Goal: Task Accomplishment & Management: Complete application form

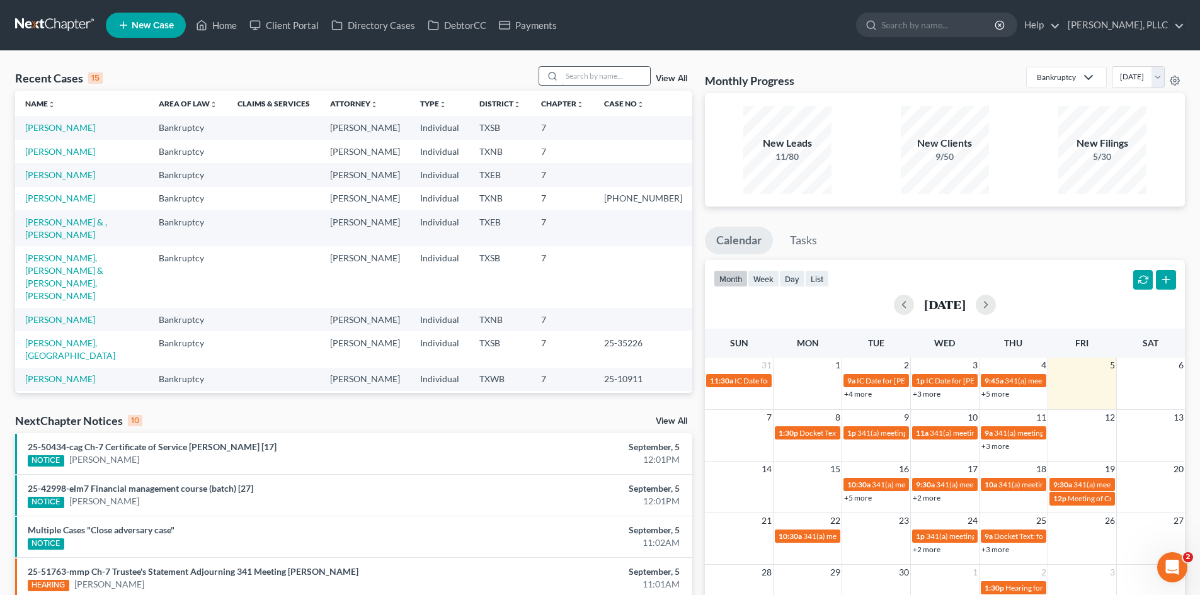
click at [619, 76] on input "search" at bounding box center [606, 76] width 88 height 18
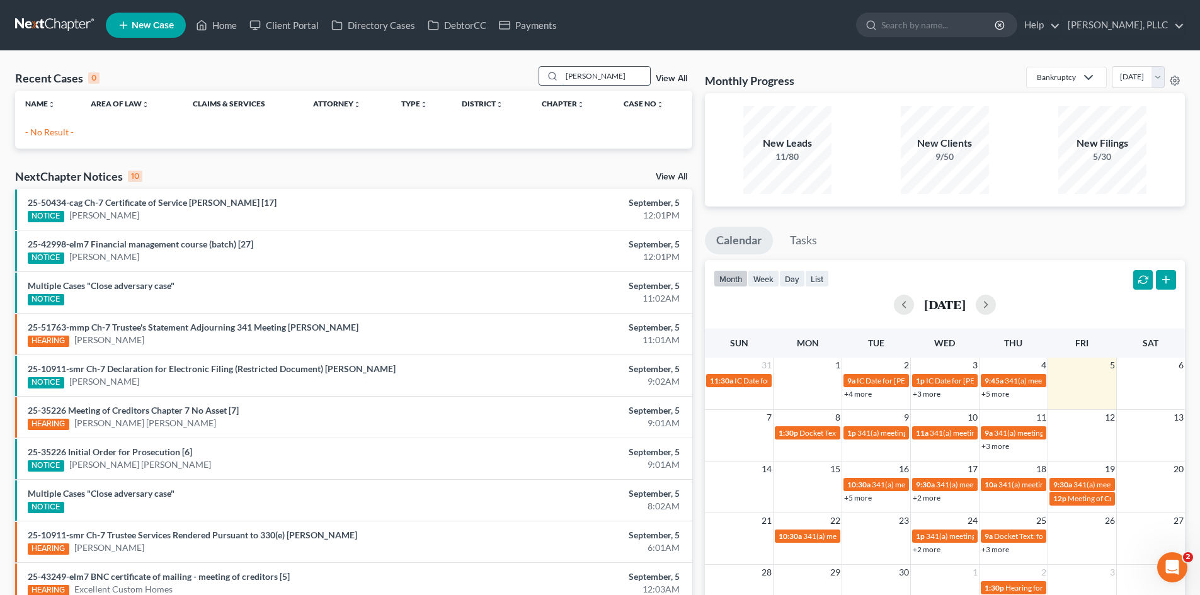
click at [619, 76] on input "rodderick" at bounding box center [606, 76] width 88 height 18
click at [607, 76] on input "rodderick" at bounding box center [606, 76] width 88 height 18
click at [613, 69] on input "rodderick" at bounding box center [606, 76] width 88 height 18
type input "roderick"
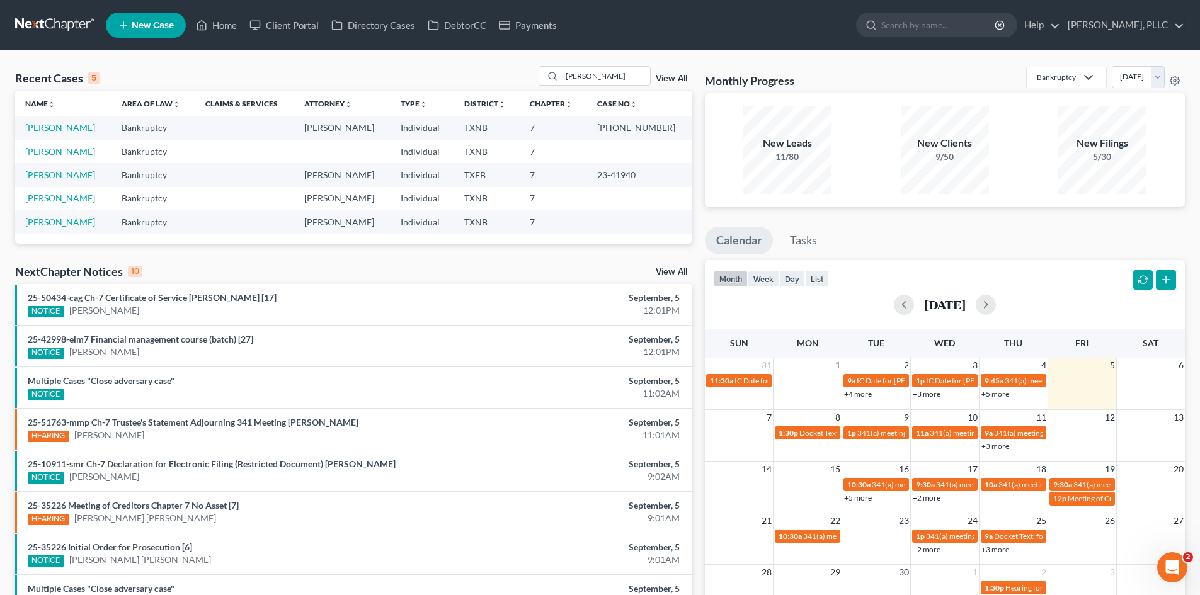
click at [79, 128] on link "[PERSON_NAME]" at bounding box center [60, 127] width 70 height 11
select select "4"
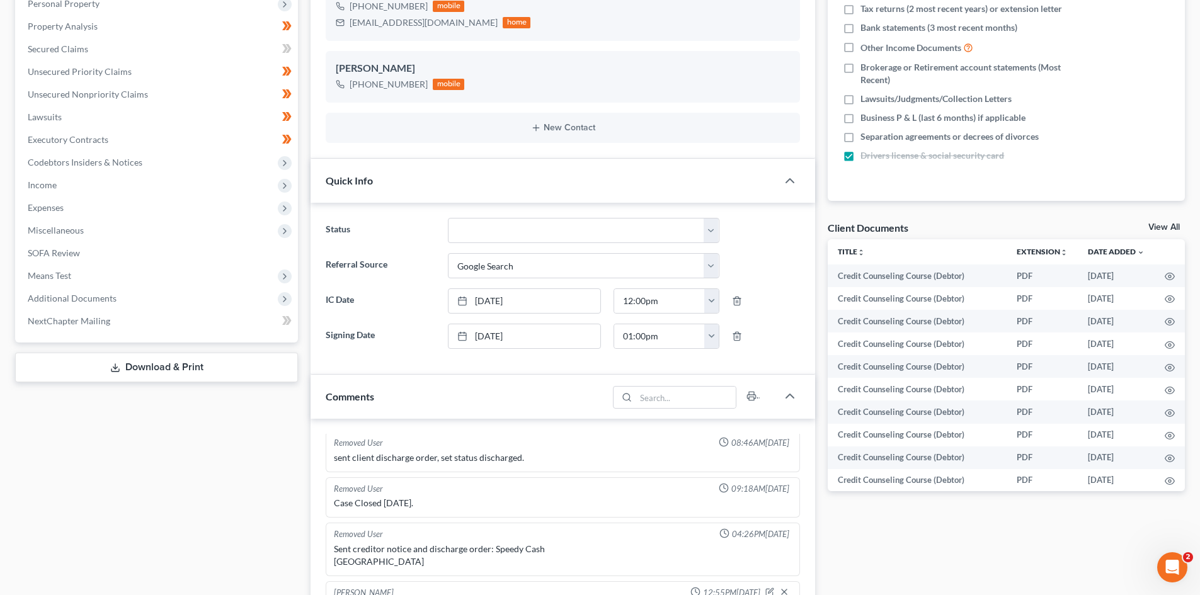
scroll to position [504, 0]
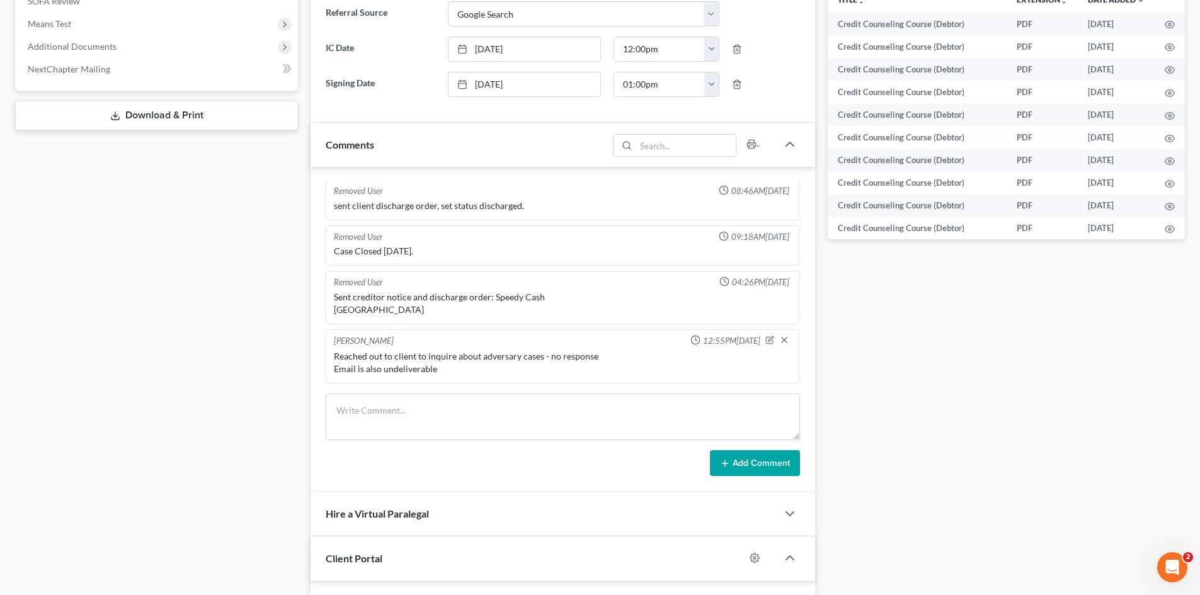
click at [224, 399] on div "Case Dashboard Payments Invoices Payments Payments Credit Report Client Profile" at bounding box center [156, 209] width 295 height 1185
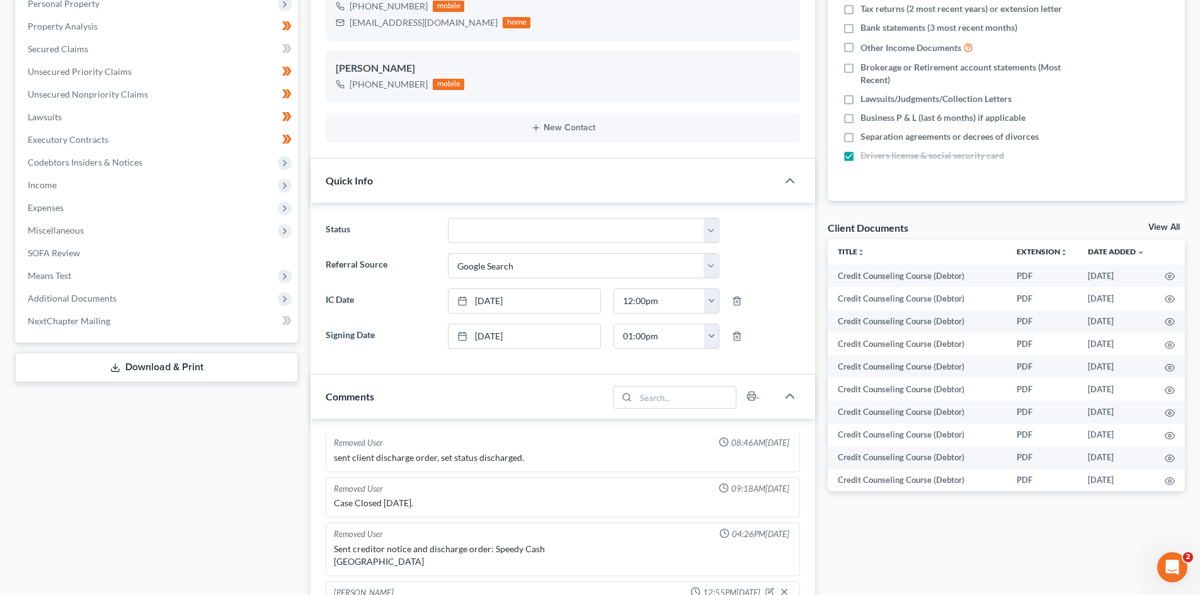
scroll to position [0, 0]
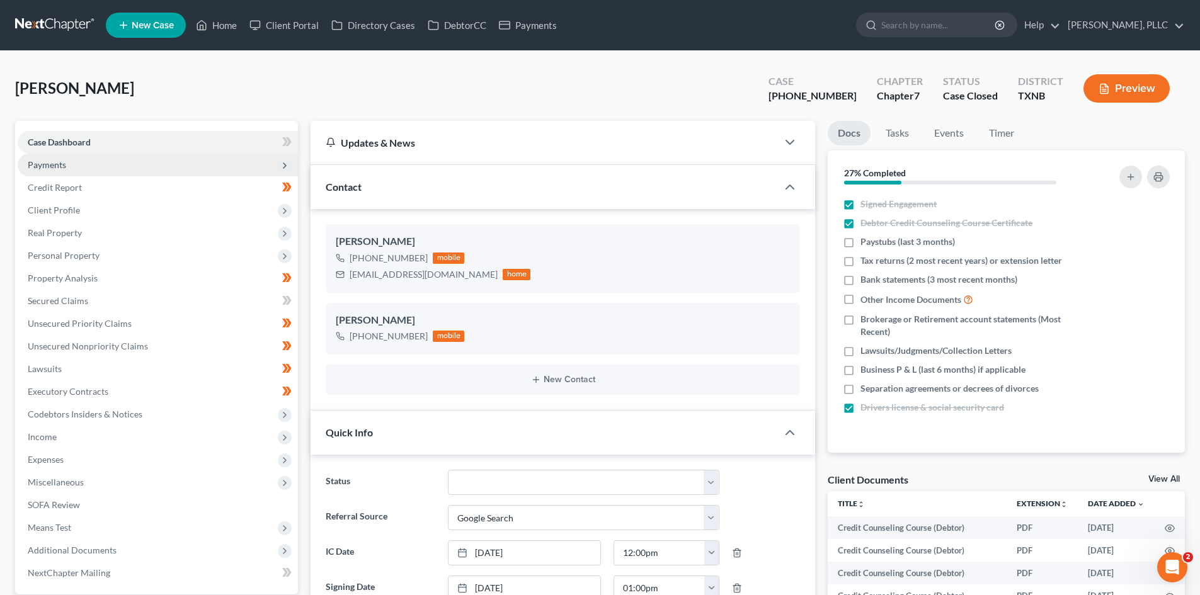
click at [87, 168] on span "Payments" at bounding box center [158, 165] width 280 height 23
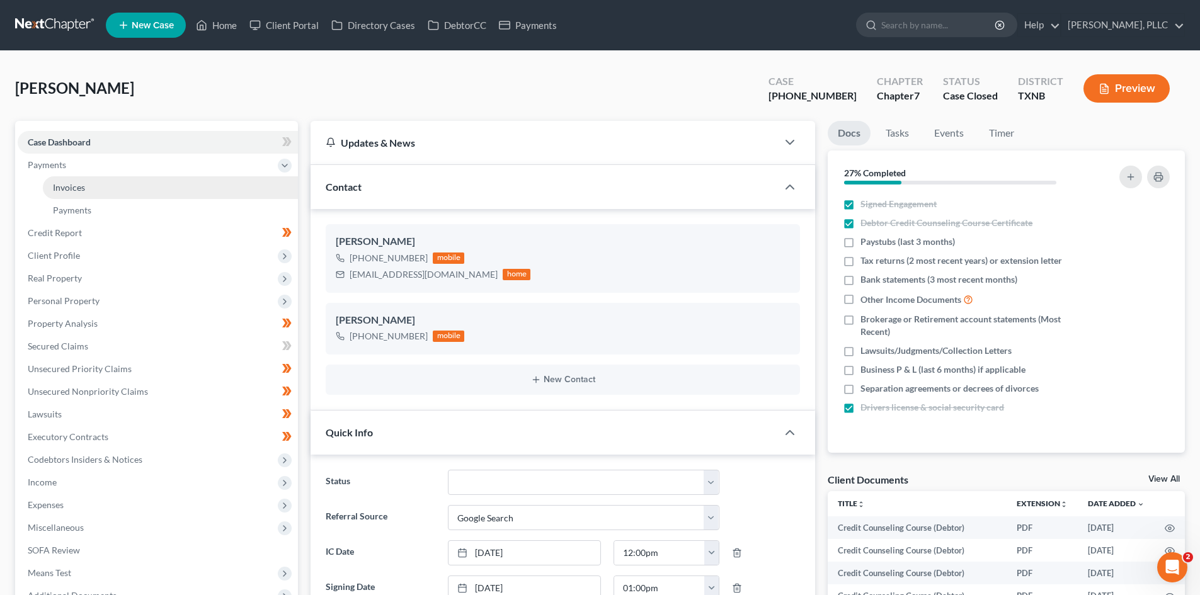
click at [103, 191] on link "Invoices" at bounding box center [170, 187] width 255 height 23
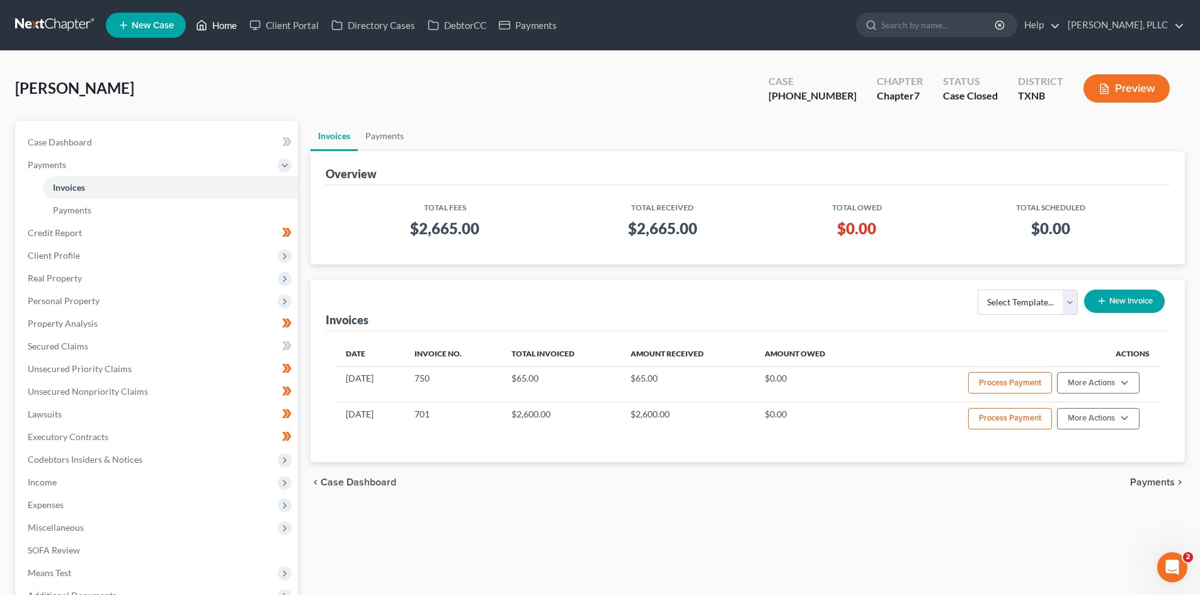
click at [218, 33] on link "Home" at bounding box center [217, 25] width 54 height 23
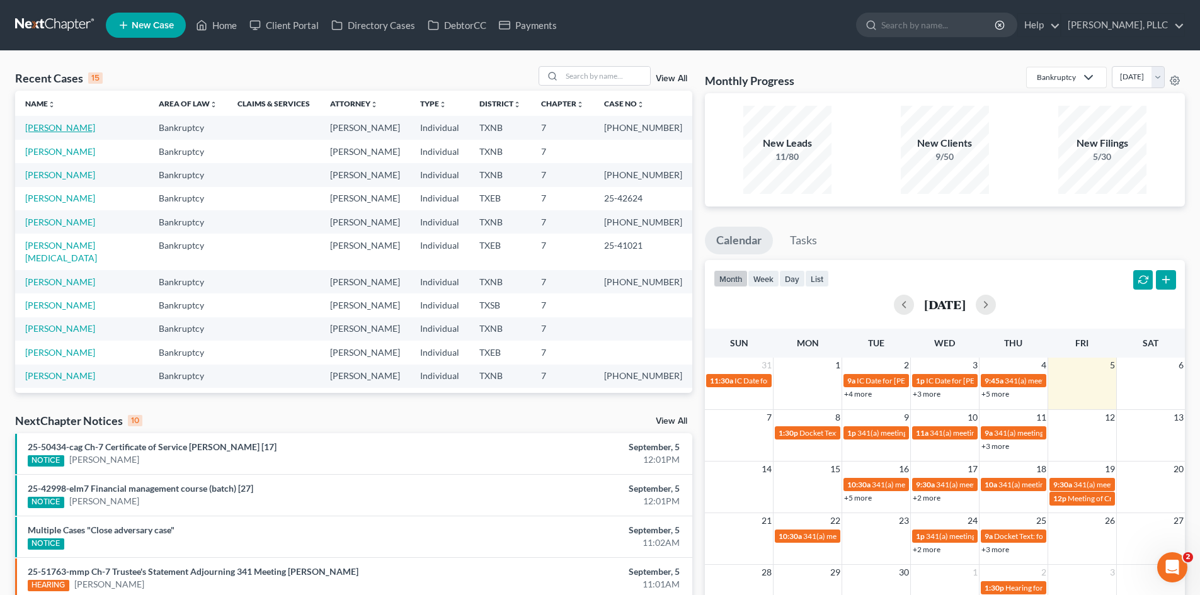
click at [82, 129] on link "[PERSON_NAME]" at bounding box center [60, 127] width 70 height 11
select select "4"
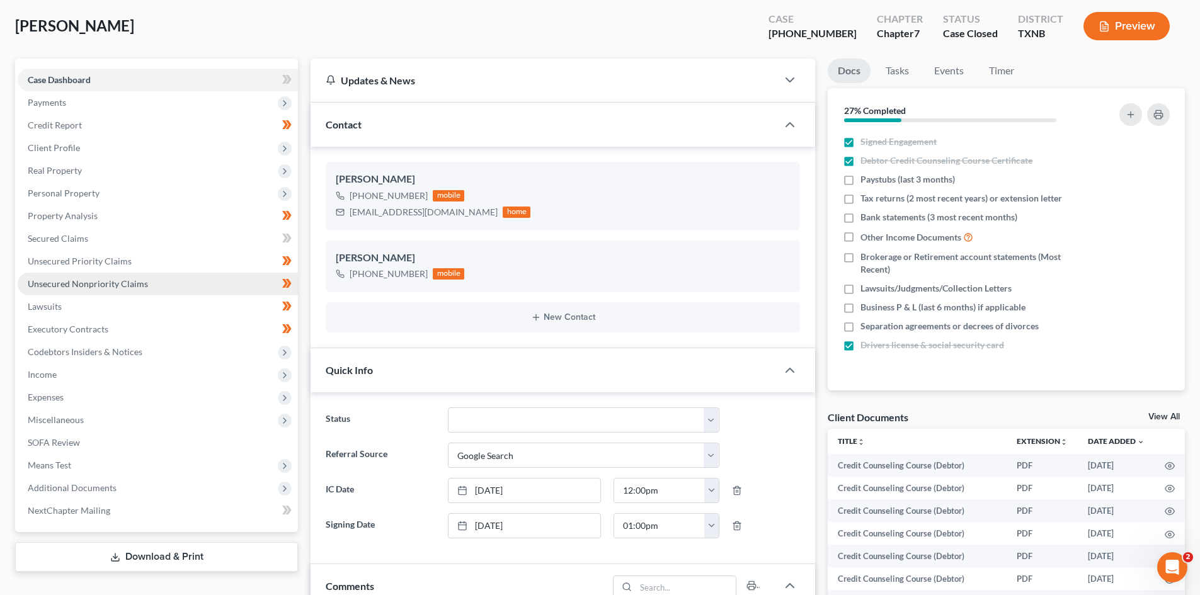
scroll to position [63, 0]
click at [109, 283] on span "Unsecured Nonpriority Claims" at bounding box center [88, 283] width 120 height 11
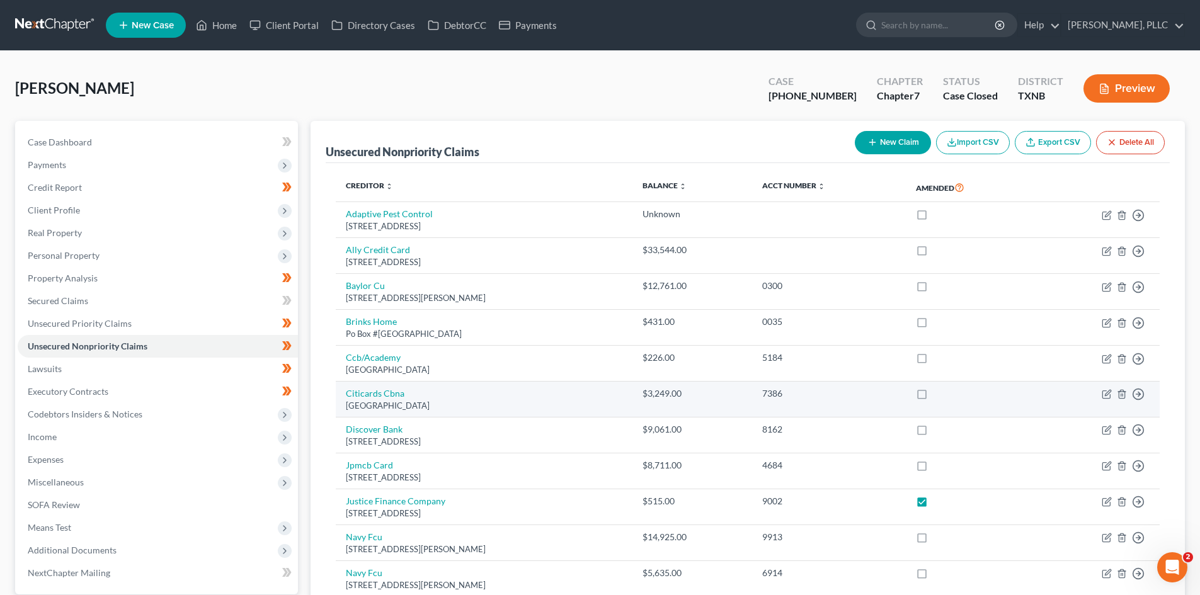
drag, startPoint x: 28, startPoint y: 447, endPoint x: 587, endPoint y: 411, distance: 559.8
click at [40, 447] on span "Income" at bounding box center [158, 437] width 280 height 23
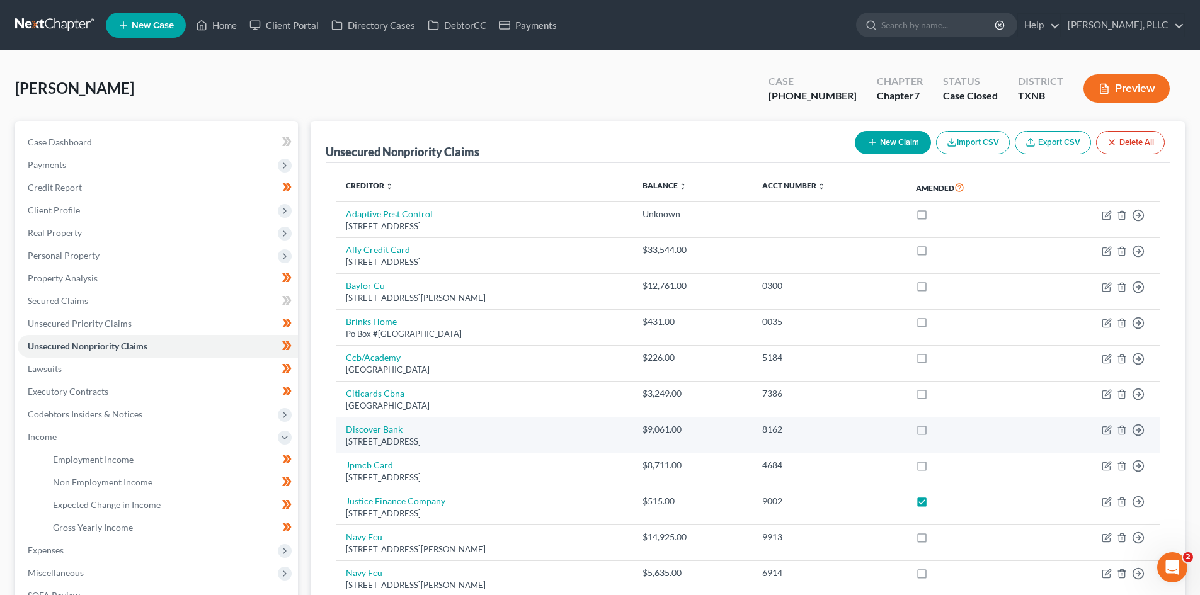
drag, startPoint x: 0, startPoint y: 418, endPoint x: 585, endPoint y: 438, distance: 585.4
click at [12, 421] on div "Johnson, Broderick Upgraded Case 24-30396-7 Chapter Chapter 7 Status Case Close…" at bounding box center [600, 452] width 1200 height 803
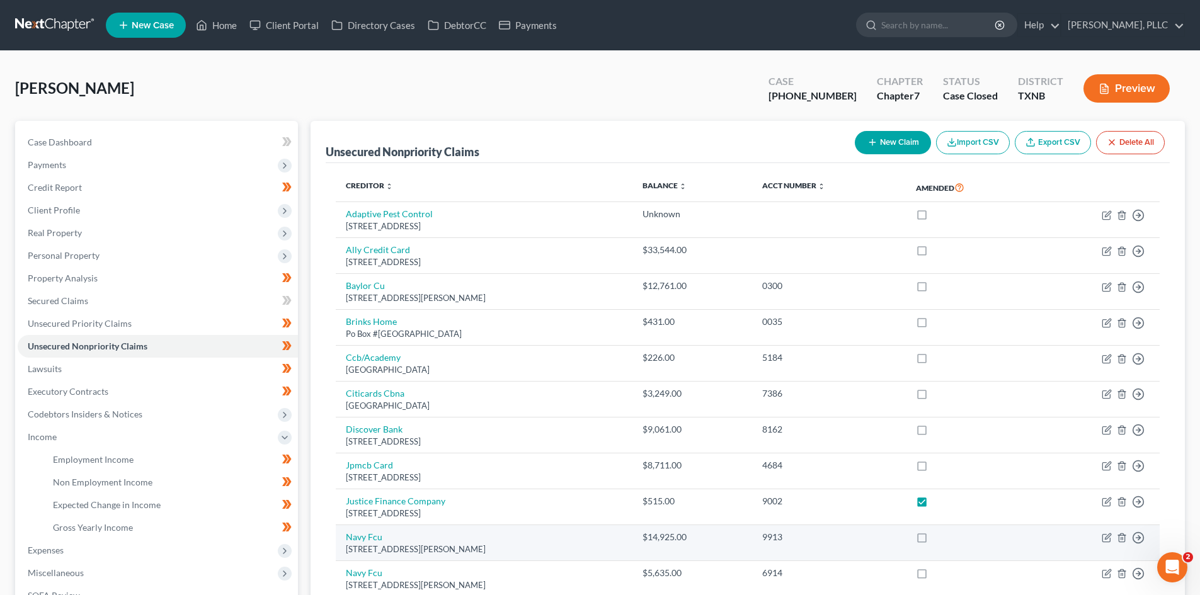
drag, startPoint x: 224, startPoint y: 560, endPoint x: 631, endPoint y: 544, distance: 407.8
click at [241, 560] on span "Expenses" at bounding box center [158, 550] width 280 height 23
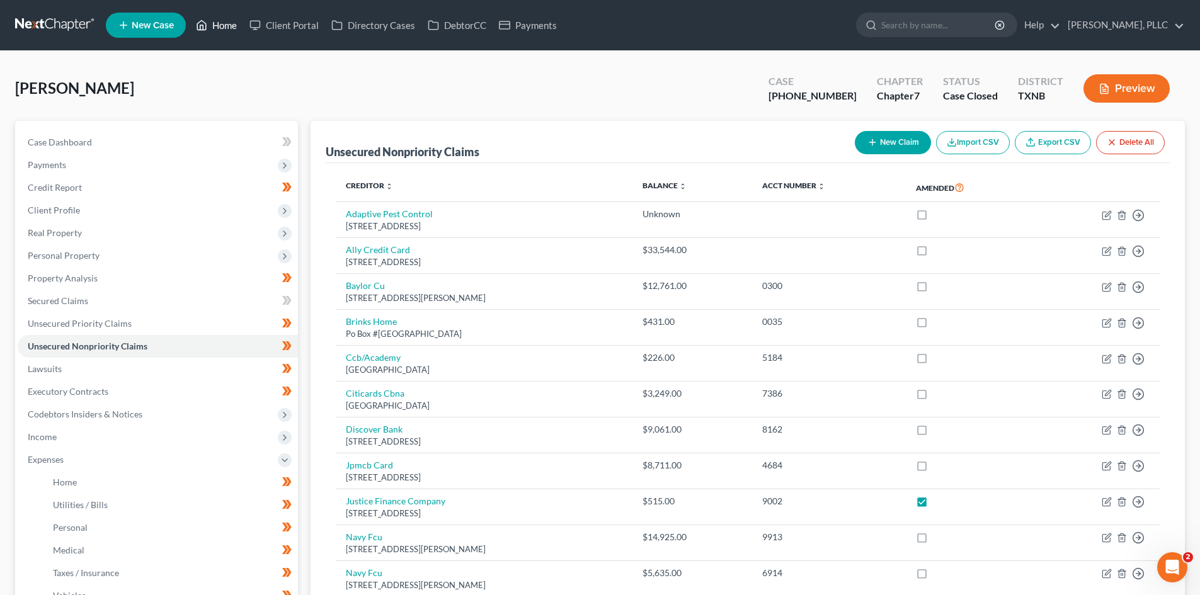
click at [215, 23] on link "Home" at bounding box center [217, 25] width 54 height 23
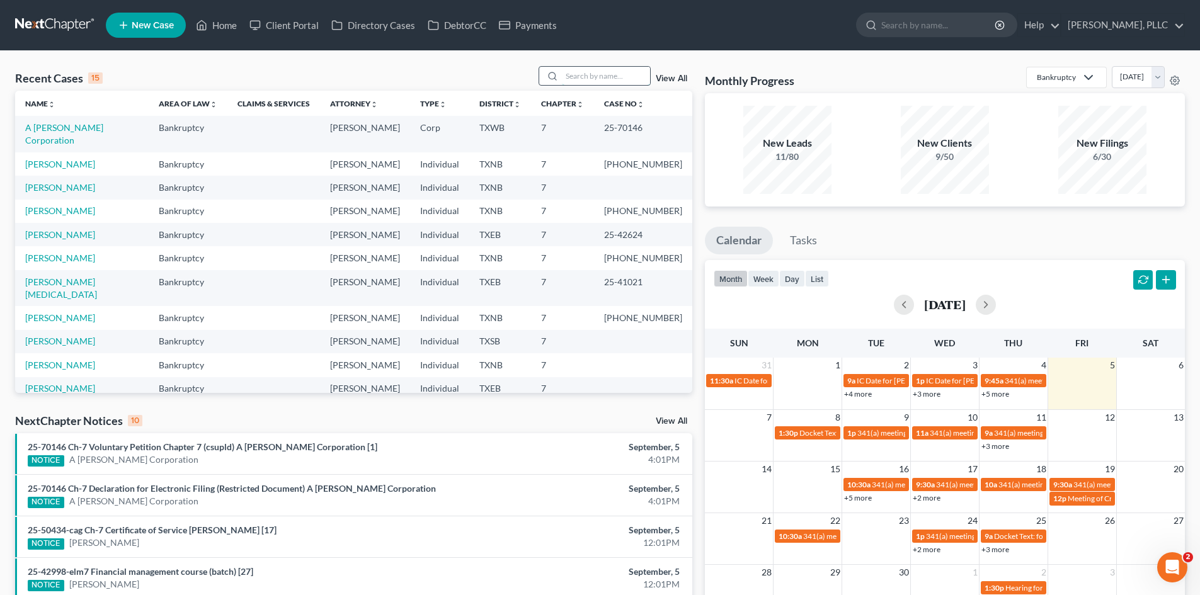
click at [592, 81] on input "search" at bounding box center [606, 76] width 88 height 18
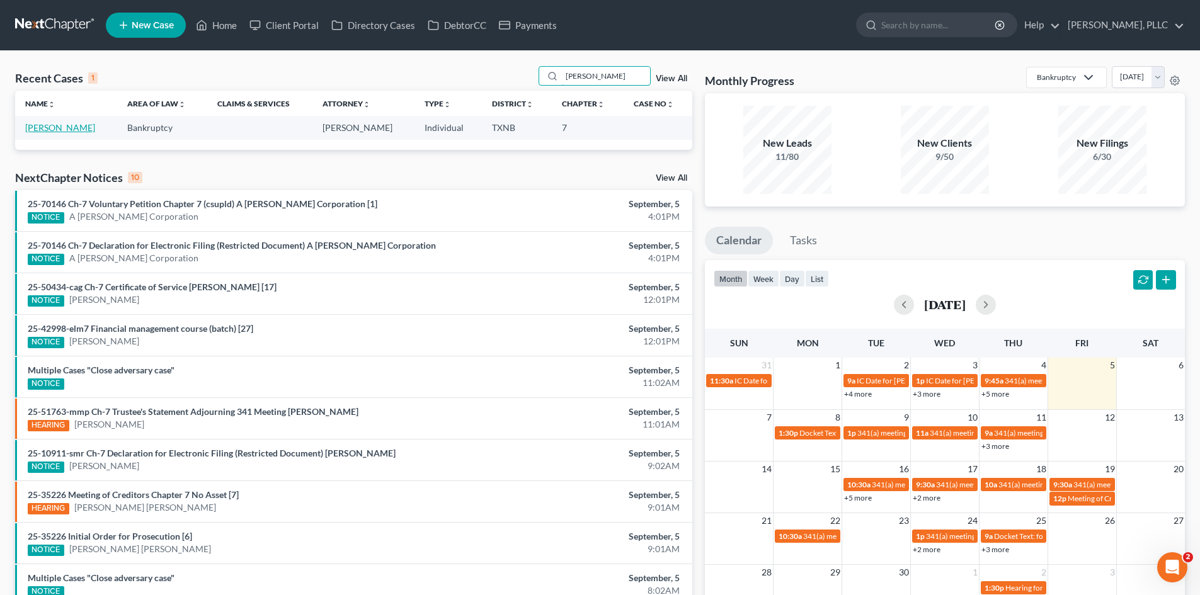
type input "shayla"
click at [55, 132] on link "[PERSON_NAME]" at bounding box center [60, 127] width 70 height 11
select select "4"
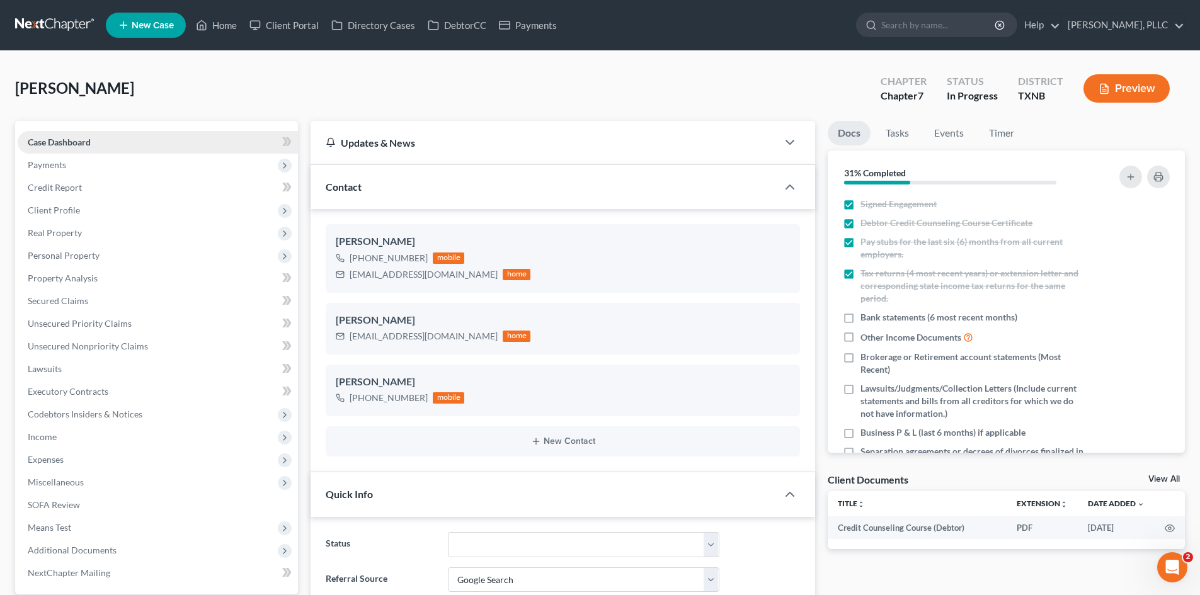
scroll to position [482, 0]
click at [804, 193] on div at bounding box center [796, 186] width 38 height 25
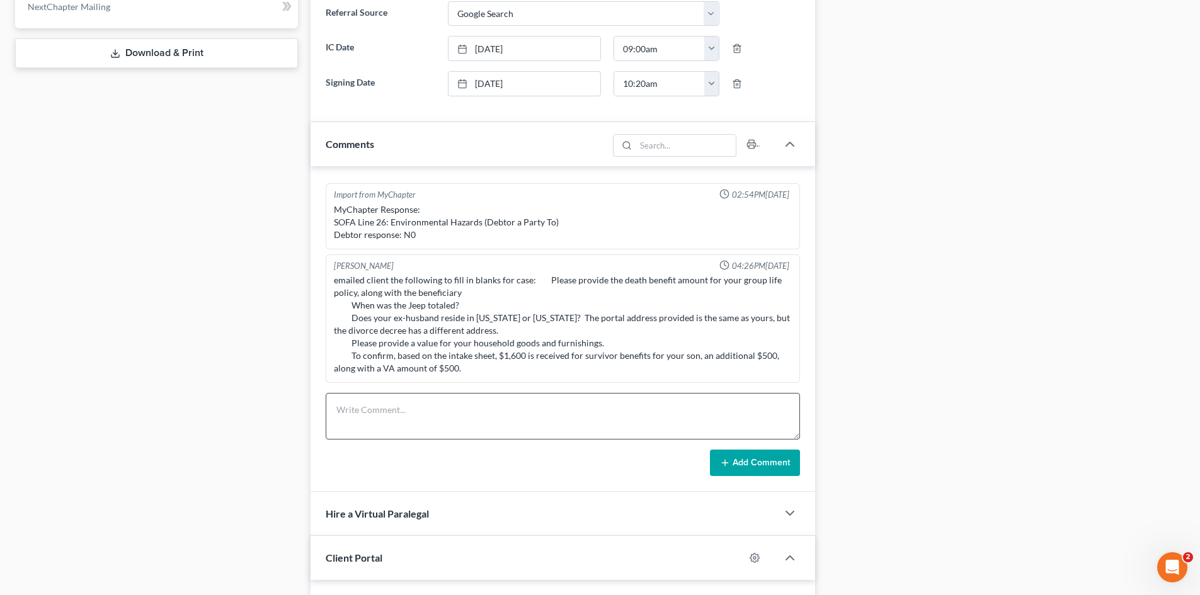
scroll to position [567, 0]
click at [91, 385] on div "Case Dashboard Payments Invoices Payments Payments Credit Report Client Profile" at bounding box center [156, 183] width 295 height 1258
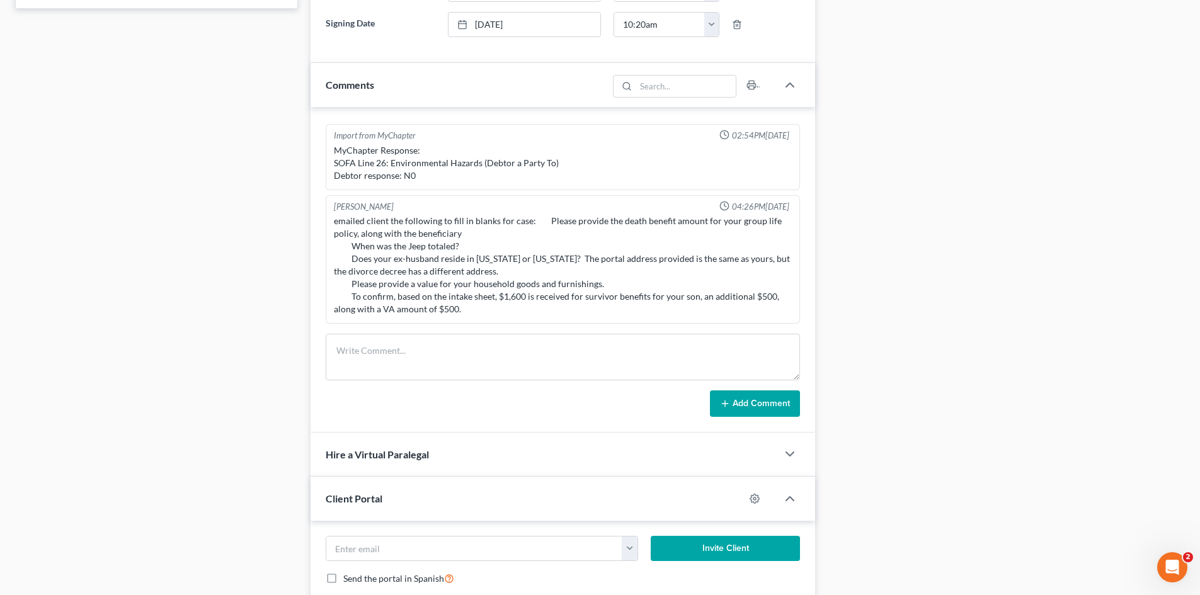
scroll to position [630, 0]
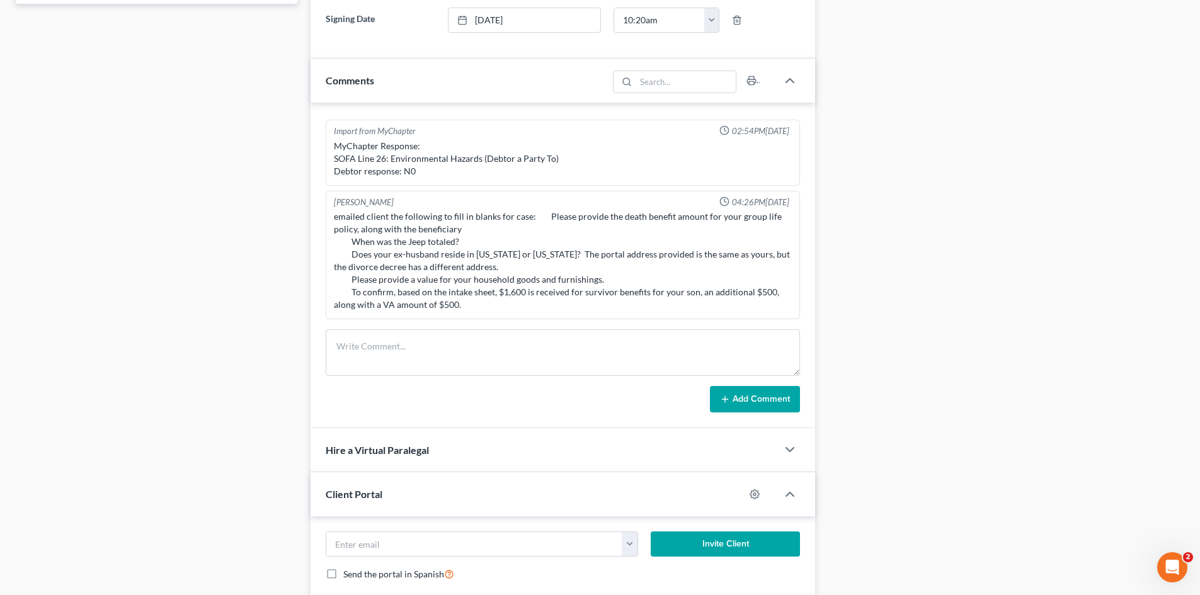
click at [1000, 362] on div "Docs Tasks Events Timer 31% Completed Nothing here yet! Signed Engagement Debto…" at bounding box center [1006, 120] width 370 height 1258
click at [850, 351] on div "Docs Tasks Events Timer 31% Completed Nothing here yet! Signed Engagement Debto…" at bounding box center [1006, 120] width 370 height 1258
click at [203, 370] on div "Case Dashboard Payments Invoices Payments Payments Credit Report Client Profile" at bounding box center [156, 120] width 295 height 1258
drag, startPoint x: 981, startPoint y: 163, endPoint x: 1007, endPoint y: 96, distance: 72.4
click at [981, 163] on div "Docs Tasks Events Timer 31% Completed Nothing here yet! Signed Engagement Debto…" at bounding box center [1006, 120] width 370 height 1258
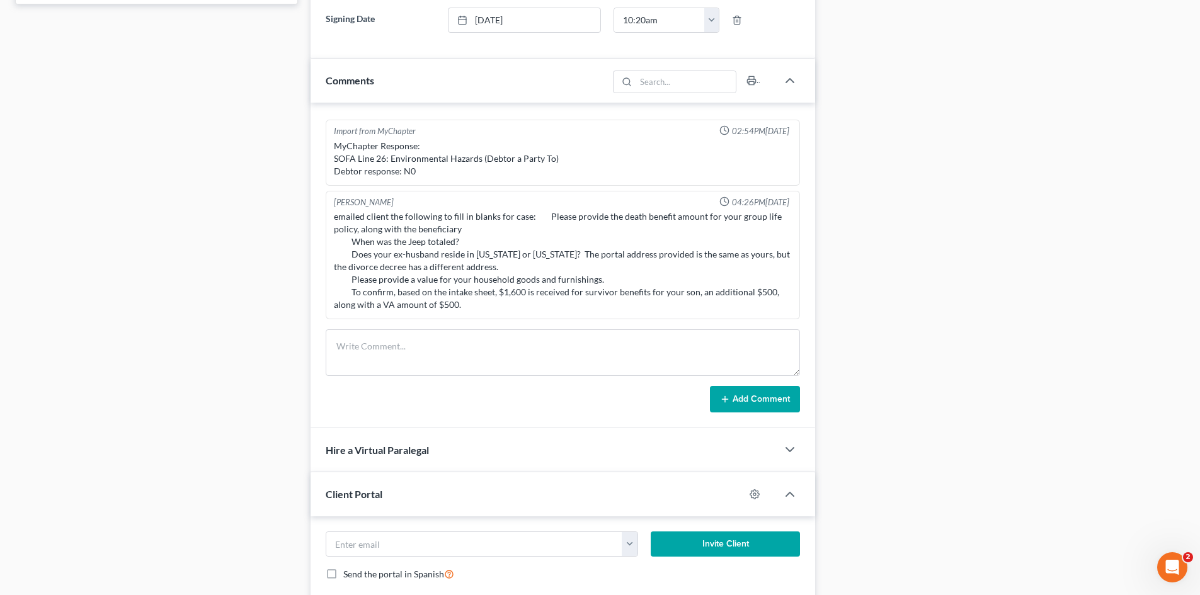
scroll to position [0, 0]
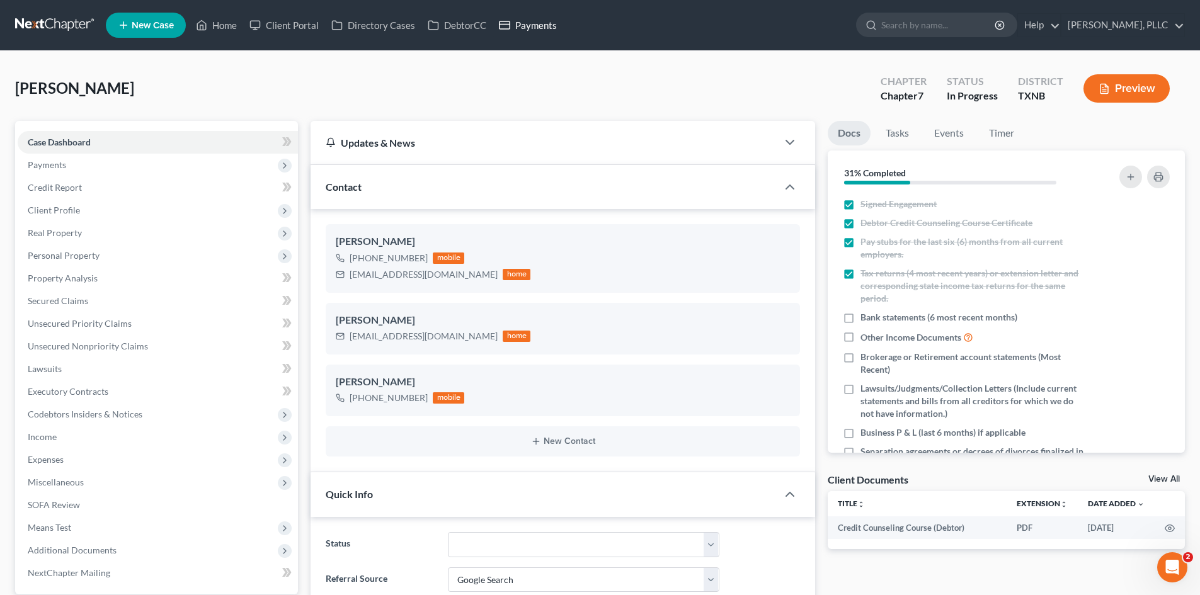
click at [532, 19] on link "Payments" at bounding box center [528, 25] width 71 height 23
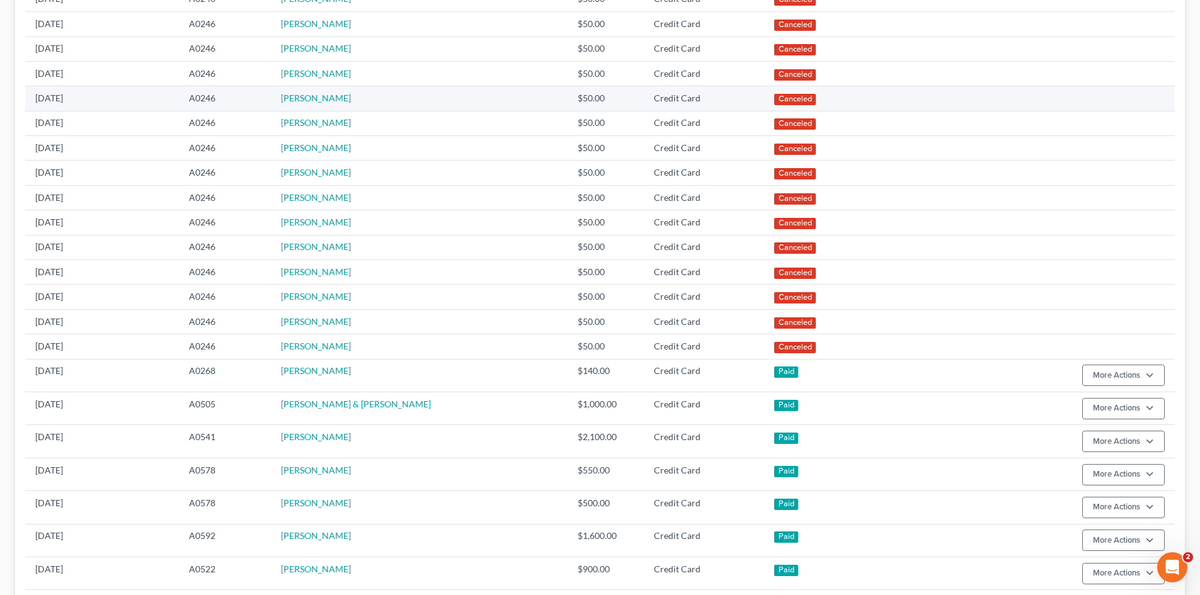
scroll to position [252, 0]
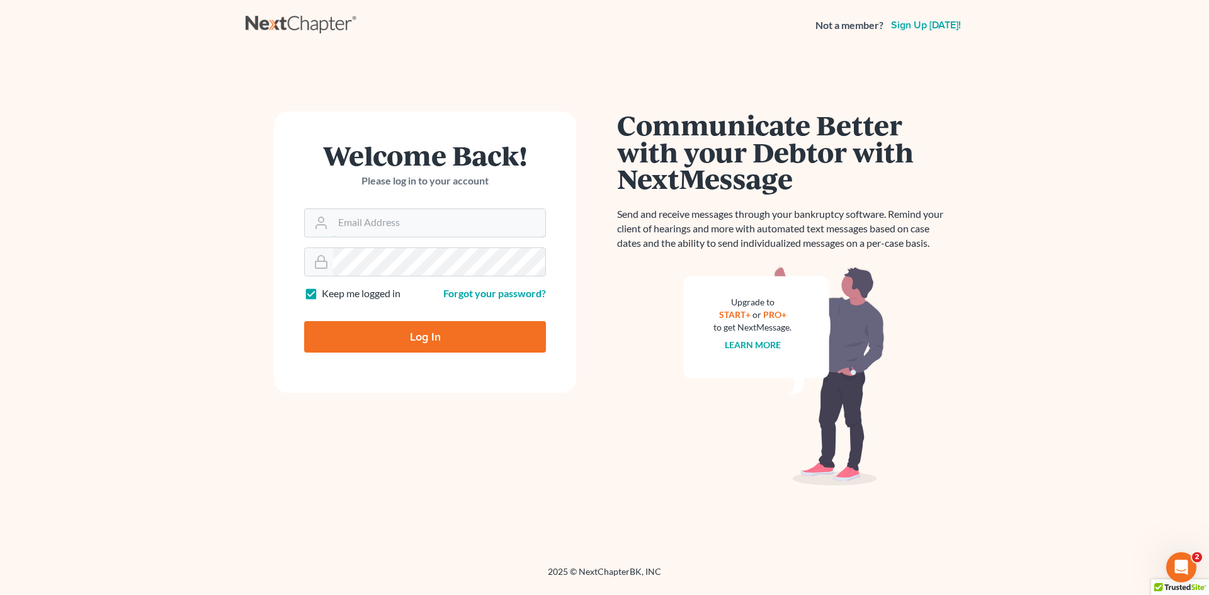
type input "[EMAIL_ADDRESS][DOMAIN_NAME]"
click at [404, 346] on input "Log In" at bounding box center [425, 336] width 242 height 31
type input "Thinking..."
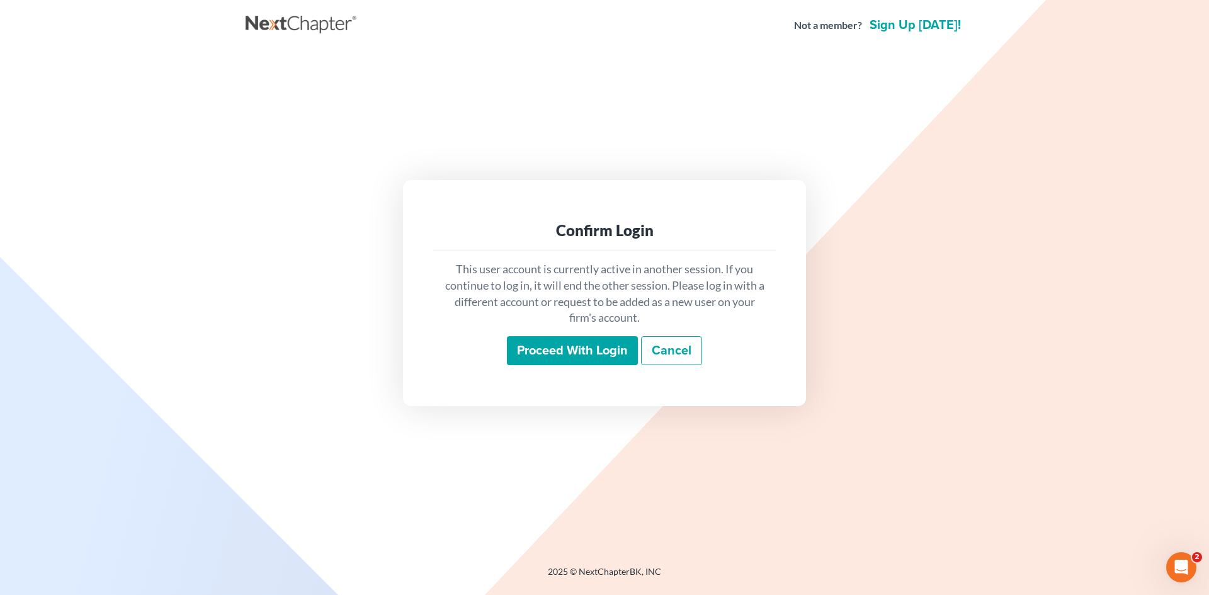
click at [602, 359] on input "Proceed with login" at bounding box center [572, 350] width 131 height 29
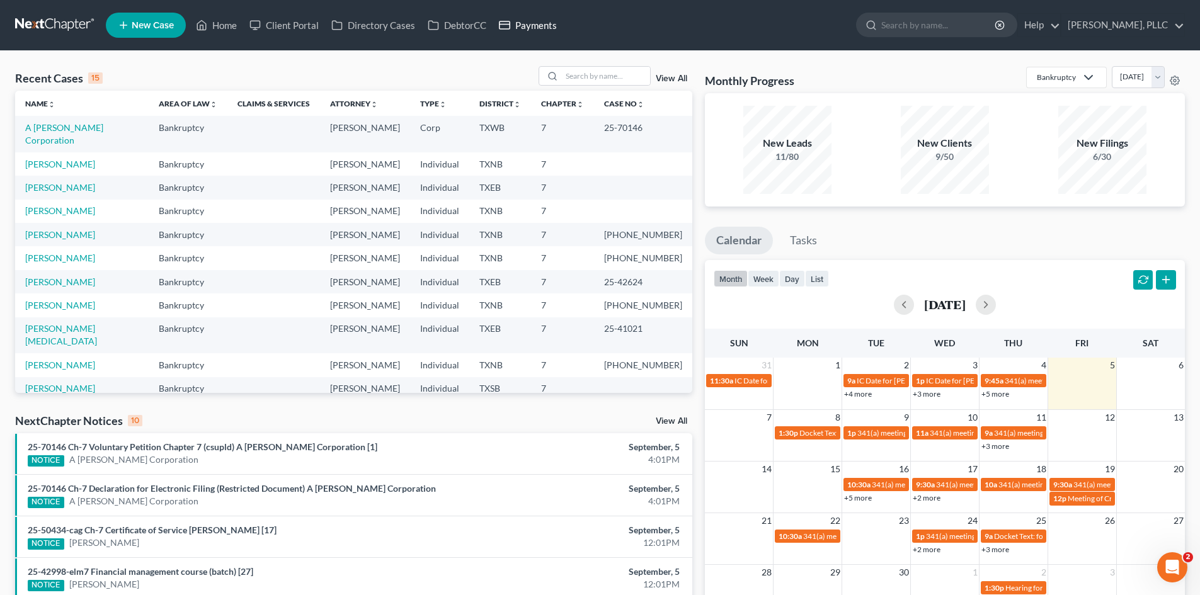
click at [538, 20] on link "Payments" at bounding box center [528, 25] width 71 height 23
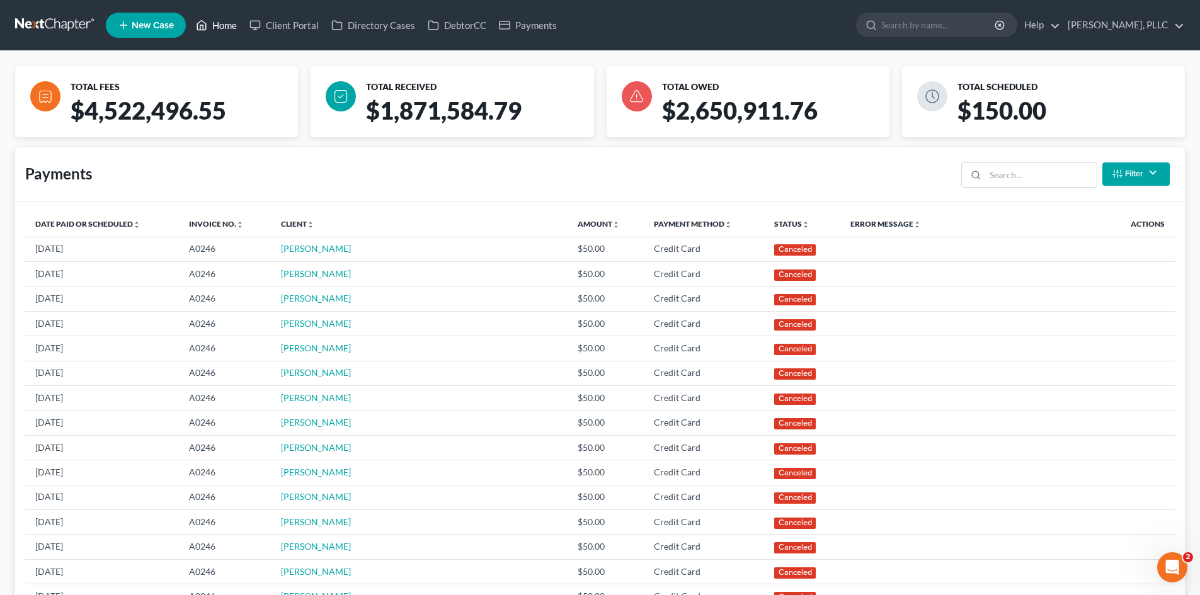
click at [231, 23] on link "Home" at bounding box center [217, 25] width 54 height 23
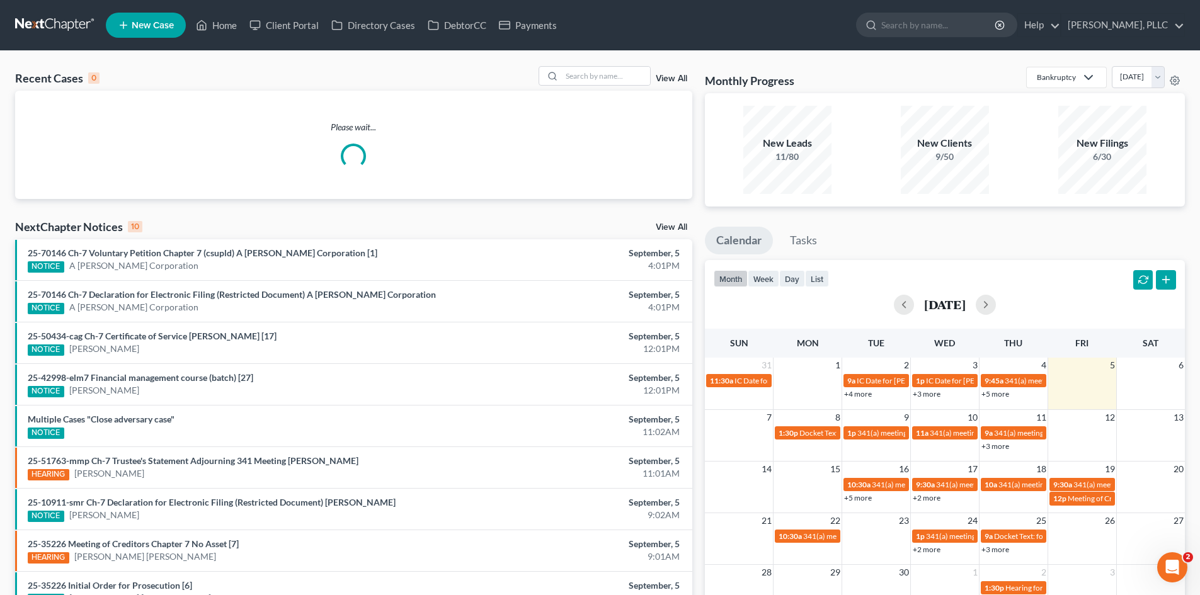
click at [163, 28] on span "New Case" at bounding box center [153, 25] width 42 height 9
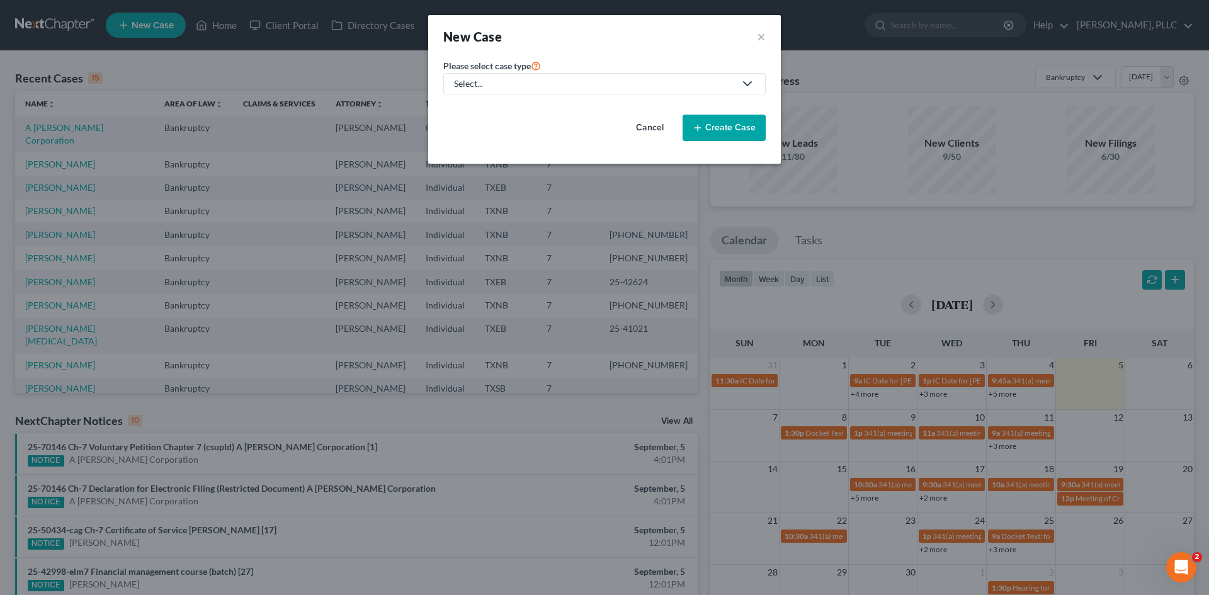
click at [523, 81] on div "Select..." at bounding box center [594, 83] width 281 height 13
click at [508, 106] on div "Bankruptcy" at bounding box center [506, 109] width 103 height 13
select select "78"
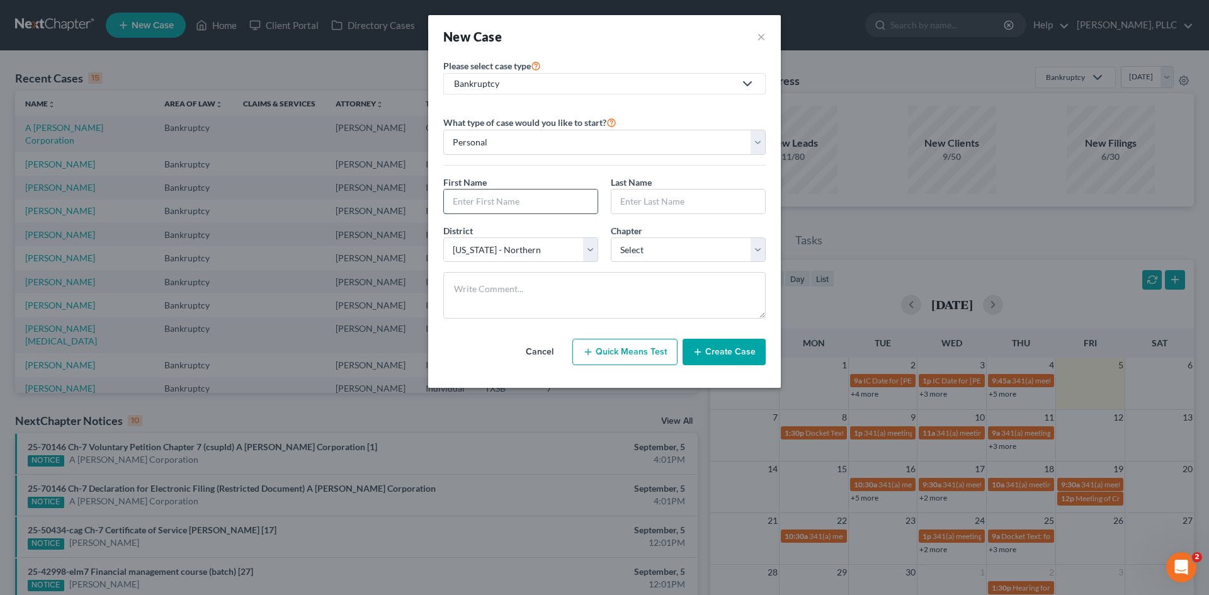
click at [499, 200] on input "text" at bounding box center [521, 202] width 154 height 24
type input "[PERSON_NAME]"
click at [647, 202] on input "text" at bounding box center [689, 202] width 154 height 24
type input "[PERSON_NAME]"
click at [659, 249] on select "Select 7 11 12 13" at bounding box center [688, 249] width 155 height 25
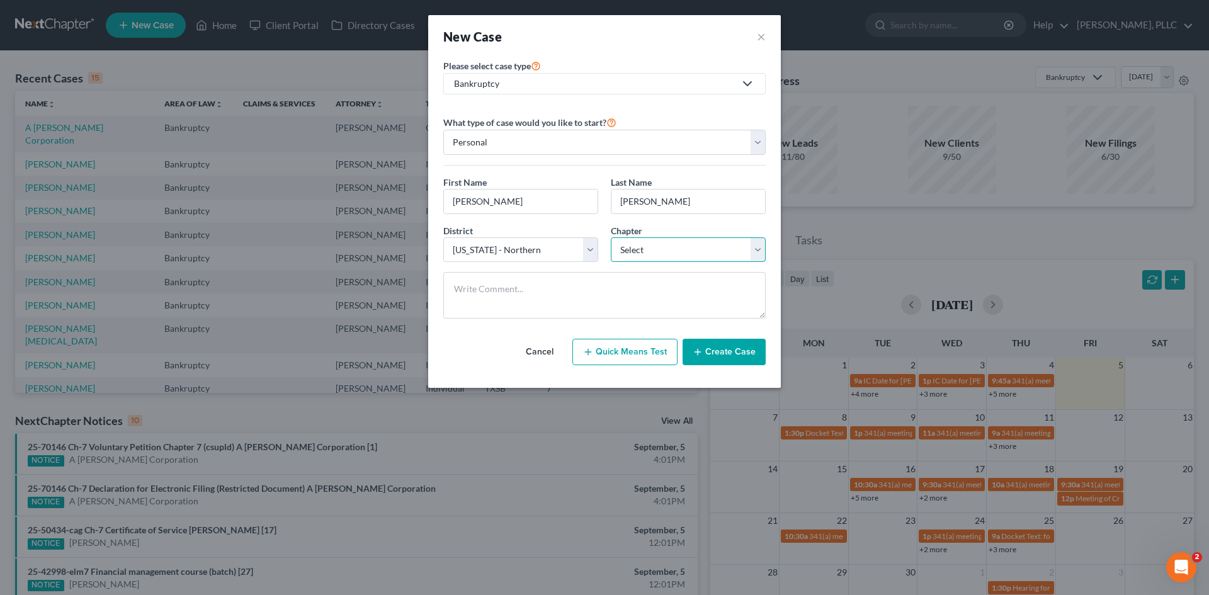
select select "0"
click at [611, 237] on select "Select 7 11 12 13" at bounding box center [688, 249] width 155 height 25
click at [703, 347] on icon "button" at bounding box center [698, 352] width 10 height 10
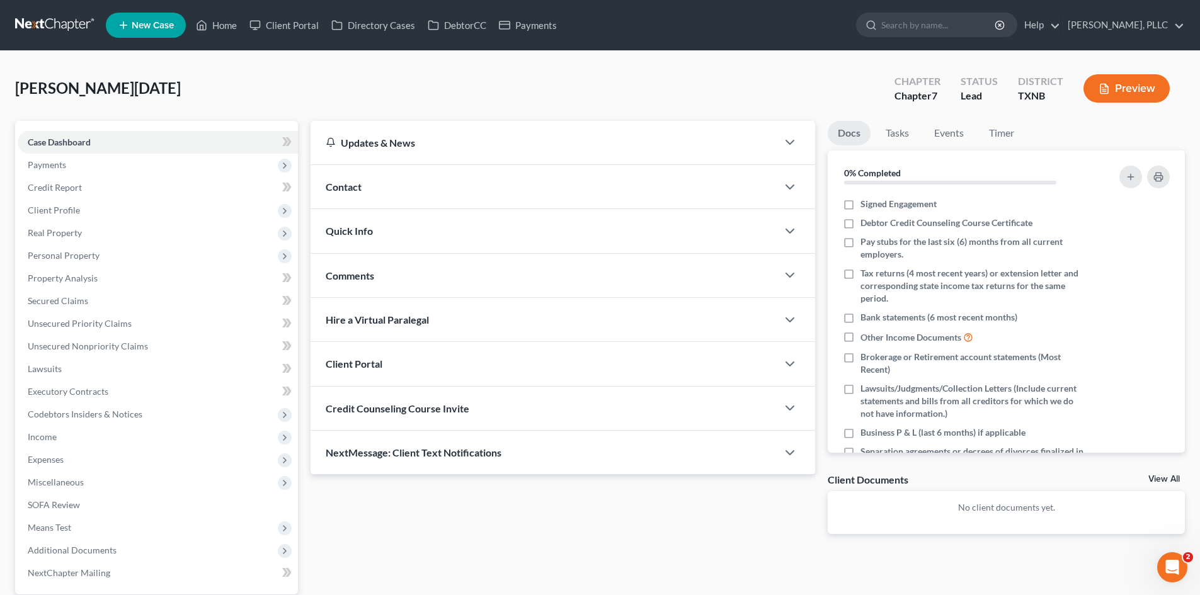
click at [438, 188] on div "Contact" at bounding box center [544, 186] width 467 height 43
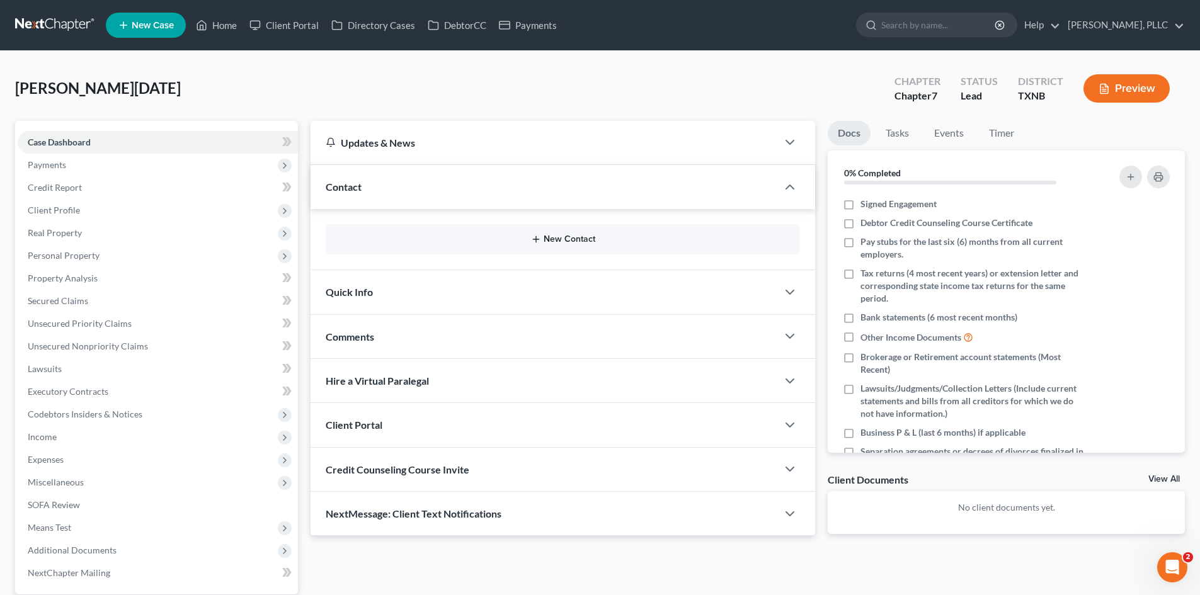
click at [542, 242] on button "New Contact" at bounding box center [563, 239] width 454 height 10
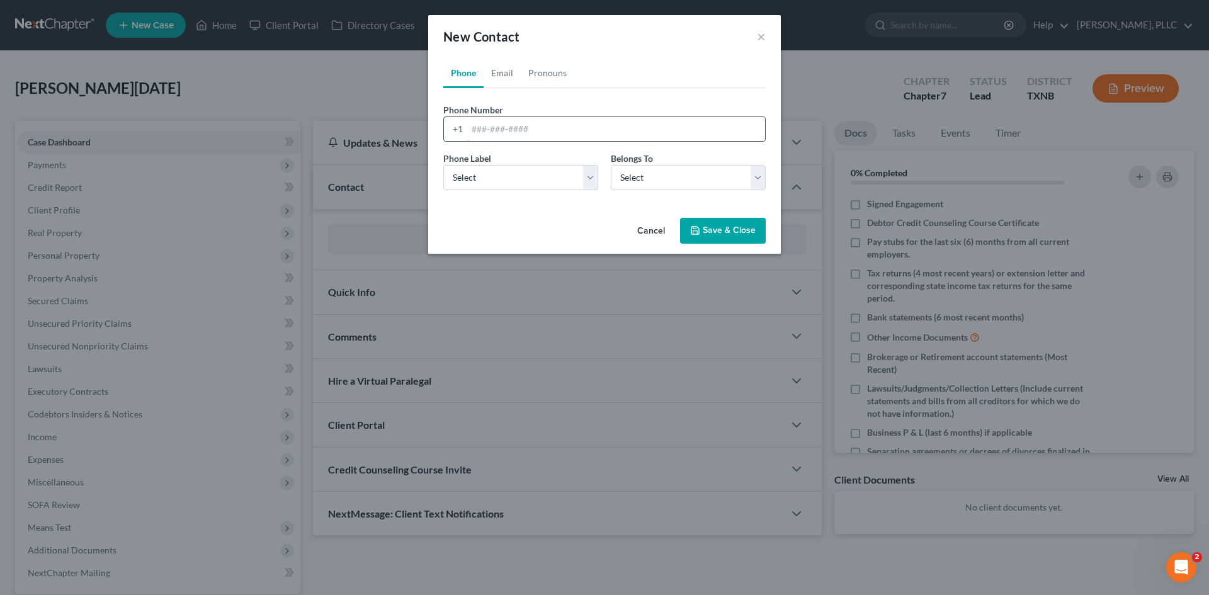
click at [503, 127] on input "tel" at bounding box center [616, 129] width 298 height 24
type input "[PHONE_NUMBER]"
click at [564, 186] on select "Select Mobile Home Work Other" at bounding box center [520, 177] width 155 height 25
select select "0"
click at [443, 165] on select "Select Mobile Home Work Other" at bounding box center [520, 177] width 155 height 25
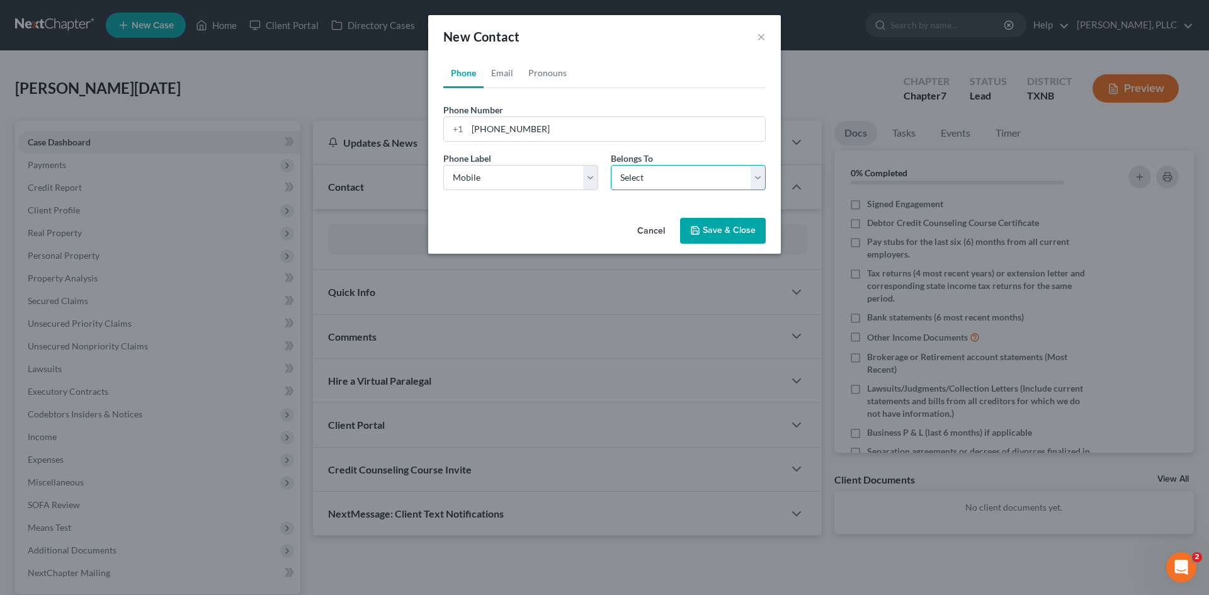
drag, startPoint x: 678, startPoint y: 179, endPoint x: 656, endPoint y: 187, distance: 22.7
click at [678, 179] on select "Select Client Other" at bounding box center [688, 177] width 155 height 25
select select "0"
click at [611, 165] on select "Select Client Other" at bounding box center [688, 177] width 155 height 25
select select "0"
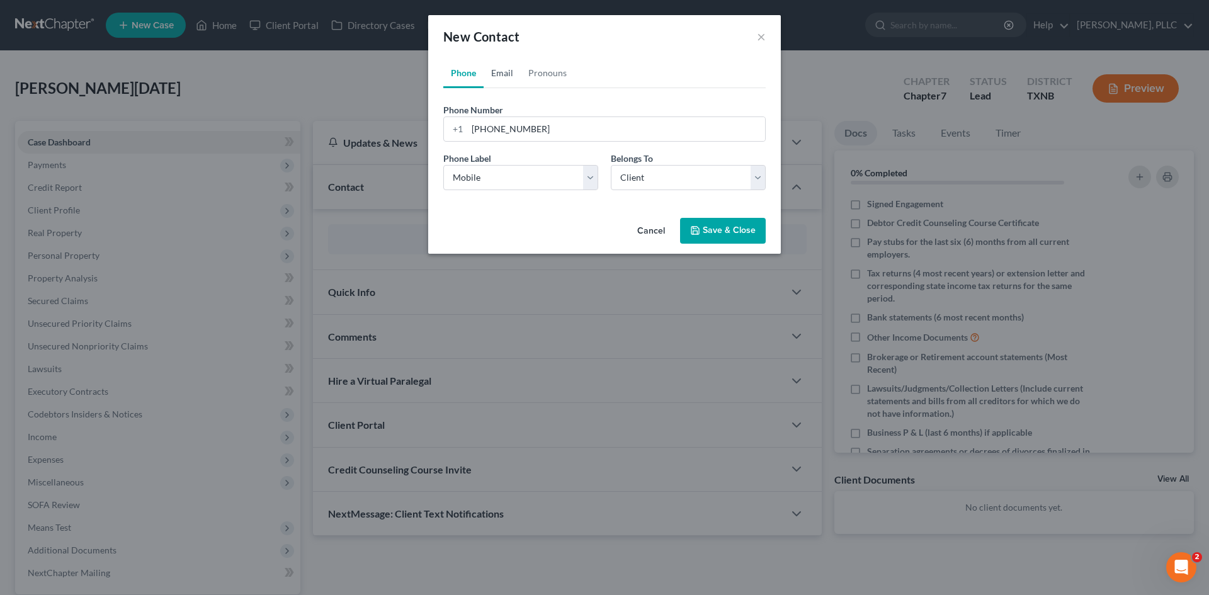
click at [496, 79] on link "Email" at bounding box center [502, 73] width 37 height 30
click at [498, 123] on input "email" at bounding box center [616, 129] width 298 height 24
paste input "[EMAIL_ADDRESS][DOMAIN_NAME]"
type input "[EMAIL_ADDRESS][DOMAIN_NAME]"
click at [498, 175] on select "Select Home Work Other" at bounding box center [520, 177] width 155 height 25
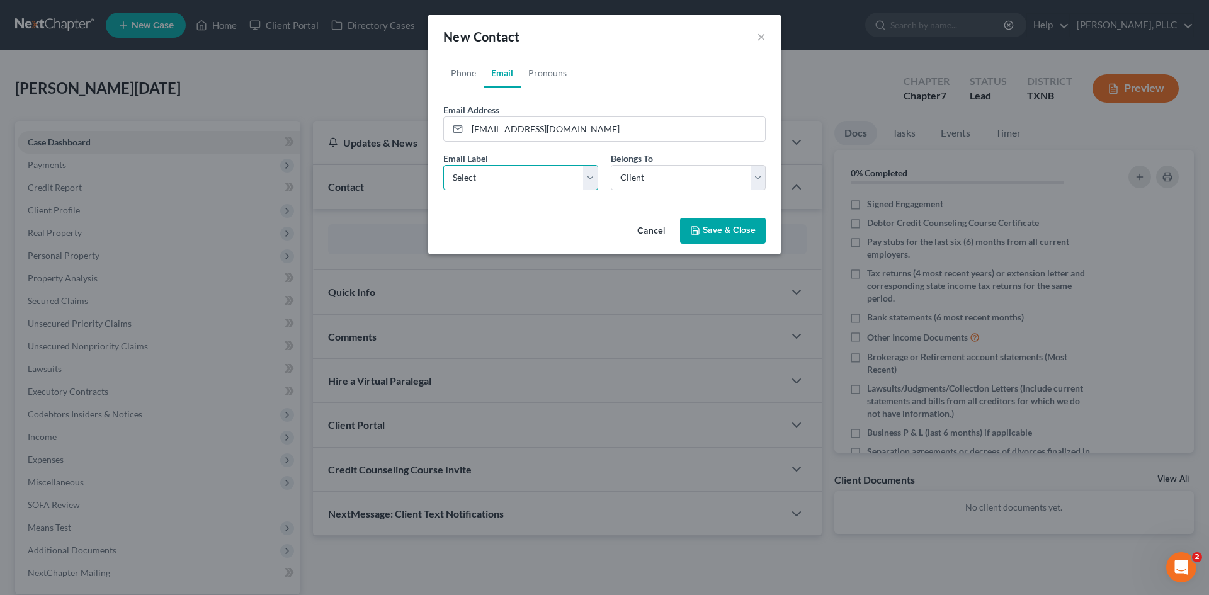
select select "0"
click at [443, 165] on select "Select Home Work Other" at bounding box center [520, 177] width 155 height 25
click at [709, 232] on button "Save & Close" at bounding box center [723, 231] width 86 height 26
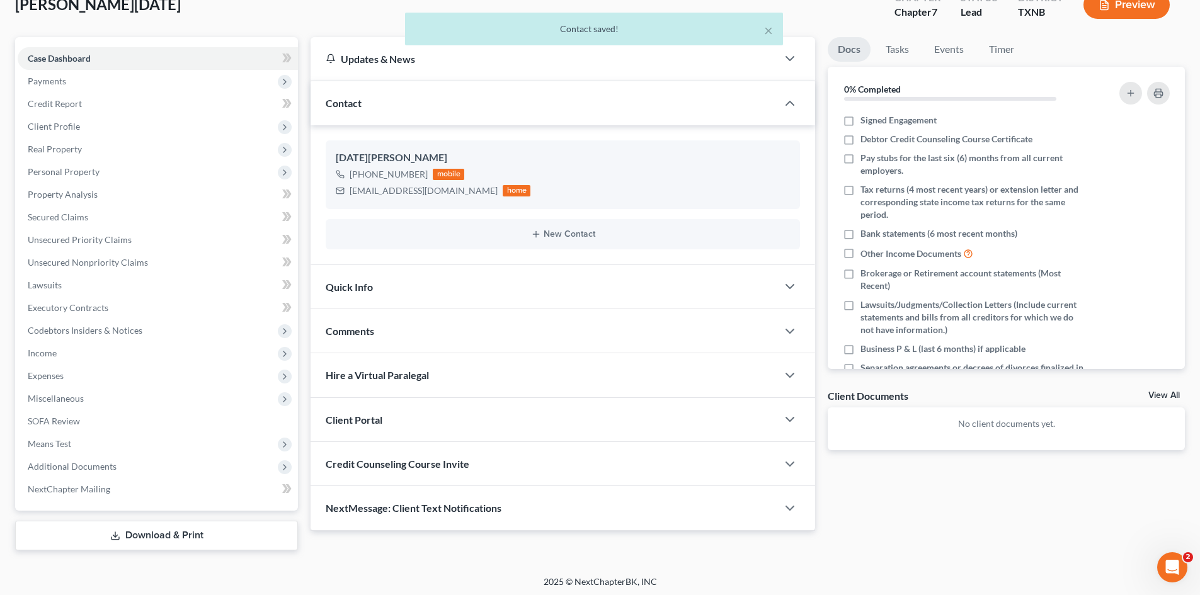
scroll to position [87, 0]
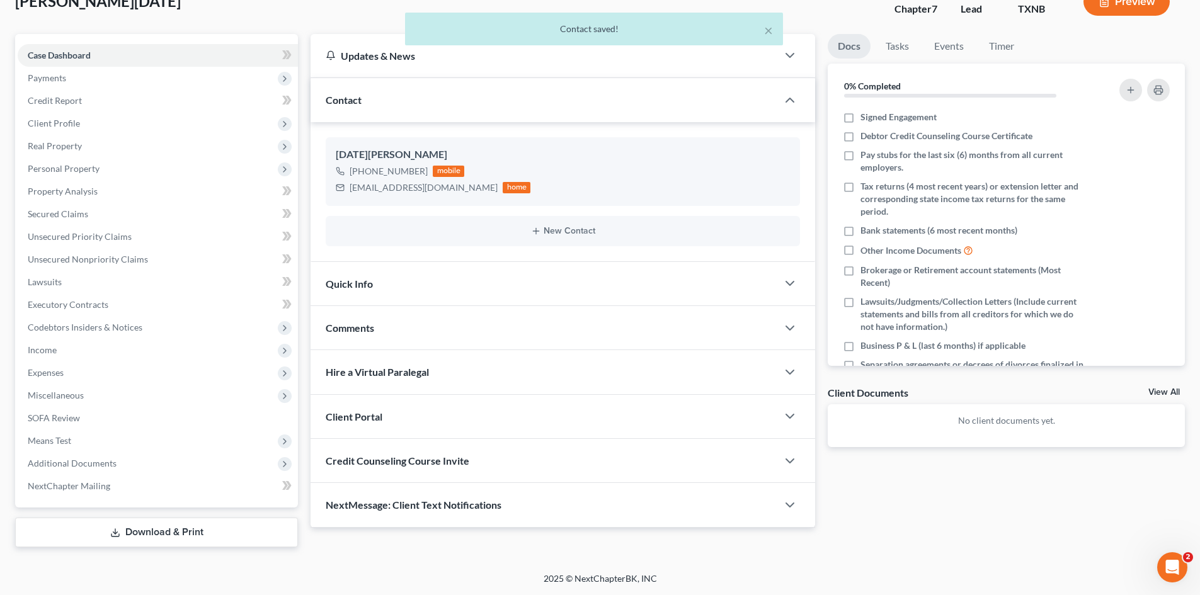
click at [404, 409] on div "Client Portal" at bounding box center [544, 416] width 467 height 43
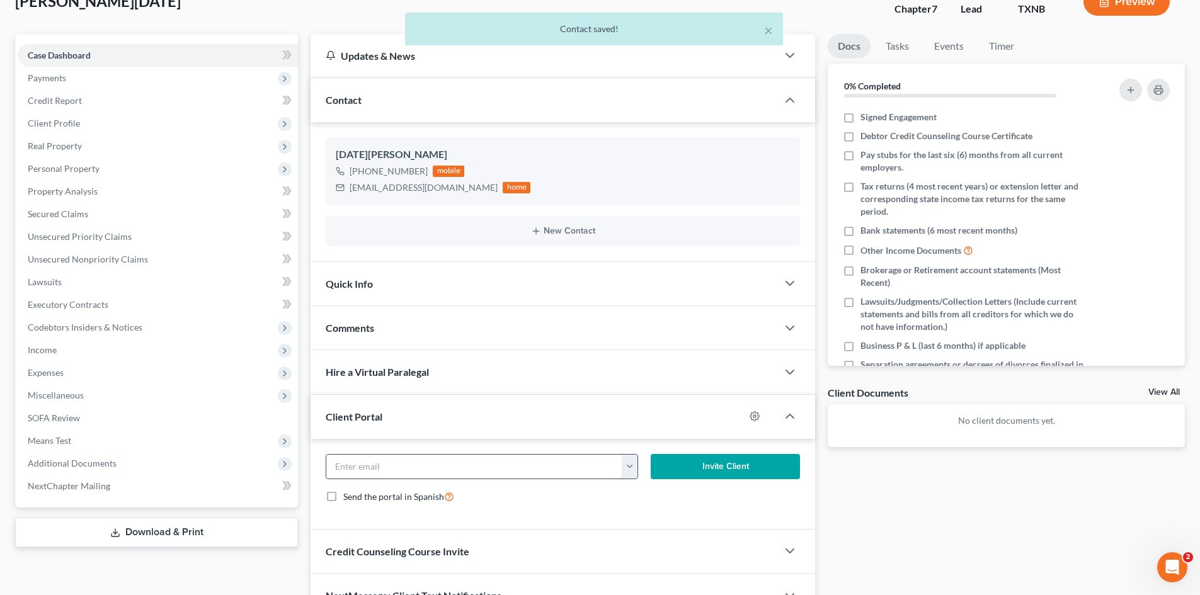
click at [428, 470] on input "email" at bounding box center [474, 467] width 296 height 24
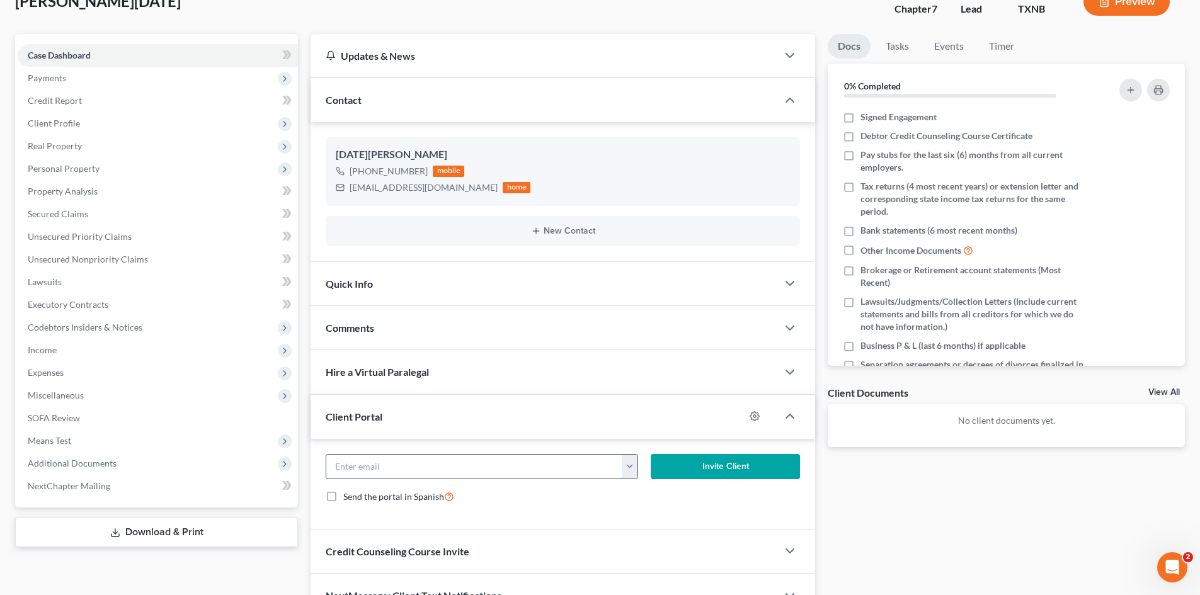
paste input "[EMAIL_ADDRESS][DOMAIN_NAME]"
type input "[EMAIL_ADDRESS][DOMAIN_NAME]"
click at [726, 472] on button "Invite Client" at bounding box center [726, 466] width 150 height 25
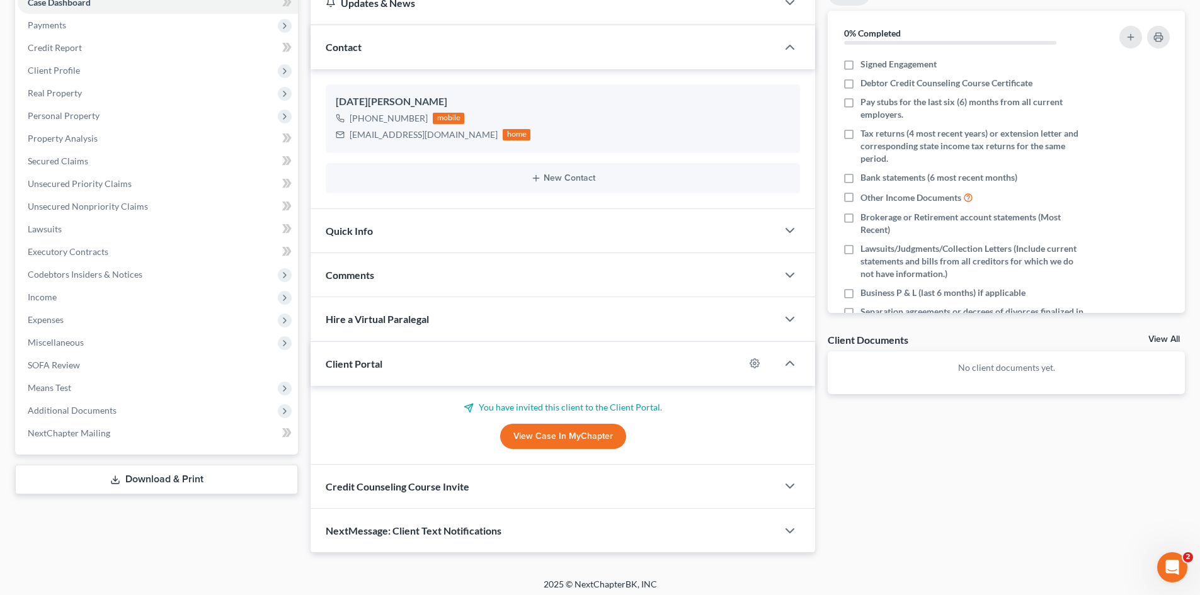
scroll to position [145, 0]
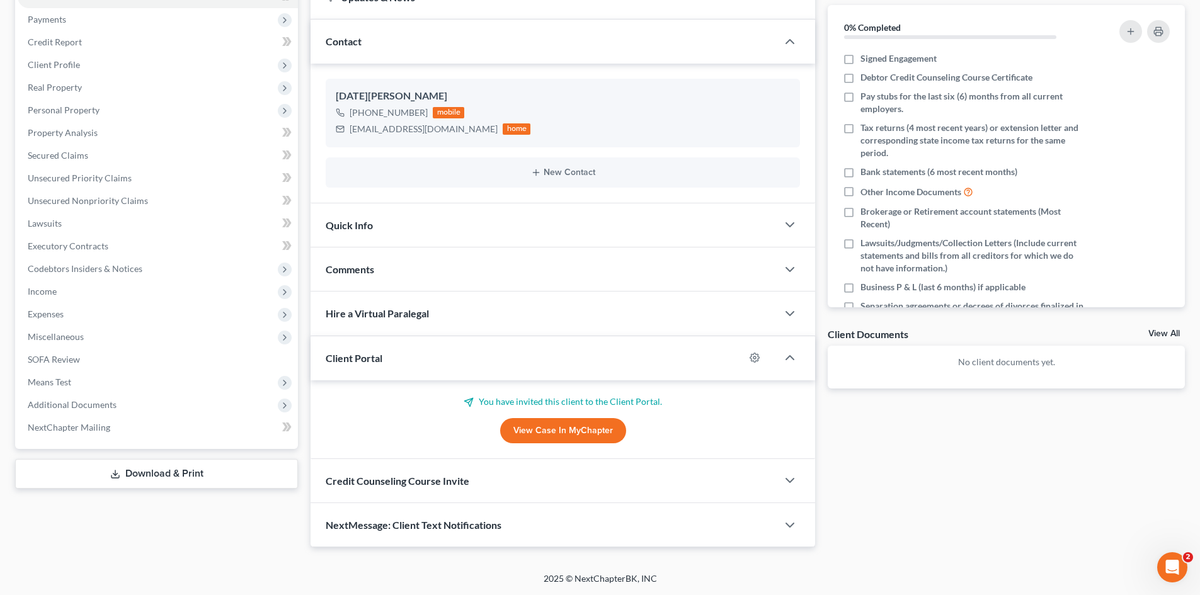
click at [444, 489] on div "Credit Counseling Course Invite" at bounding box center [544, 480] width 467 height 43
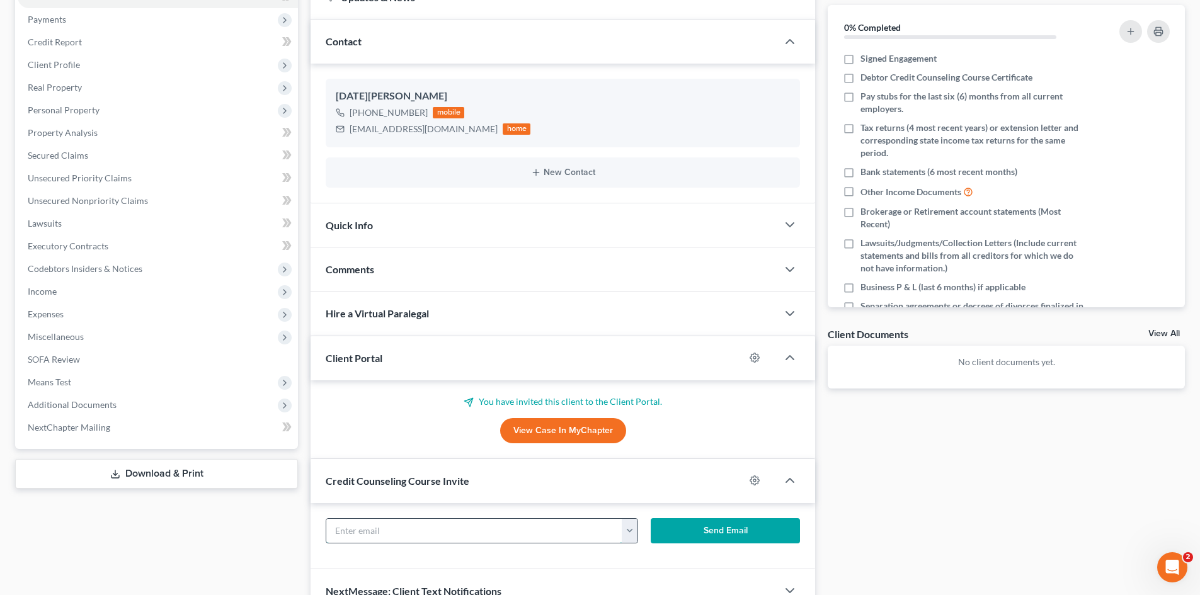
click at [445, 542] on input "text" at bounding box center [474, 531] width 296 height 24
paste input "[EMAIL_ADDRESS][DOMAIN_NAME]"
type input "[EMAIL_ADDRESS][DOMAIN_NAME]"
click at [722, 542] on button "Send Email" at bounding box center [726, 530] width 150 height 25
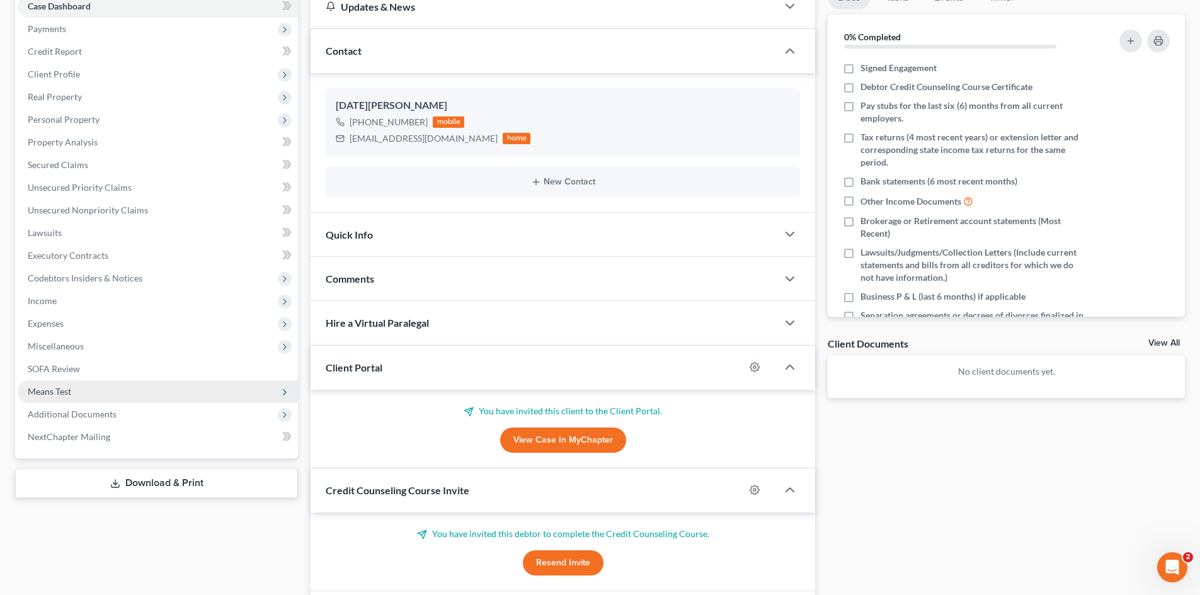
scroll to position [0, 0]
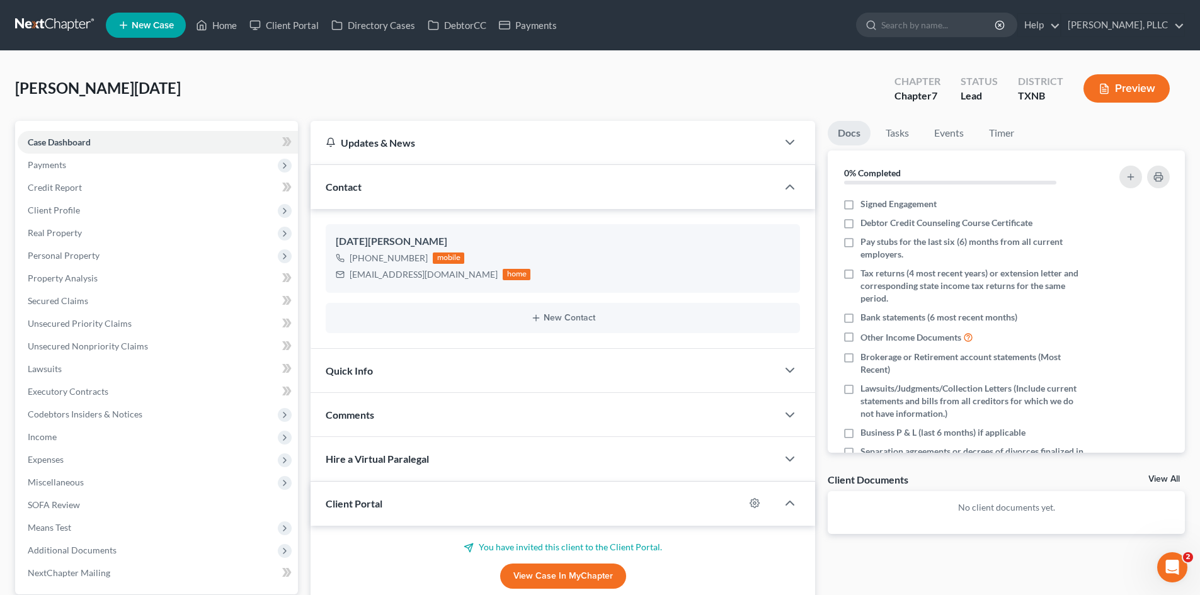
click at [344, 376] on span "Quick Info" at bounding box center [349, 371] width 47 height 12
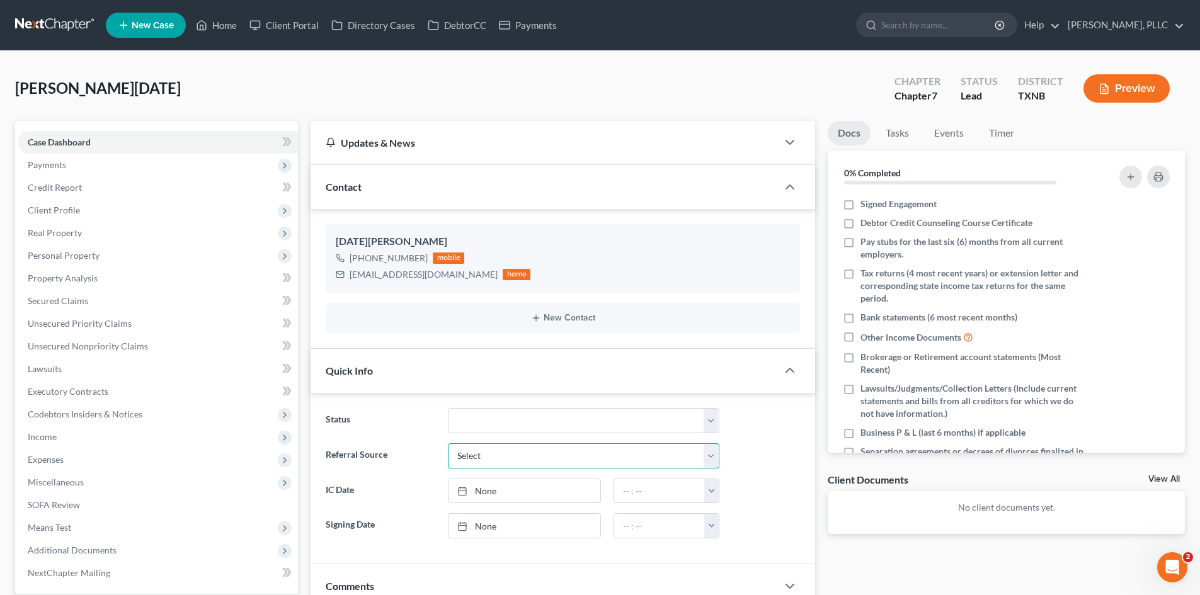
click at [530, 452] on select "Select Word Of Mouth Previous Clients Direct Mail Website Google Search Modern …" at bounding box center [583, 455] width 271 height 25
select select "4"
click at [448, 443] on select "Select Word Of Mouth Previous Clients Direct Mail Website Google Search Modern …" at bounding box center [583, 455] width 271 height 25
type input "[DATE]"
click at [506, 489] on link "[DATE]" at bounding box center [524, 491] width 152 height 24
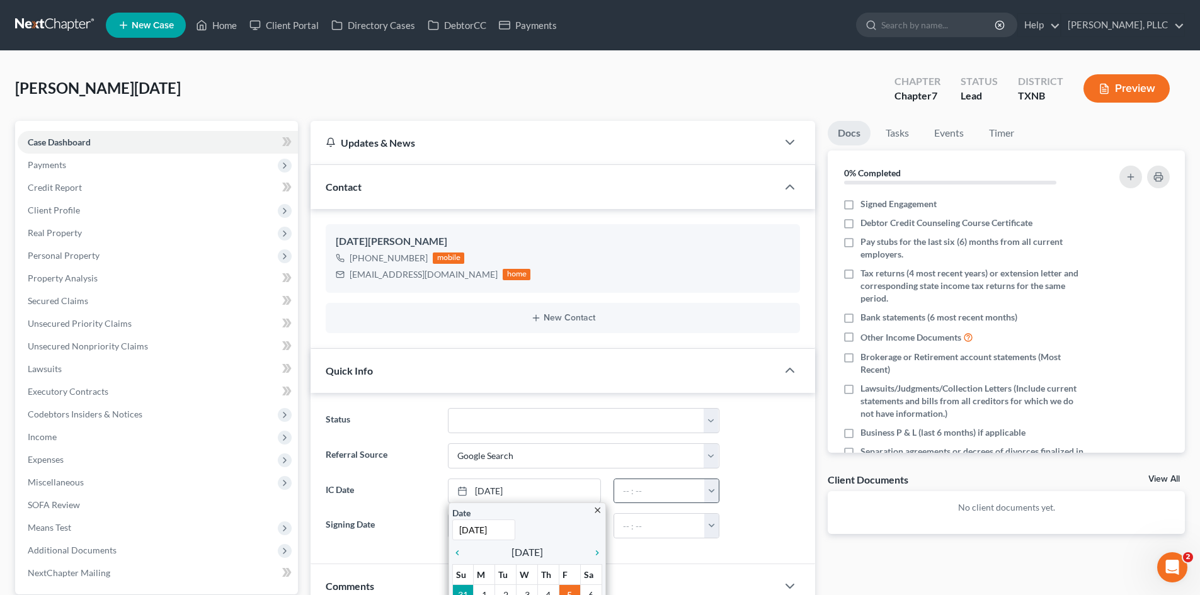
click at [709, 492] on button "button" at bounding box center [711, 491] width 14 height 24
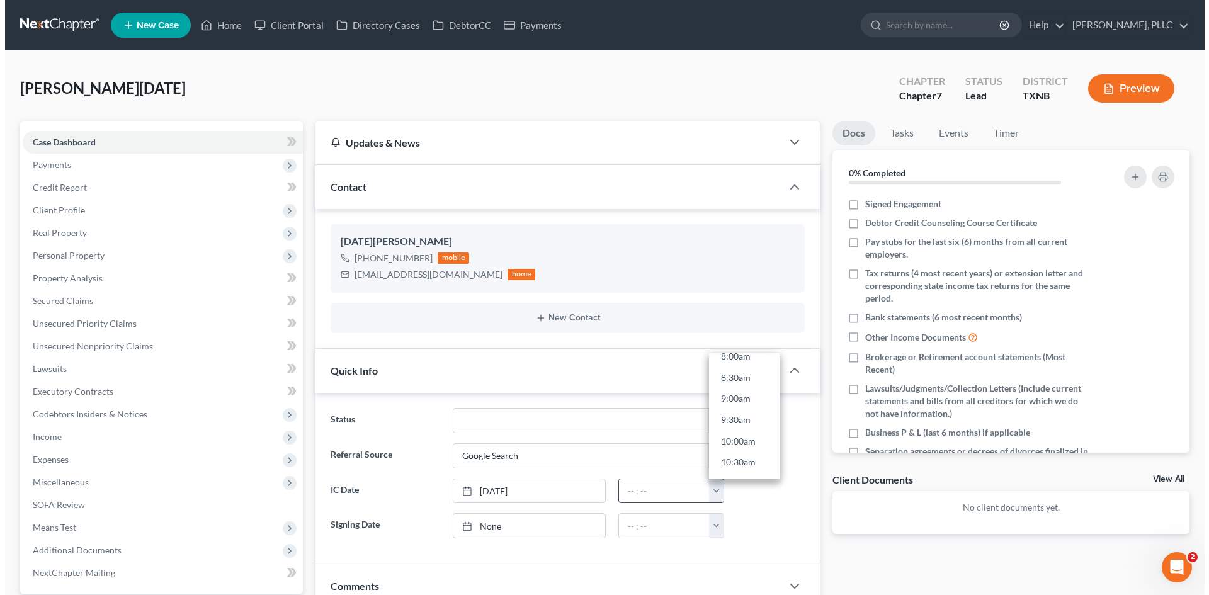
scroll to position [567, 0]
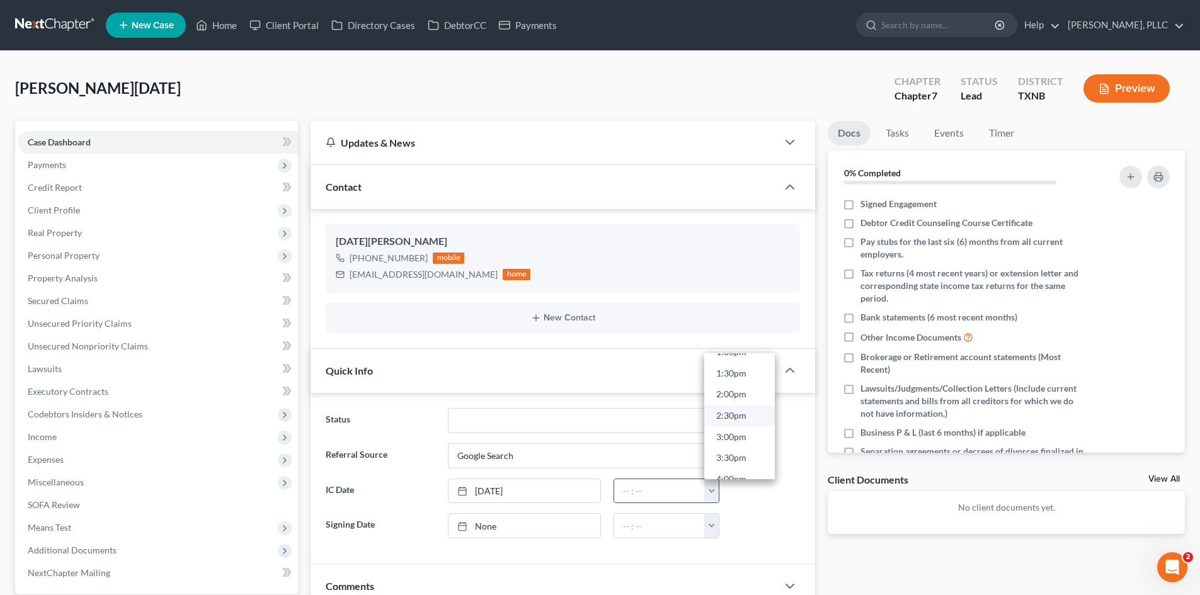
click at [732, 414] on link "2:30pm" at bounding box center [739, 415] width 71 height 21
type input "2:30pm"
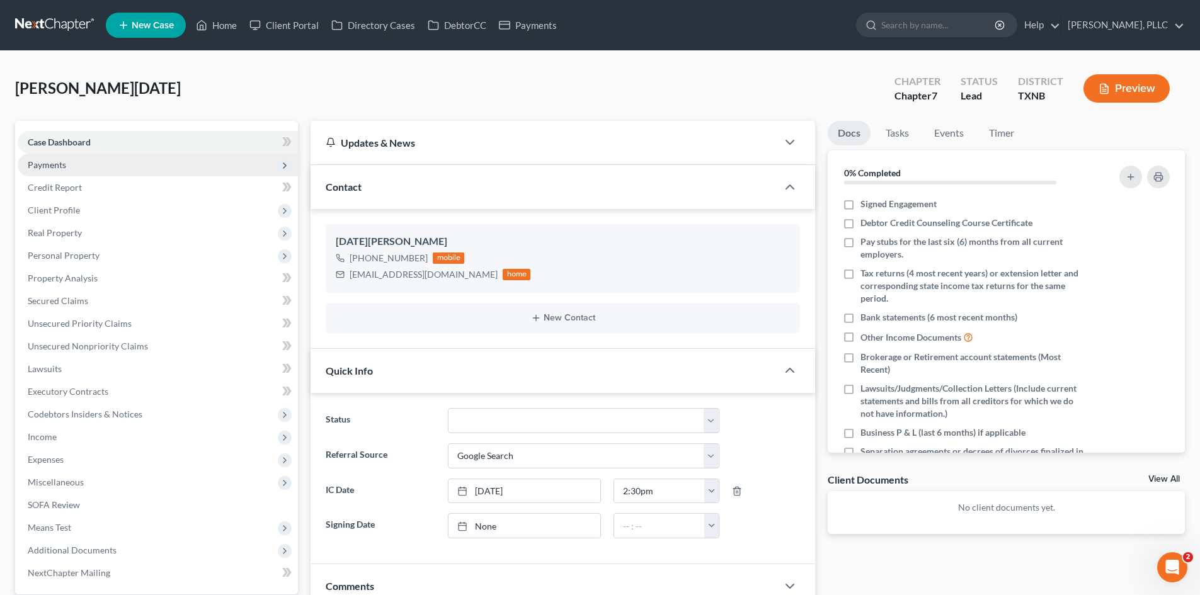
click at [69, 165] on span "Payments" at bounding box center [158, 165] width 280 height 23
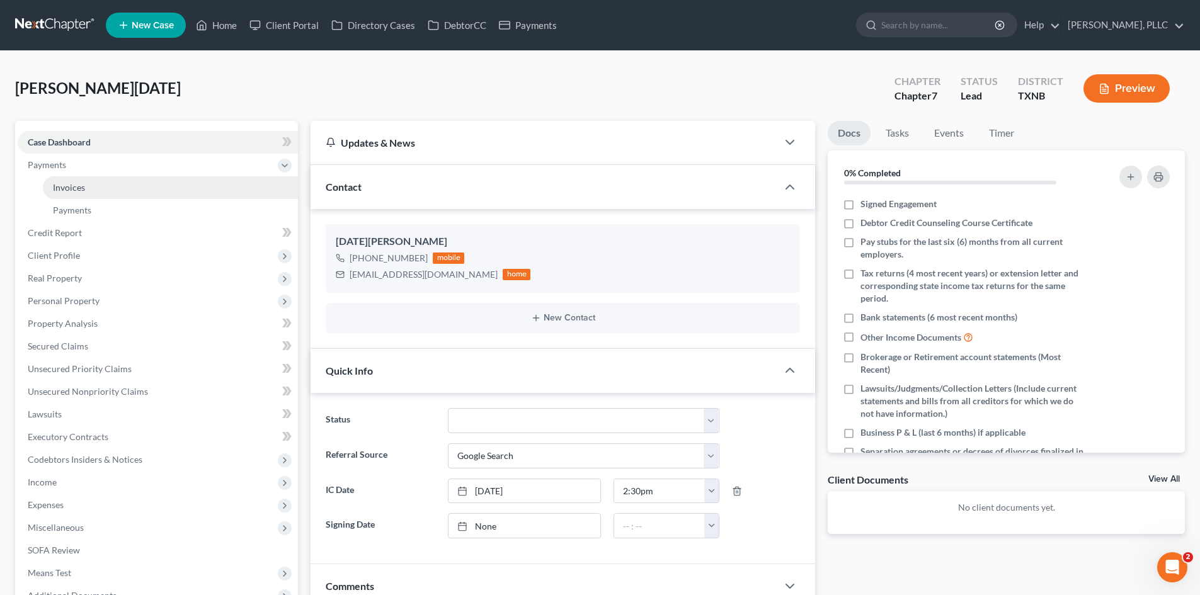
click at [108, 189] on link "Invoices" at bounding box center [170, 187] width 255 height 23
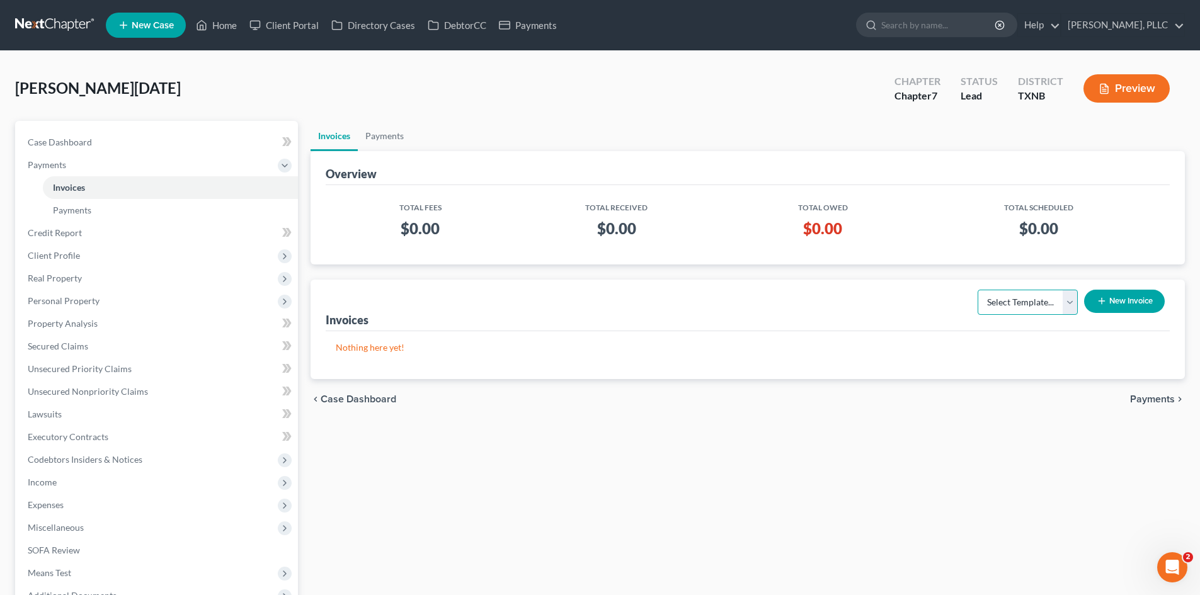
click at [1021, 303] on select "Select Template... Invoice" at bounding box center [1027, 302] width 100 height 25
select select "0"
click at [977, 290] on select "Select Template... Invoice" at bounding box center [1027, 302] width 100 height 25
click at [1119, 305] on button "New Invoice" at bounding box center [1124, 301] width 81 height 23
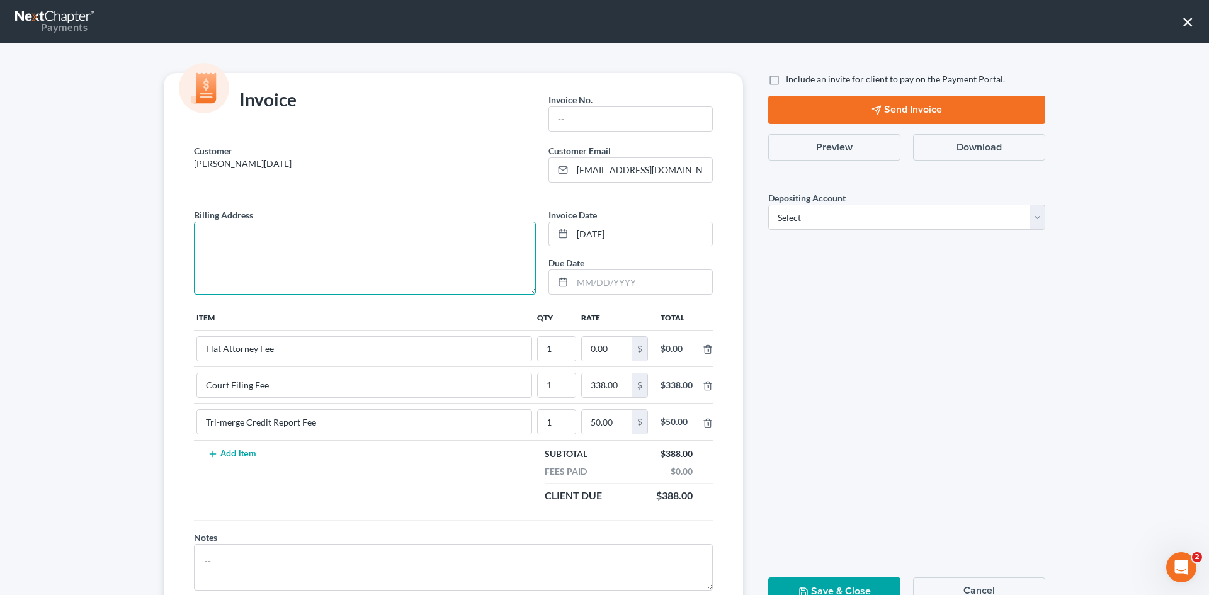
click at [263, 265] on textarea at bounding box center [365, 258] width 342 height 73
type textarea "To be provided."
click at [606, 110] on input "text" at bounding box center [630, 119] width 163 height 24
type input "A0564"
click at [612, 352] on input "0.00" at bounding box center [607, 349] width 50 height 24
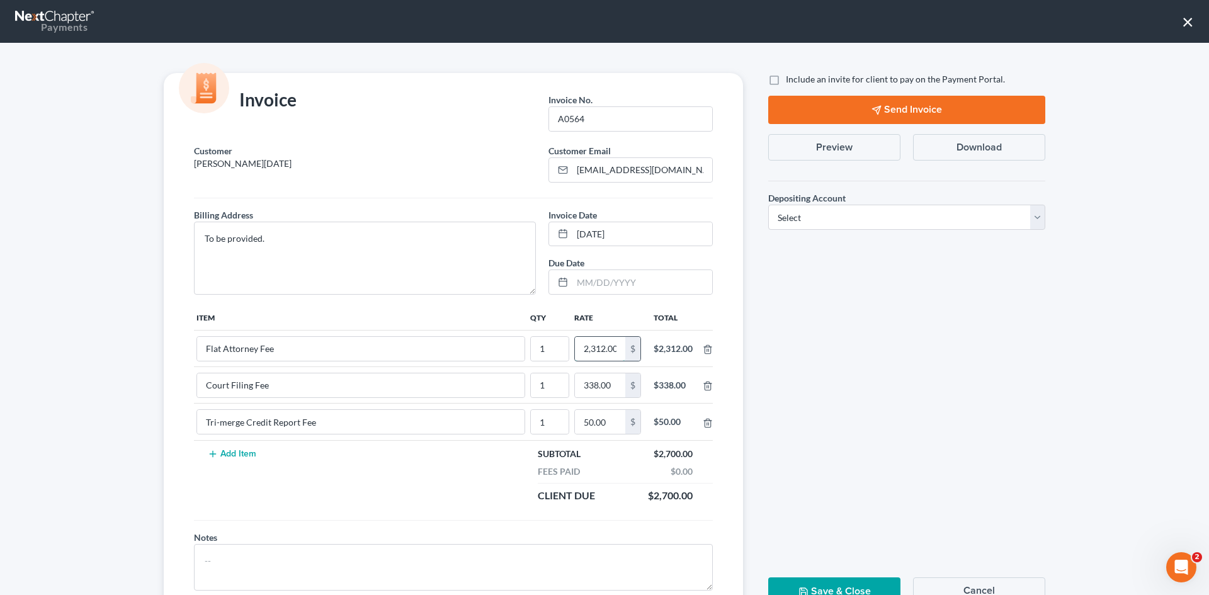
scroll to position [0, 2]
type input "2,312.00"
click at [786, 81] on label "Include an invite for client to pay on the Payment Portal." at bounding box center [895, 79] width 219 height 13
click at [791, 81] on input "Include an invite for client to pay on the Payment Portal." at bounding box center [795, 77] width 8 height 8
checkbox input "true"
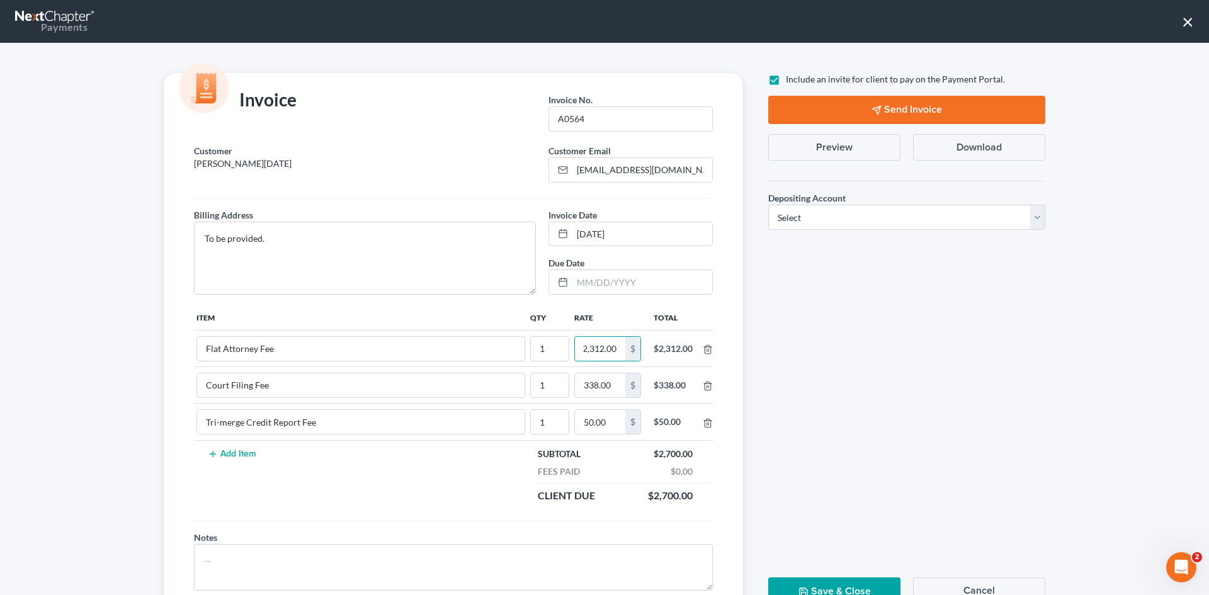
scroll to position [0, 0]
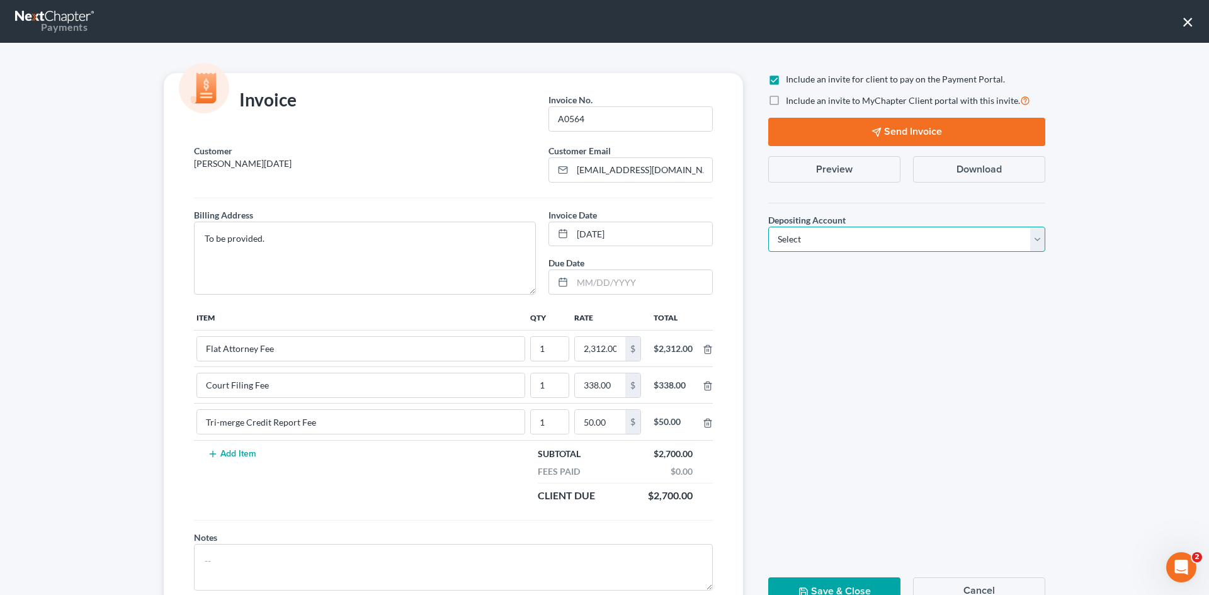
click at [848, 242] on select "Select Operation Trust" at bounding box center [906, 239] width 277 height 25
select select "1"
click at [768, 227] on select "Select Operation Trust" at bounding box center [906, 239] width 277 height 25
click at [876, 129] on polygon "button" at bounding box center [876, 132] width 8 height 8
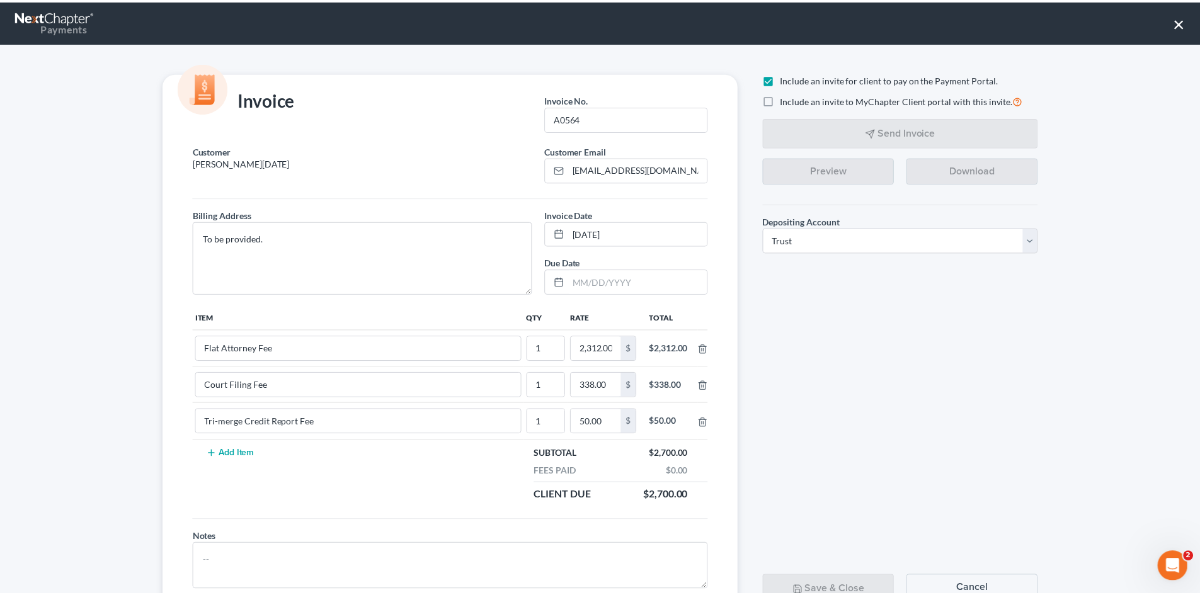
scroll to position [51, 0]
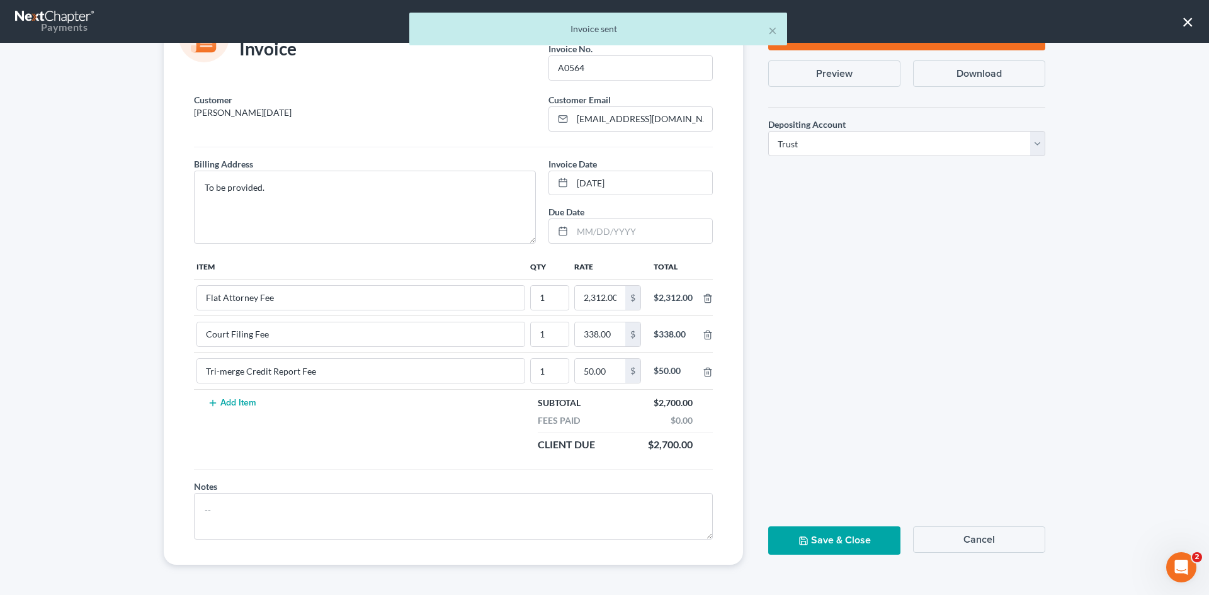
click at [807, 545] on button "Save & Close" at bounding box center [834, 541] width 132 height 28
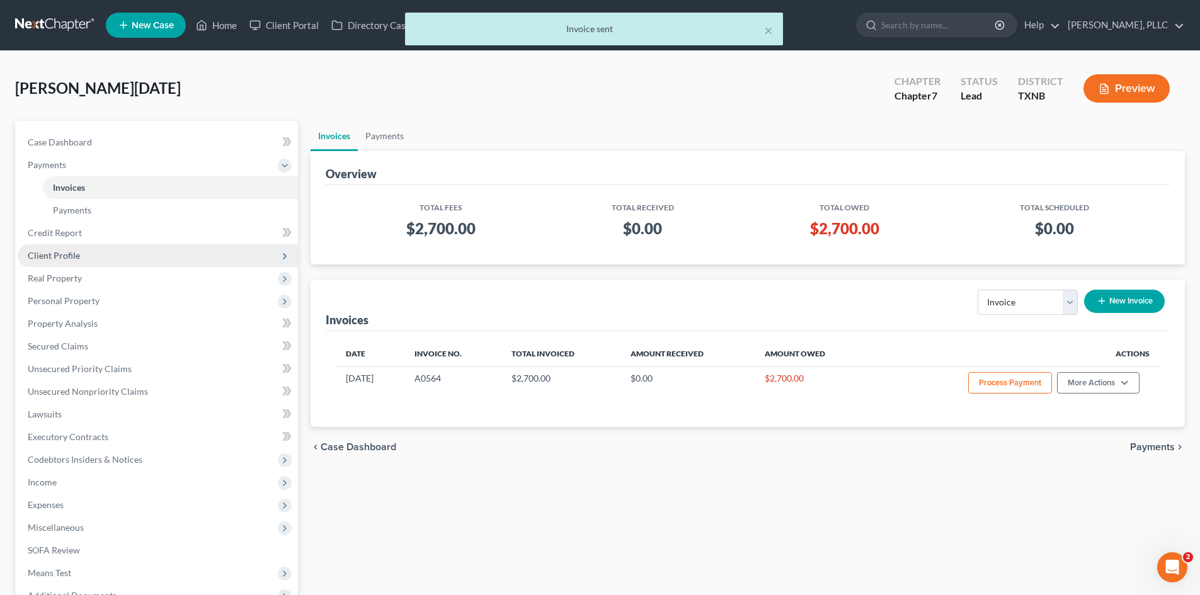
click at [93, 249] on span "Client Profile" at bounding box center [158, 255] width 280 height 23
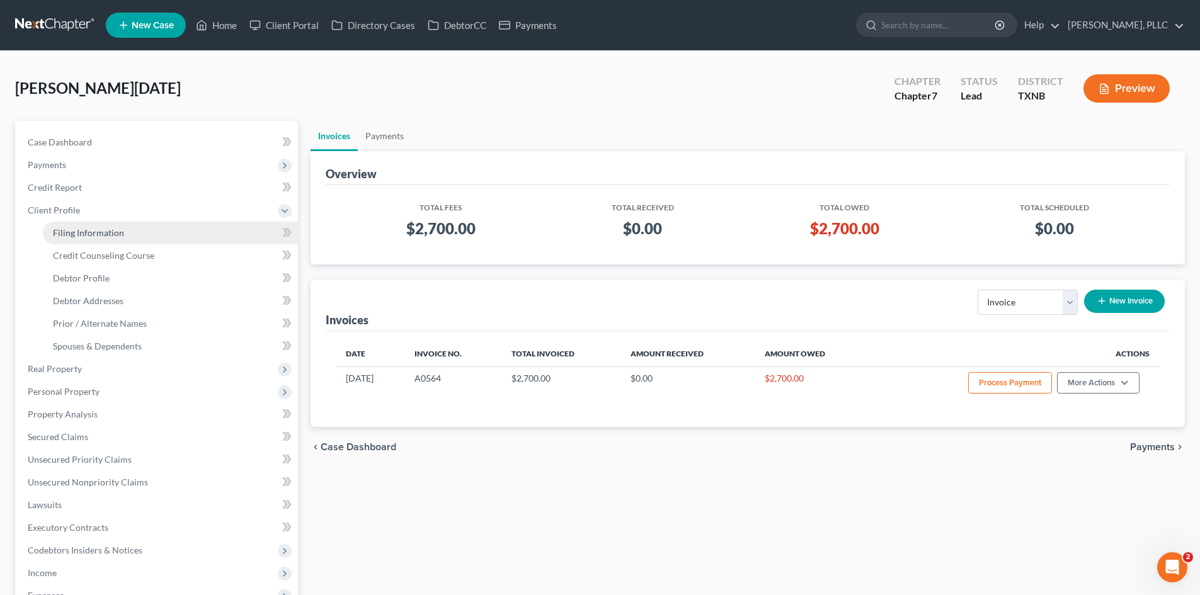
click at [91, 240] on link "Filing Information" at bounding box center [170, 233] width 255 height 23
select select "1"
select select "0"
select select "78"
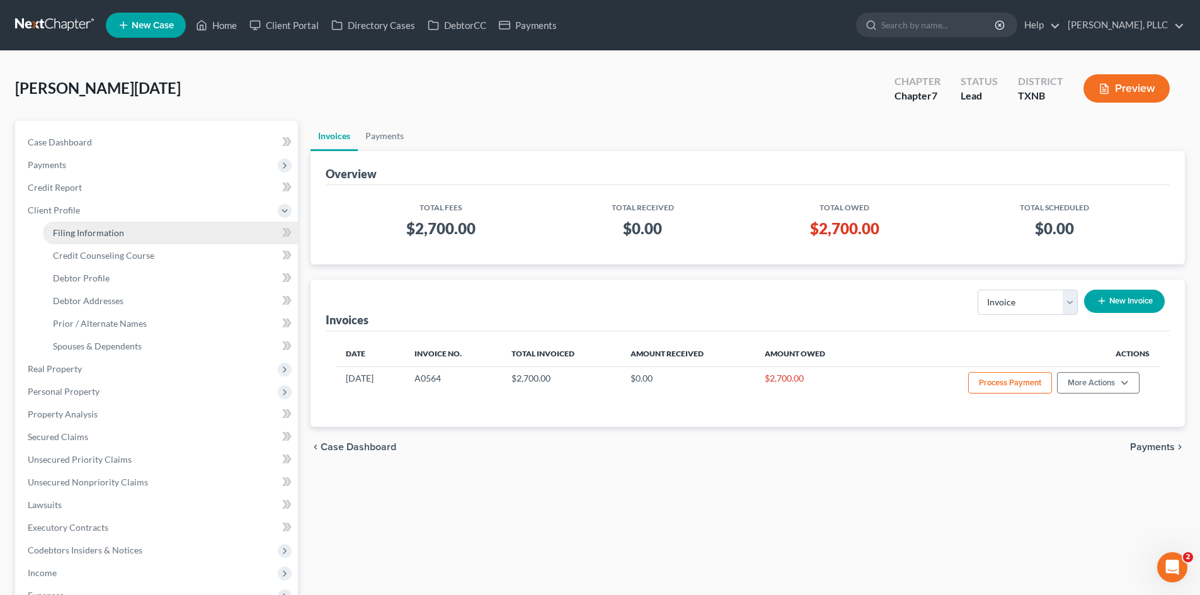
select select "45"
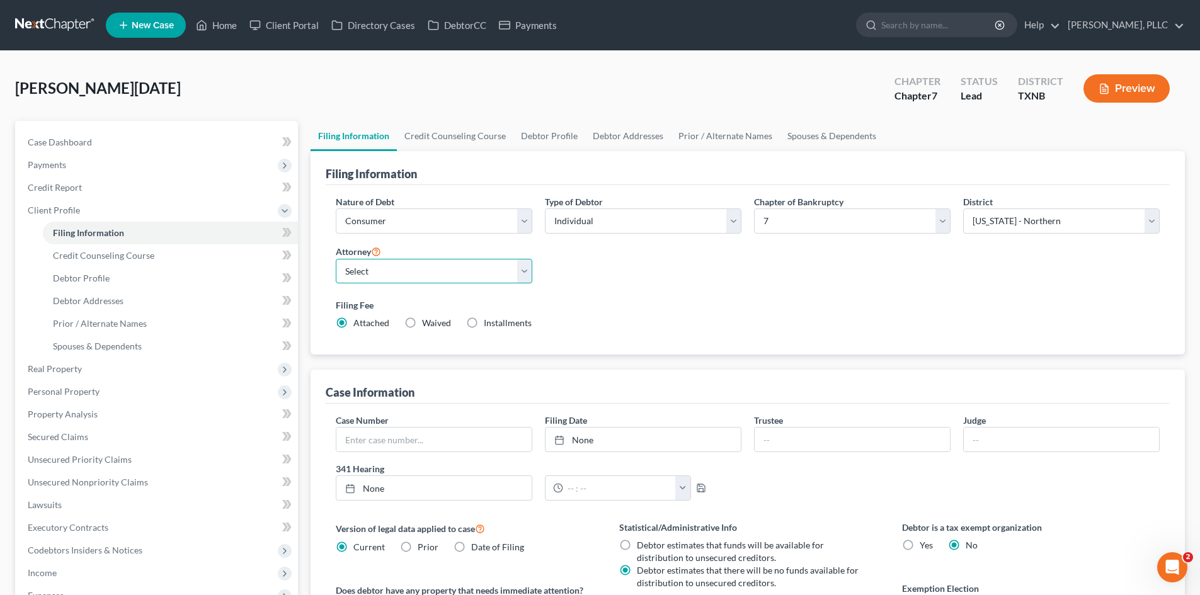
click at [429, 276] on select "Select [PERSON_NAME] - TXEB [PERSON_NAME] - [GEOGRAPHIC_DATA] [PERSON_NAME] - […" at bounding box center [434, 271] width 197 height 25
select select "1"
click at [336, 259] on select "Select [PERSON_NAME] - TXEB [PERSON_NAME] - [GEOGRAPHIC_DATA] [PERSON_NAME] - […" at bounding box center [434, 271] width 197 height 25
click at [231, 72] on div "[PERSON_NAME][DATE] Upgraded Chapter Chapter 7 Status [GEOGRAPHIC_DATA] [GEOGRA…" at bounding box center [600, 93] width 1170 height 55
click at [216, 26] on link "Home" at bounding box center [217, 25] width 54 height 23
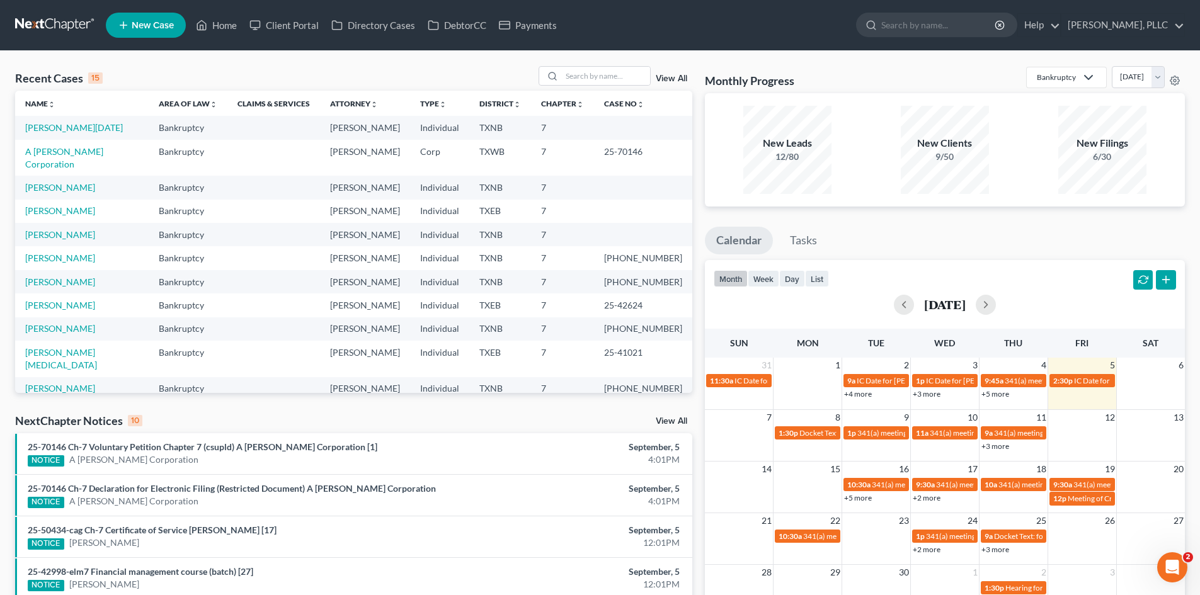
click at [145, 30] on span "New Case" at bounding box center [153, 25] width 42 height 9
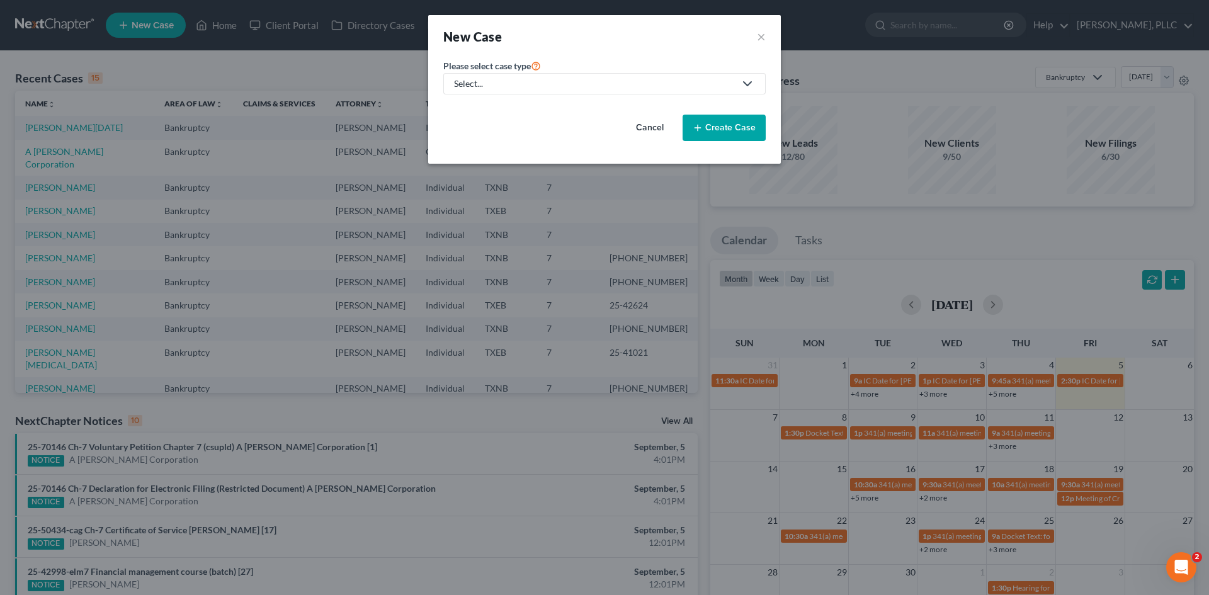
click at [481, 87] on div "Select..." at bounding box center [594, 83] width 281 height 13
click at [496, 113] on div "Bankruptcy" at bounding box center [506, 109] width 103 height 13
select select "78"
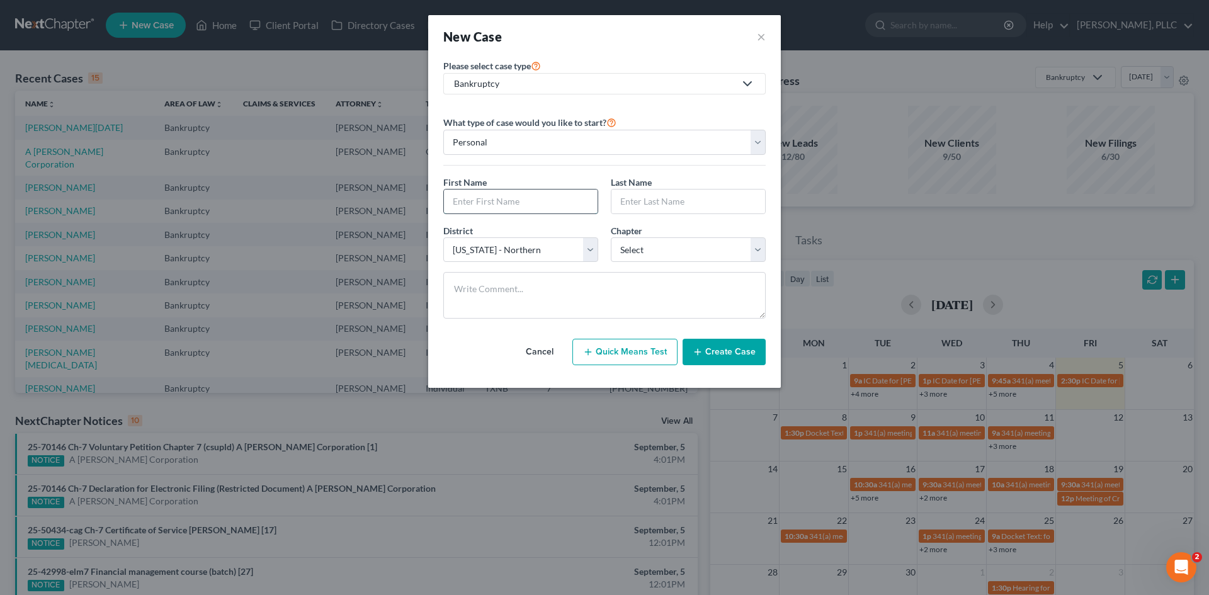
click at [488, 197] on input "text" at bounding box center [521, 202] width 154 height 24
type input "[PERSON_NAME]"
click at [677, 207] on input "text" at bounding box center [689, 202] width 154 height 24
type input "[PERSON_NAME]"
click at [640, 251] on select "Select 7 11 12 13" at bounding box center [688, 249] width 155 height 25
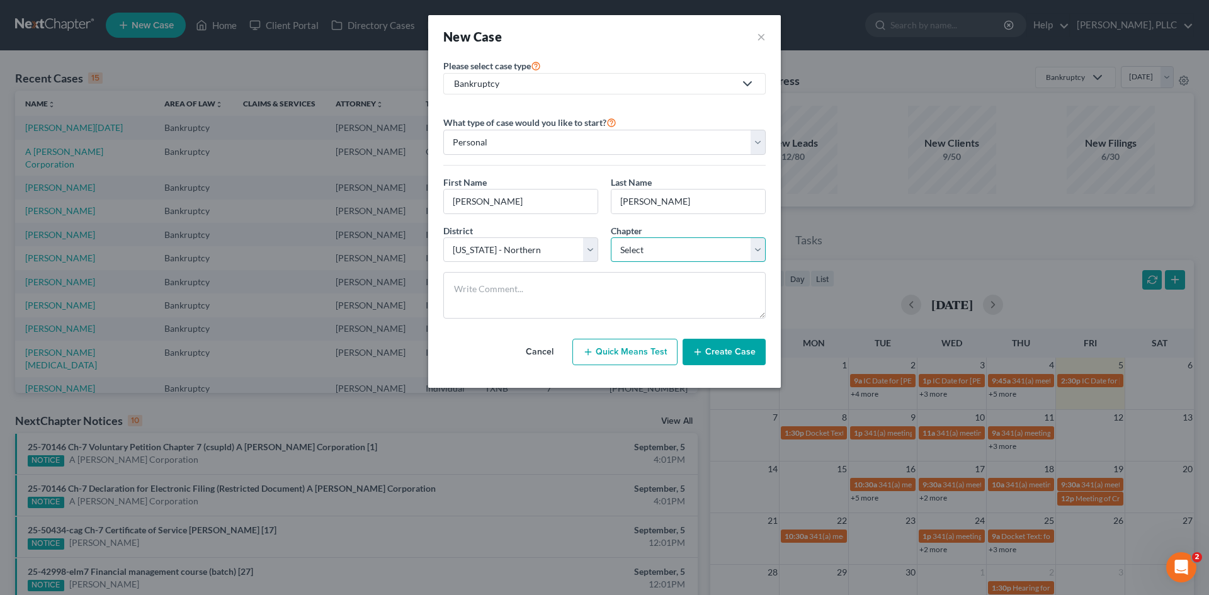
select select "0"
click at [611, 237] on select "Select 7 11 12 13" at bounding box center [688, 249] width 155 height 25
click at [598, 247] on div "District * Select [US_STATE] - [GEOGRAPHIC_DATA] [US_STATE] - [GEOGRAPHIC_DATA]…" at bounding box center [521, 243] width 168 height 38
click at [577, 251] on select "Select [US_STATE] - [GEOGRAPHIC_DATA] [US_STATE] - [GEOGRAPHIC_DATA][US_STATE] …" at bounding box center [520, 249] width 155 height 25
select select "79"
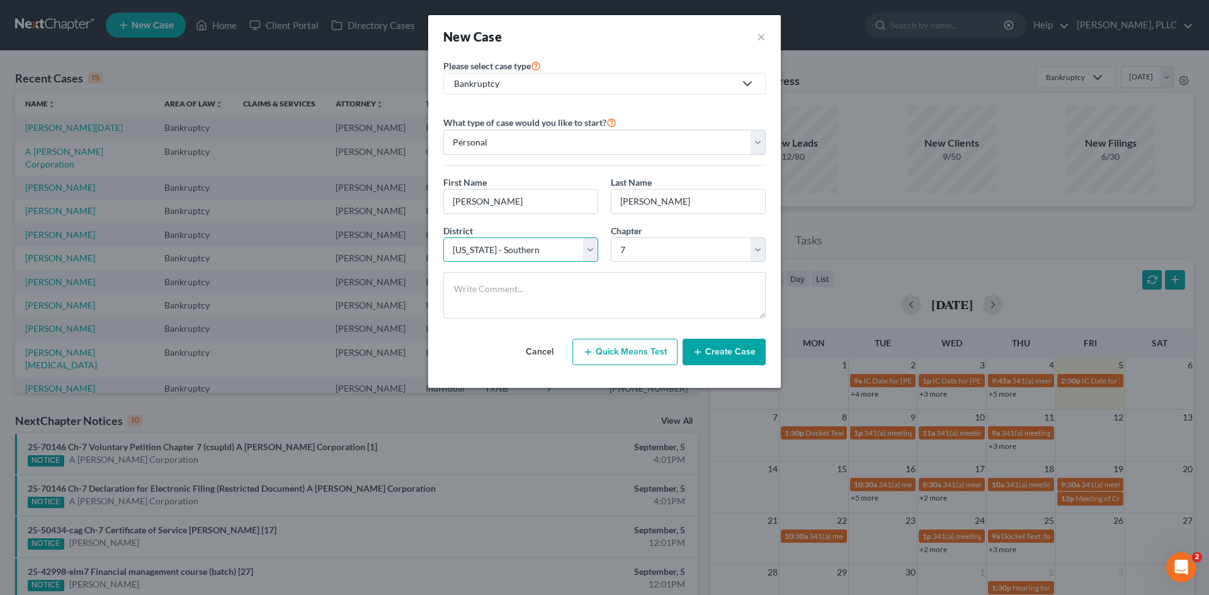
click at [443, 237] on select "Select [US_STATE] - [GEOGRAPHIC_DATA] [US_STATE] - [GEOGRAPHIC_DATA][US_STATE] …" at bounding box center [520, 249] width 155 height 25
click at [741, 355] on button "Create Case" at bounding box center [724, 352] width 83 height 26
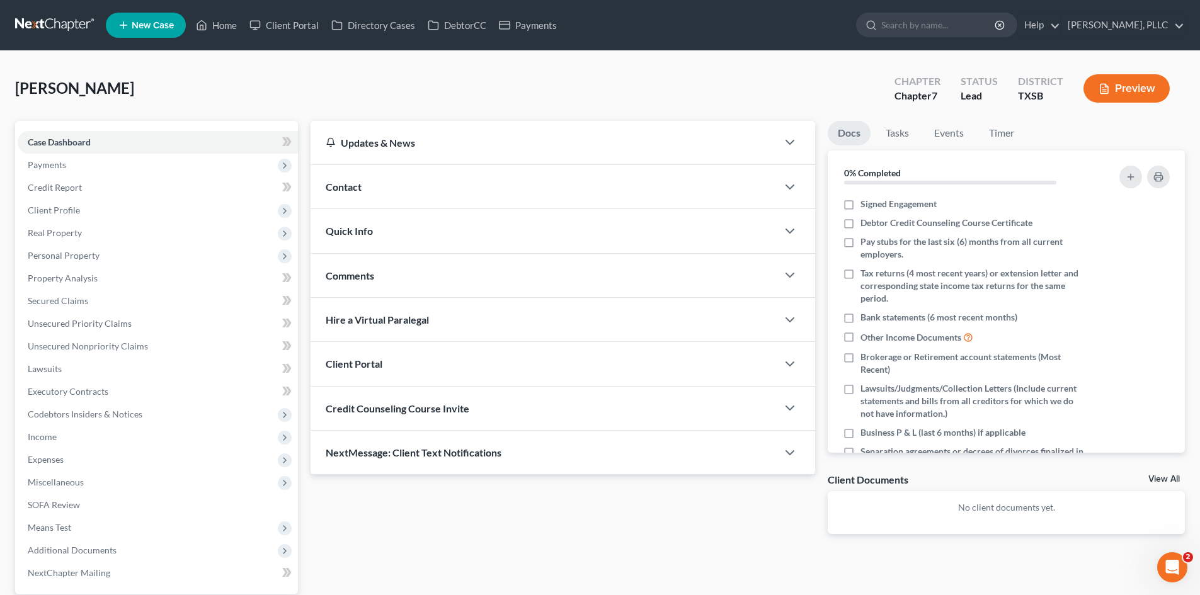
drag, startPoint x: 339, startPoint y: 178, endPoint x: 388, endPoint y: 188, distance: 49.5
click at [341, 178] on div "Contact" at bounding box center [544, 186] width 467 height 43
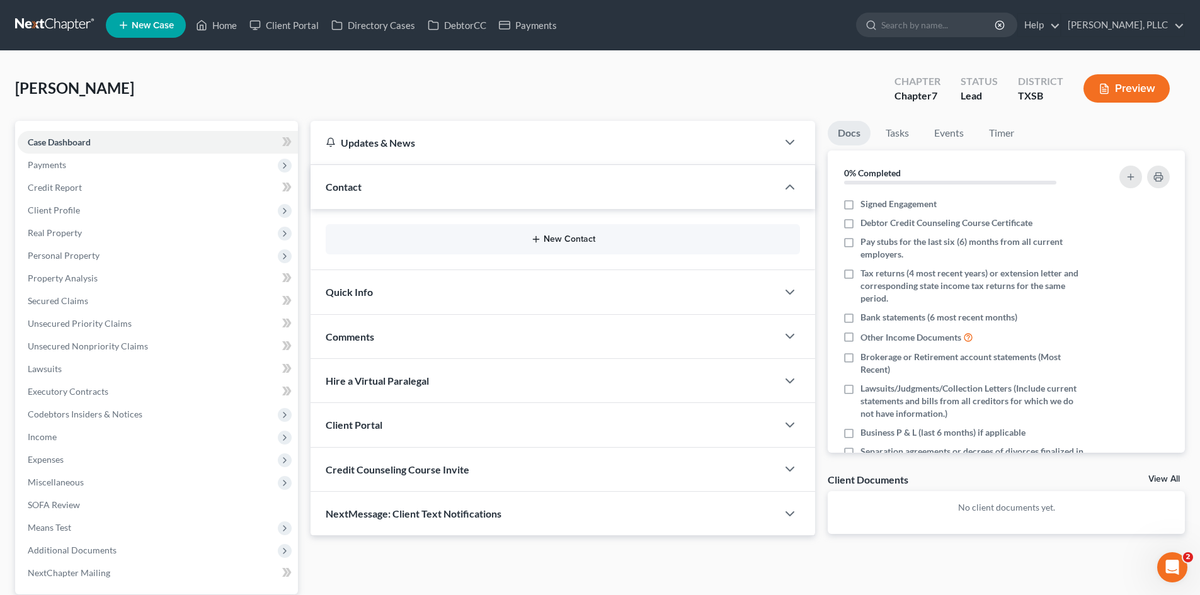
click at [569, 243] on button "New Contact" at bounding box center [563, 239] width 454 height 10
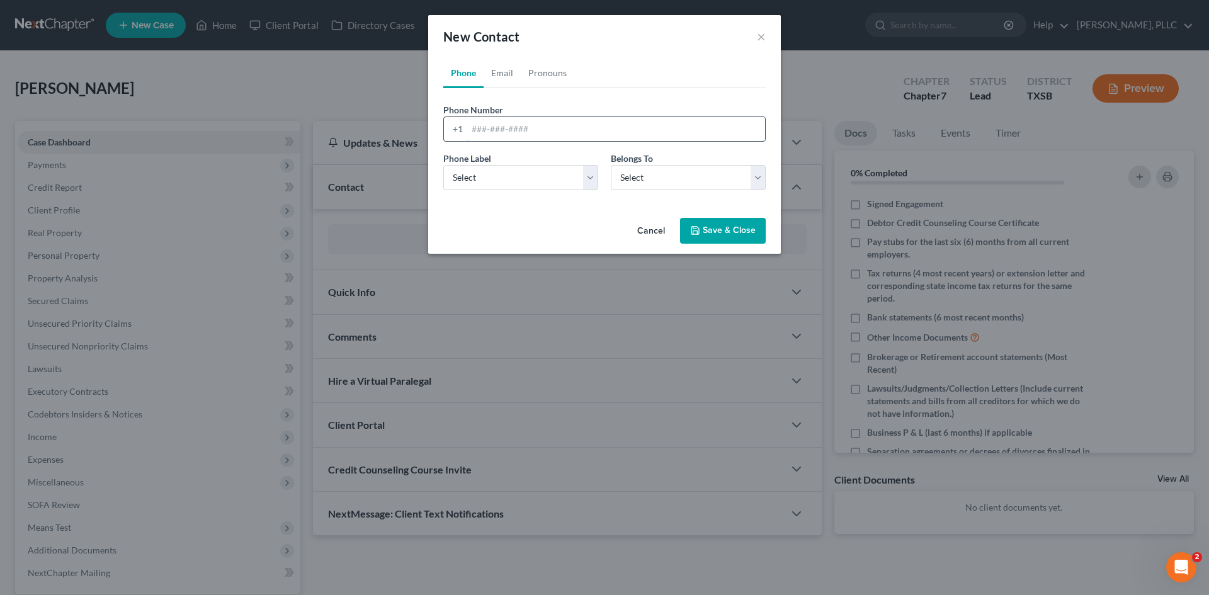
click at [494, 126] on input "tel" at bounding box center [616, 129] width 298 height 24
type input "[PHONE_NUMBER]"
click at [520, 185] on select "Select Mobile Home Work Other" at bounding box center [520, 177] width 155 height 25
select select "0"
click at [443, 165] on select "Select Mobile Home Work Other" at bounding box center [520, 177] width 155 height 25
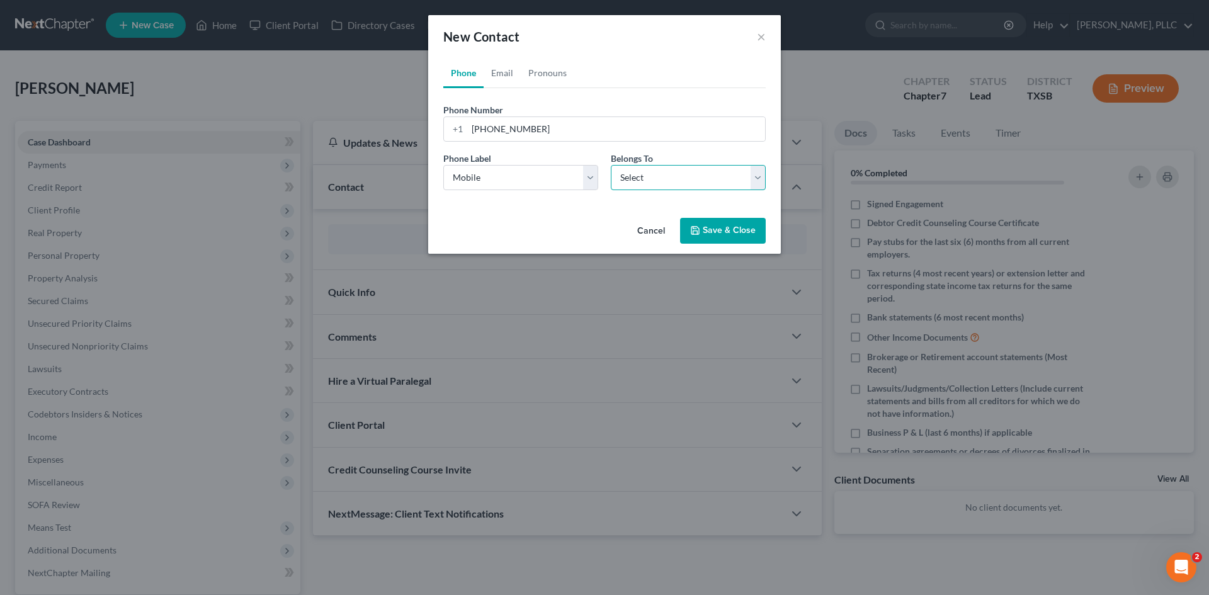
drag, startPoint x: 671, startPoint y: 182, endPoint x: 671, endPoint y: 190, distance: 7.6
click at [671, 182] on select "Select Client Other" at bounding box center [688, 177] width 155 height 25
select select "0"
click at [611, 165] on select "Select Client Other" at bounding box center [688, 177] width 155 height 25
select select "0"
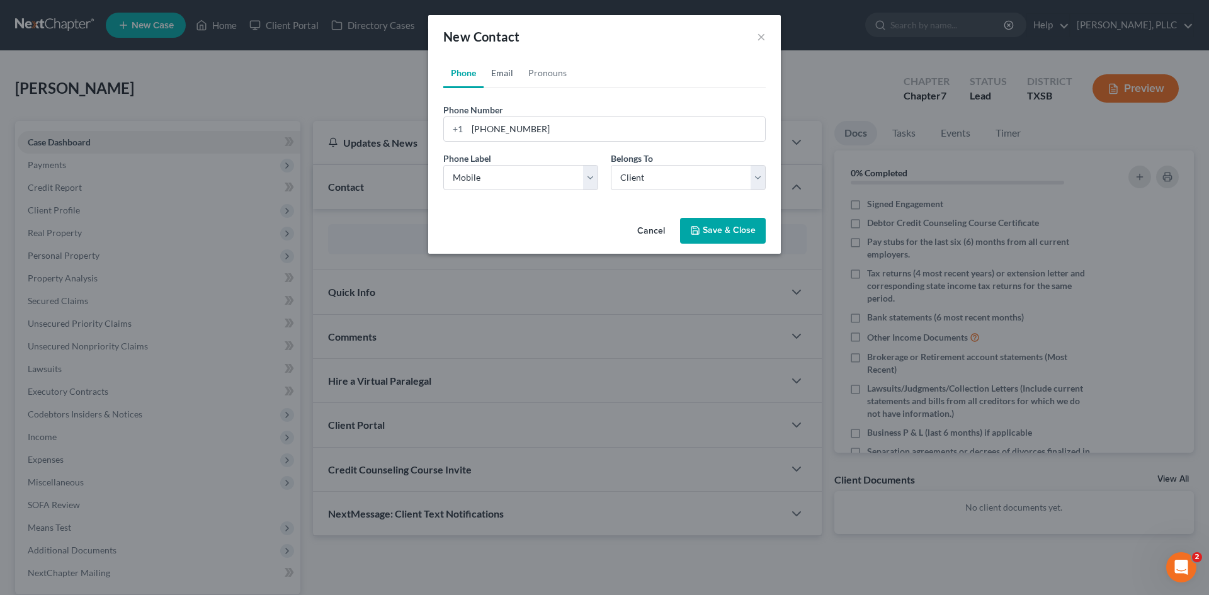
click at [501, 67] on link "Email" at bounding box center [502, 73] width 37 height 30
drag, startPoint x: 520, startPoint y: 110, endPoint x: 520, endPoint y: 120, distance: 9.5
click at [519, 110] on div "Email Address" at bounding box center [604, 122] width 322 height 38
click at [516, 129] on input "email" at bounding box center [616, 129] width 298 height 24
paste input "[PERSON_NAME][EMAIL_ADDRESS][DOMAIN_NAME]"
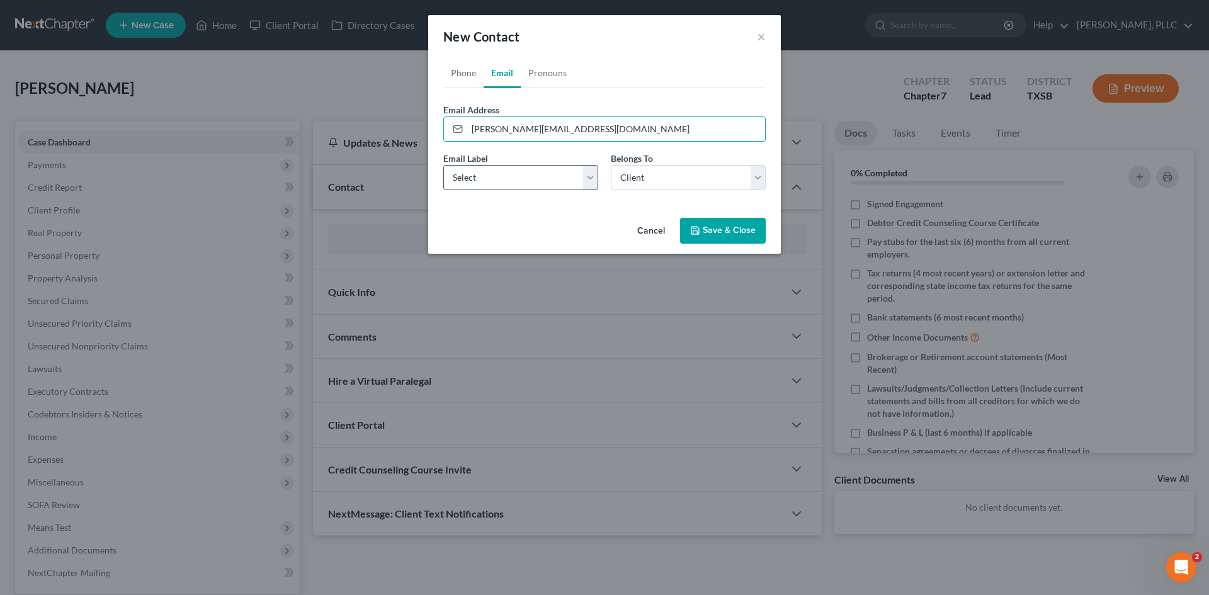
type input "[PERSON_NAME][EMAIL_ADDRESS][DOMAIN_NAME]"
click at [468, 179] on select "Select Home Work Other" at bounding box center [520, 177] width 155 height 25
select select "0"
click at [443, 165] on select "Select Home Work Other" at bounding box center [520, 177] width 155 height 25
click at [705, 229] on button "Save & Close" at bounding box center [723, 231] width 86 height 26
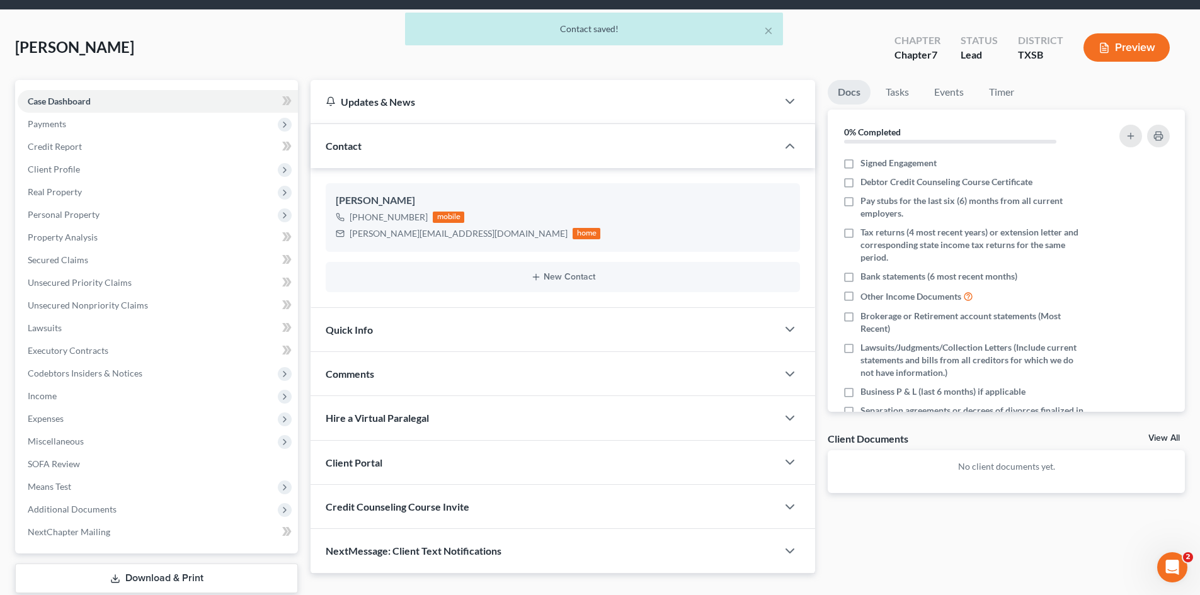
scroll to position [87, 0]
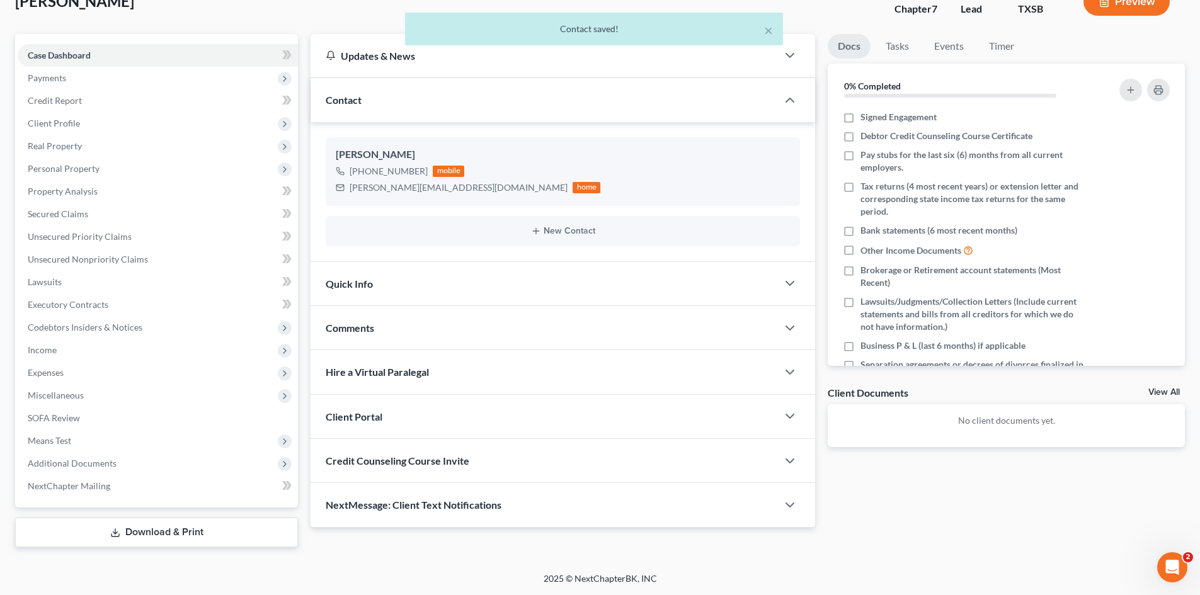
click at [347, 285] on span "Quick Info" at bounding box center [349, 284] width 47 height 12
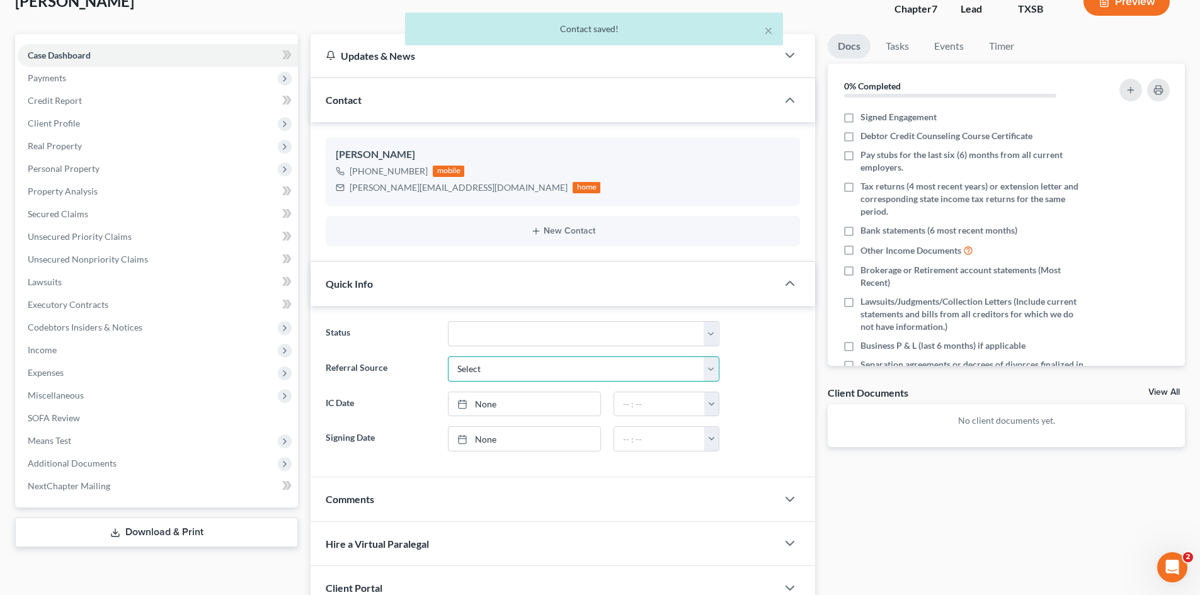
click at [527, 366] on select "Select Word Of Mouth Previous Clients Direct Mail Website Google Search Modern …" at bounding box center [583, 368] width 271 height 25
select select "6"
click at [448, 356] on select "Select Word Of Mouth Previous Clients Direct Mail Website Google Search Modern …" at bounding box center [583, 368] width 271 height 25
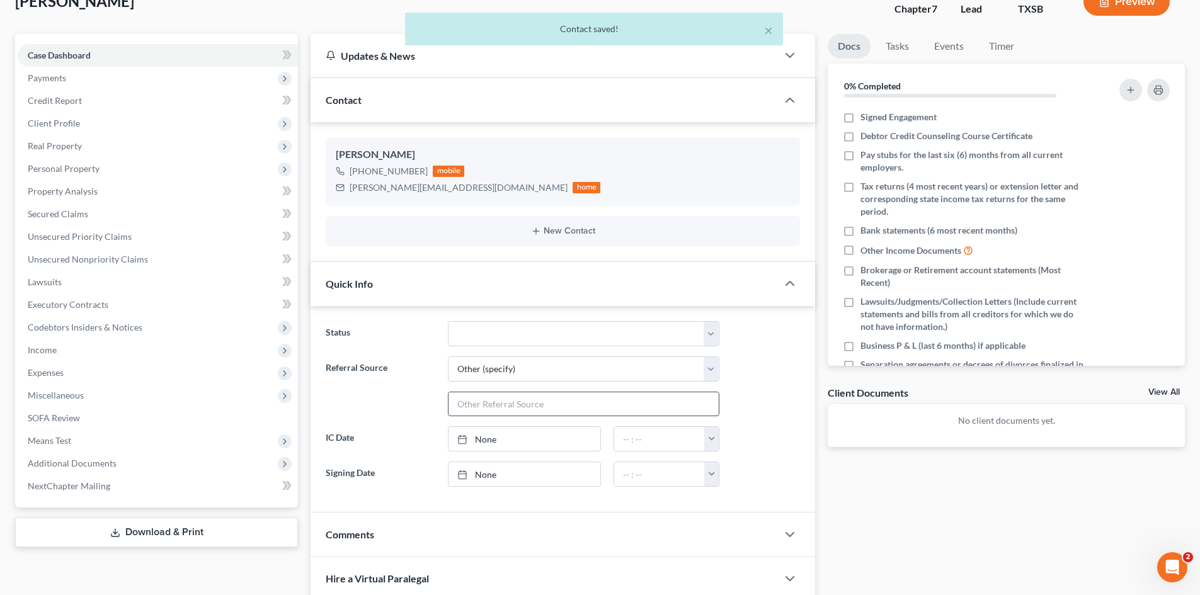
click at [484, 407] on input "text" at bounding box center [583, 404] width 270 height 24
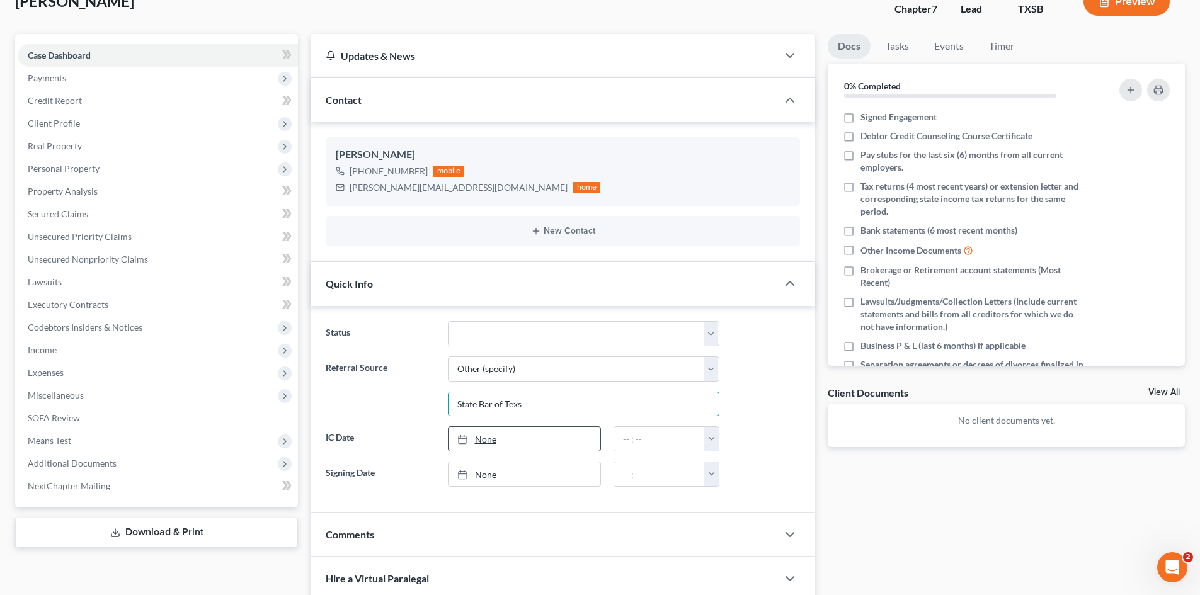
type input "State Bar of Texs"
click at [485, 443] on link "None" at bounding box center [524, 439] width 152 height 24
type input "[DATE]"
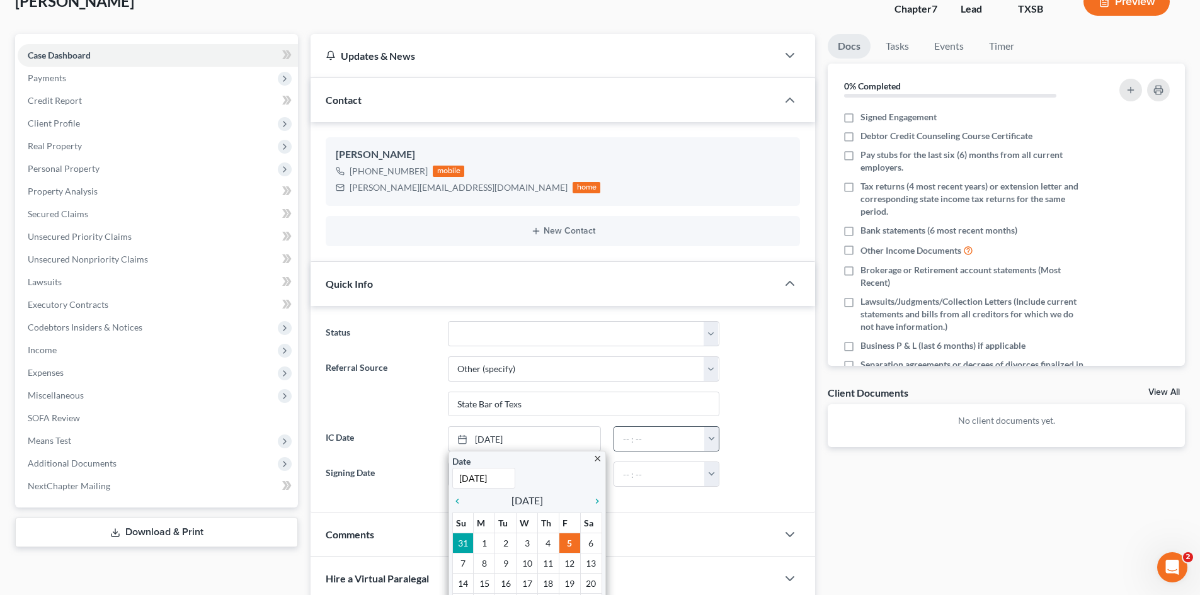
click at [715, 444] on button "button" at bounding box center [711, 439] width 14 height 24
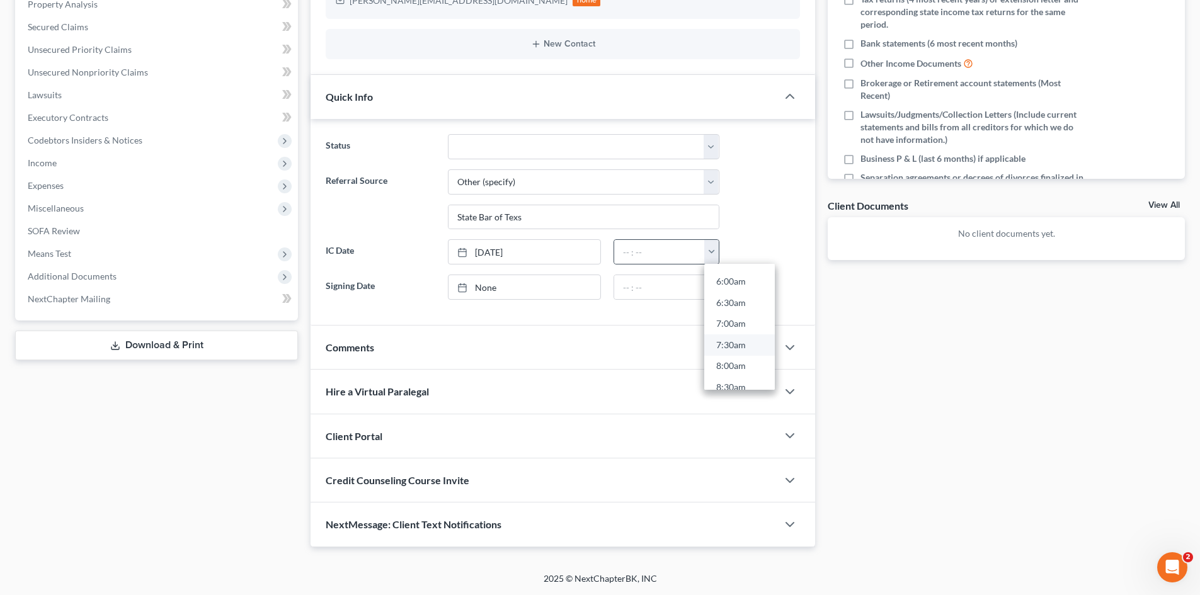
scroll to position [441, 0]
click at [740, 342] on link "12:00pm" at bounding box center [739, 346] width 71 height 21
type input "12:00pm"
click at [933, 379] on div "Docs Tasks Events Timer 0% Completed Nothing here yet! Signed Engagement Debtor…" at bounding box center [1006, 197] width 370 height 700
click at [367, 449] on div "Client Portal" at bounding box center [544, 435] width 467 height 43
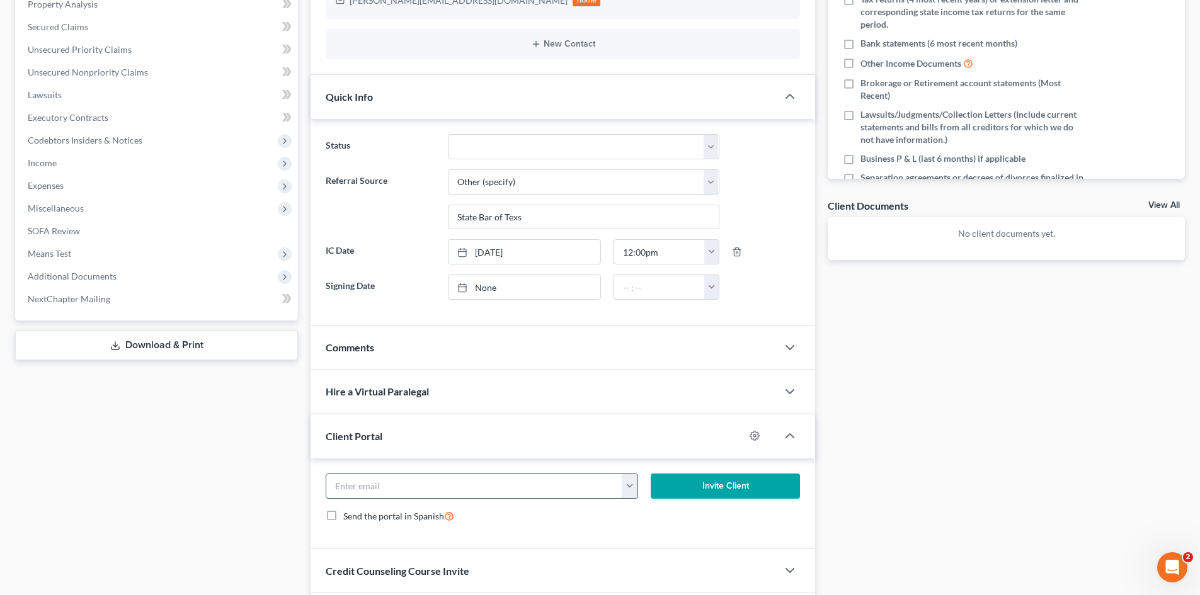
click at [376, 484] on input "email" at bounding box center [474, 486] width 296 height 24
paste input "[PERSON_NAME][EMAIL_ADDRESS][DOMAIN_NAME]"
type input "[PERSON_NAME][EMAIL_ADDRESS][DOMAIN_NAME]"
click at [676, 484] on button "Invite Client" at bounding box center [726, 486] width 150 height 25
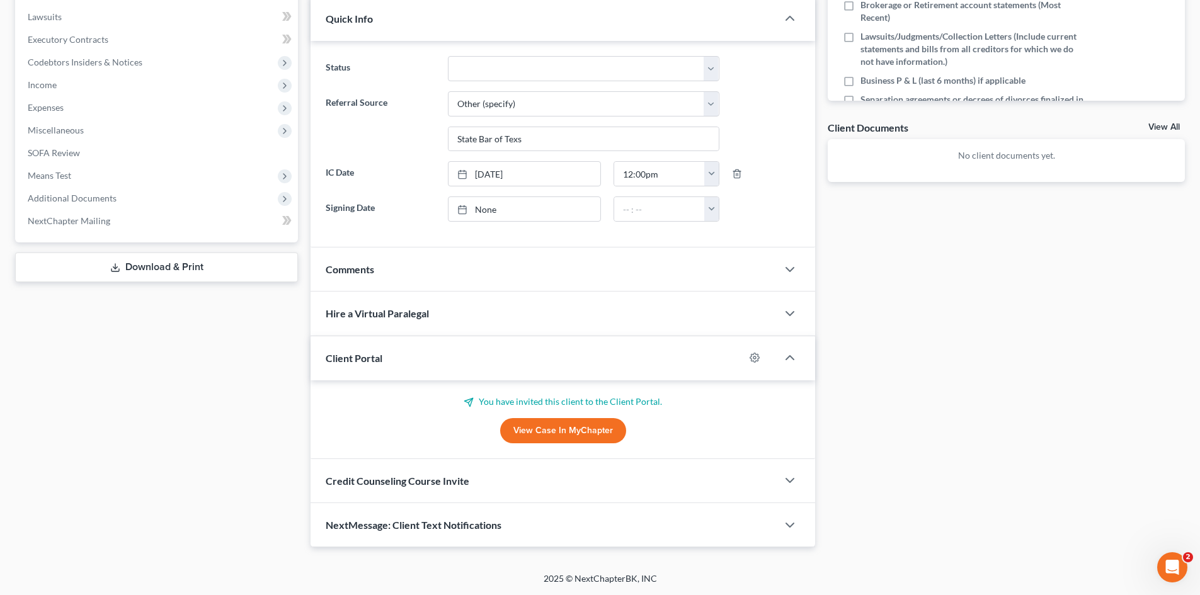
click at [354, 472] on div "Credit Counseling Course Invite" at bounding box center [544, 480] width 467 height 43
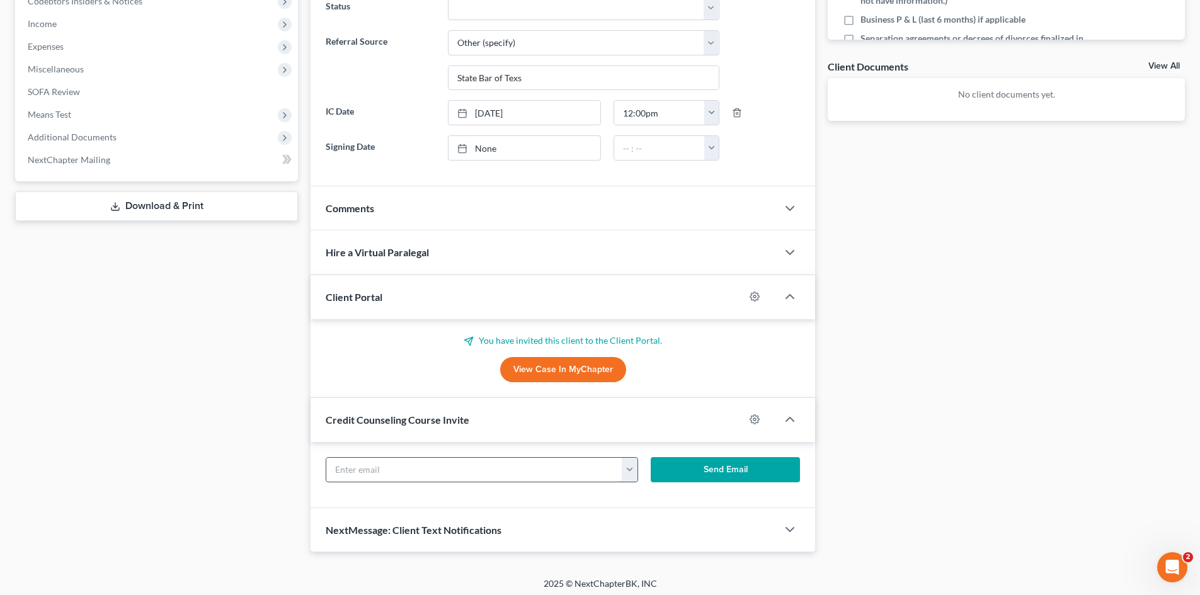
click at [348, 474] on input "text" at bounding box center [474, 470] width 296 height 24
paste input "[PERSON_NAME][EMAIL_ADDRESS][DOMAIN_NAME]"
type input "[PERSON_NAME][EMAIL_ADDRESS][DOMAIN_NAME]"
click at [704, 467] on button "Send Email" at bounding box center [726, 469] width 150 height 25
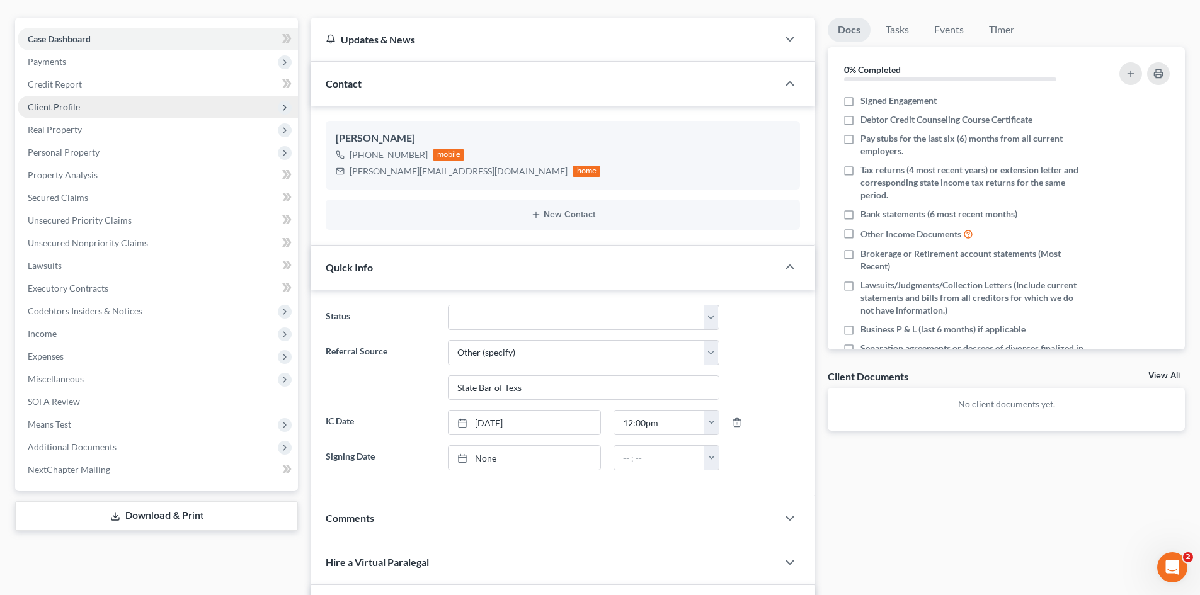
scroll to position [98, 0]
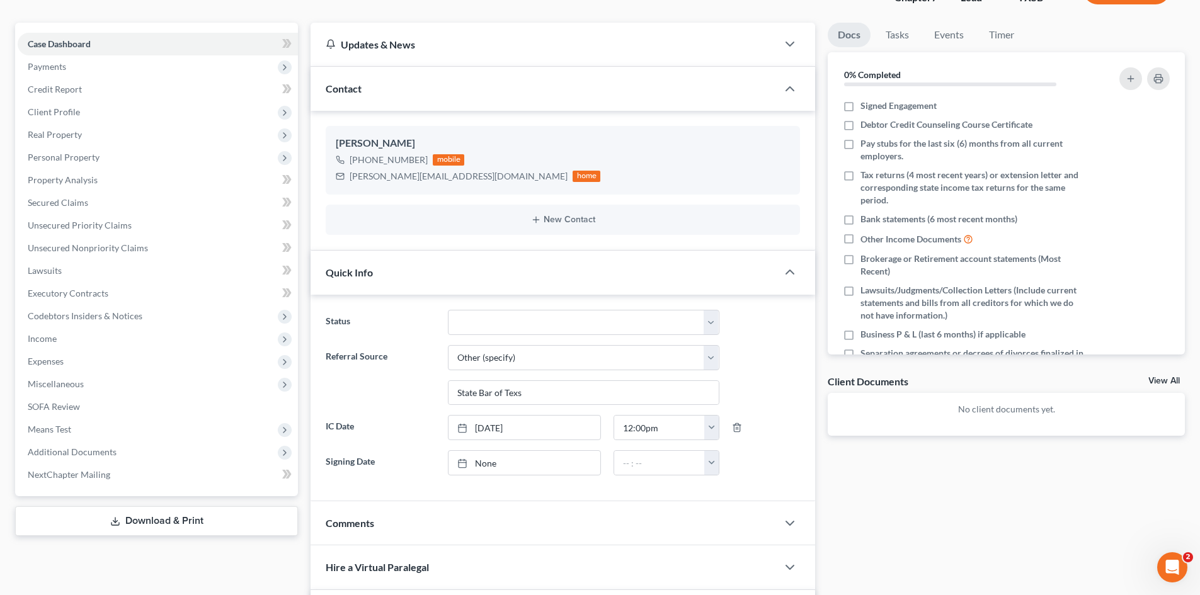
drag, startPoint x: 81, startPoint y: 64, endPoint x: 102, endPoint y: 82, distance: 28.1
click at [81, 63] on span "Payments" at bounding box center [158, 66] width 280 height 23
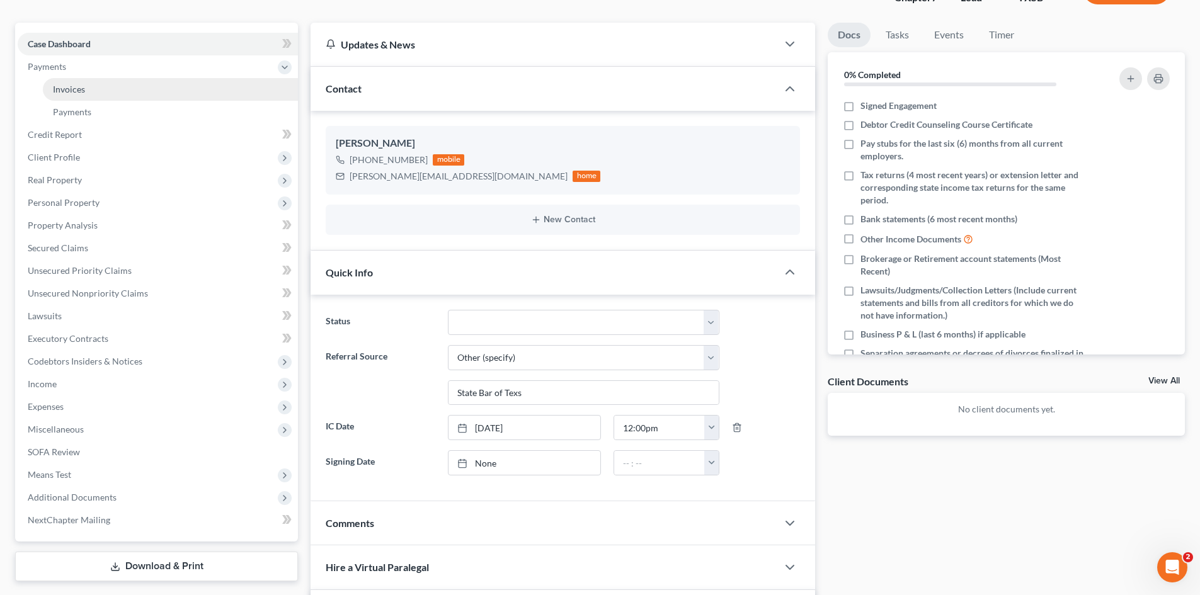
click at [112, 95] on link "Invoices" at bounding box center [170, 89] width 255 height 23
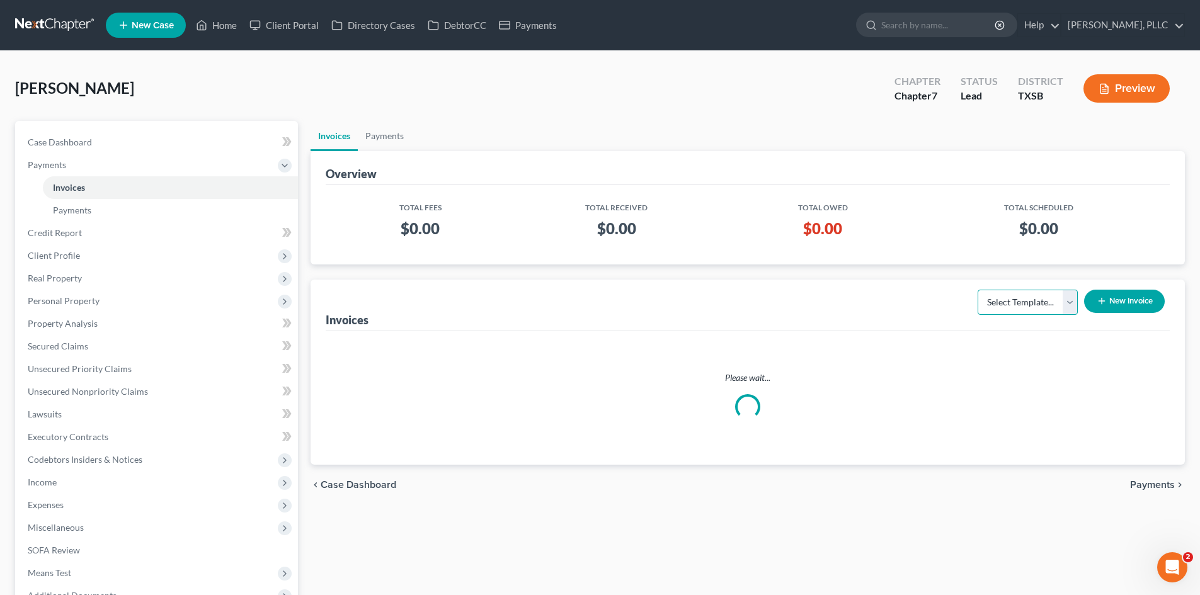
drag, startPoint x: 993, startPoint y: 303, endPoint x: 997, endPoint y: 312, distance: 9.6
click at [993, 303] on select "Select Template... Invoice" at bounding box center [1027, 302] width 100 height 25
select select "0"
click at [977, 290] on select "Select Template... Invoice" at bounding box center [1027, 302] width 100 height 25
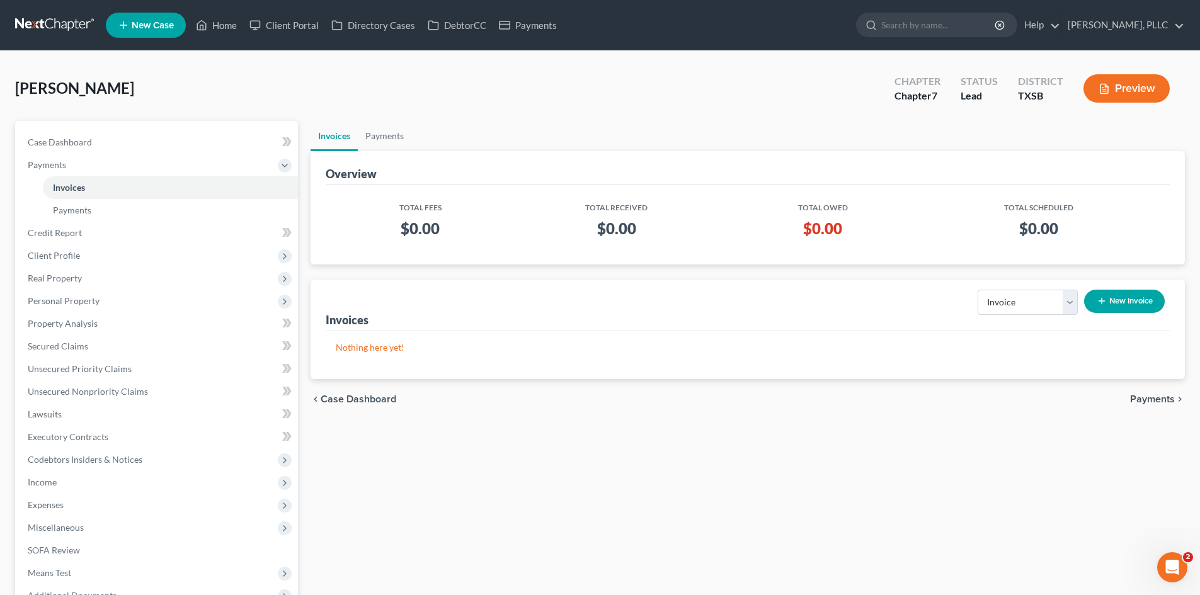
click at [1134, 297] on button "New Invoice" at bounding box center [1124, 301] width 81 height 23
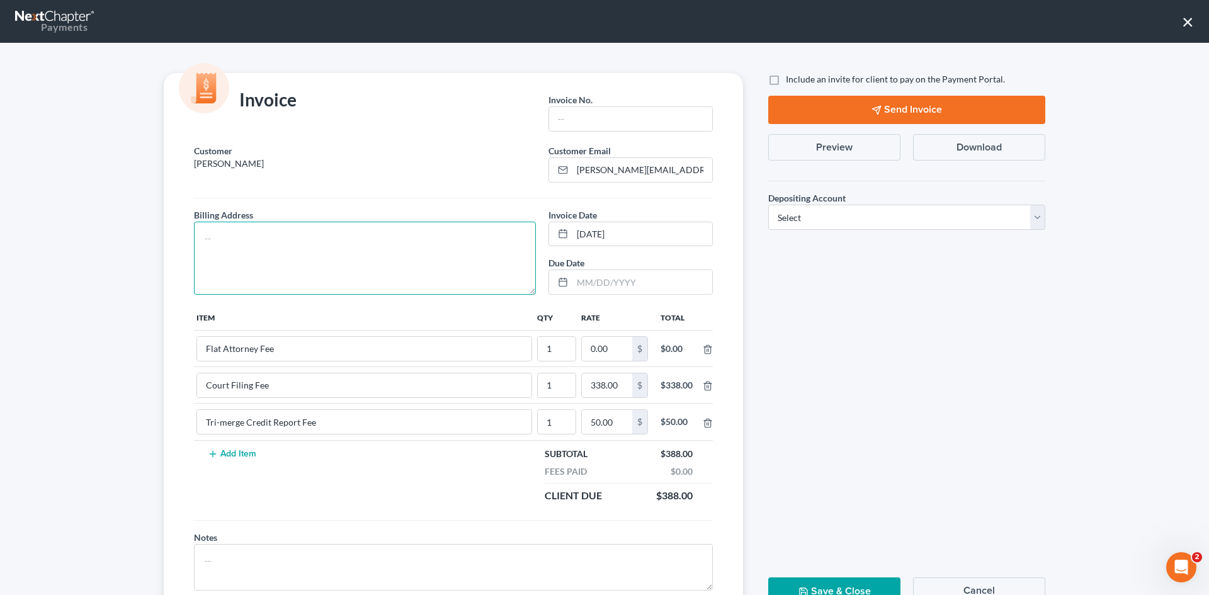
click at [253, 263] on textarea at bounding box center [365, 258] width 342 height 73
type textarea "To be provided."
click at [619, 124] on input "text" at bounding box center [630, 119] width 163 height 24
type input "A0600"
click at [613, 353] on input "0.00" at bounding box center [607, 349] width 50 height 24
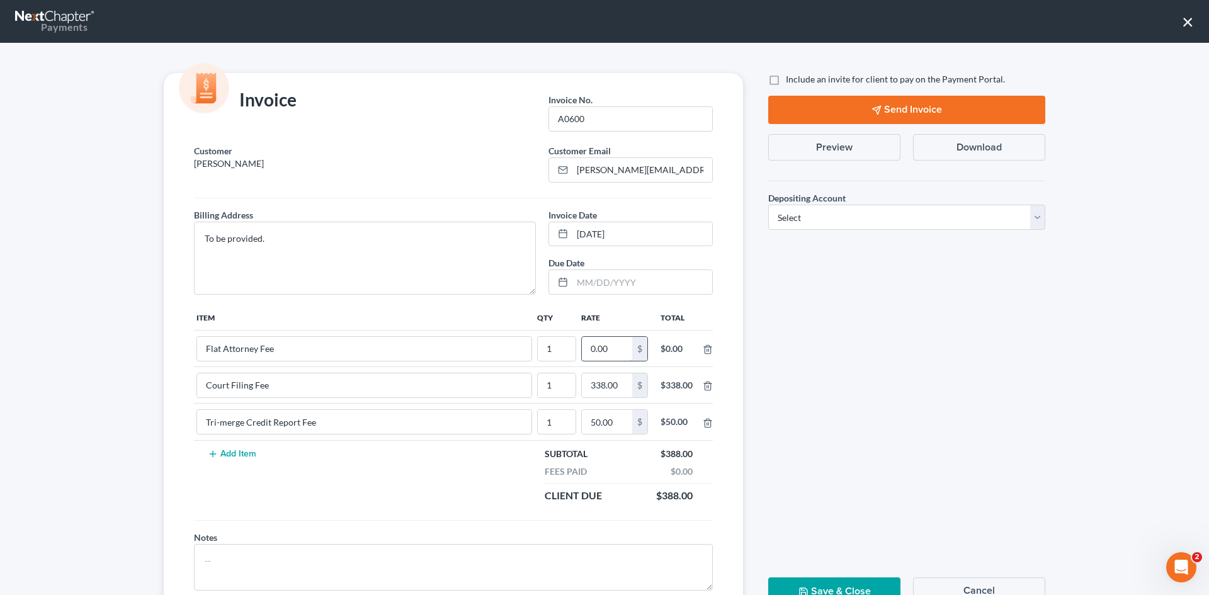
type input "2"
type input "1,912.00"
click at [786, 79] on label "Include an invite for client to pay on the Payment Portal." at bounding box center [895, 79] width 219 height 13
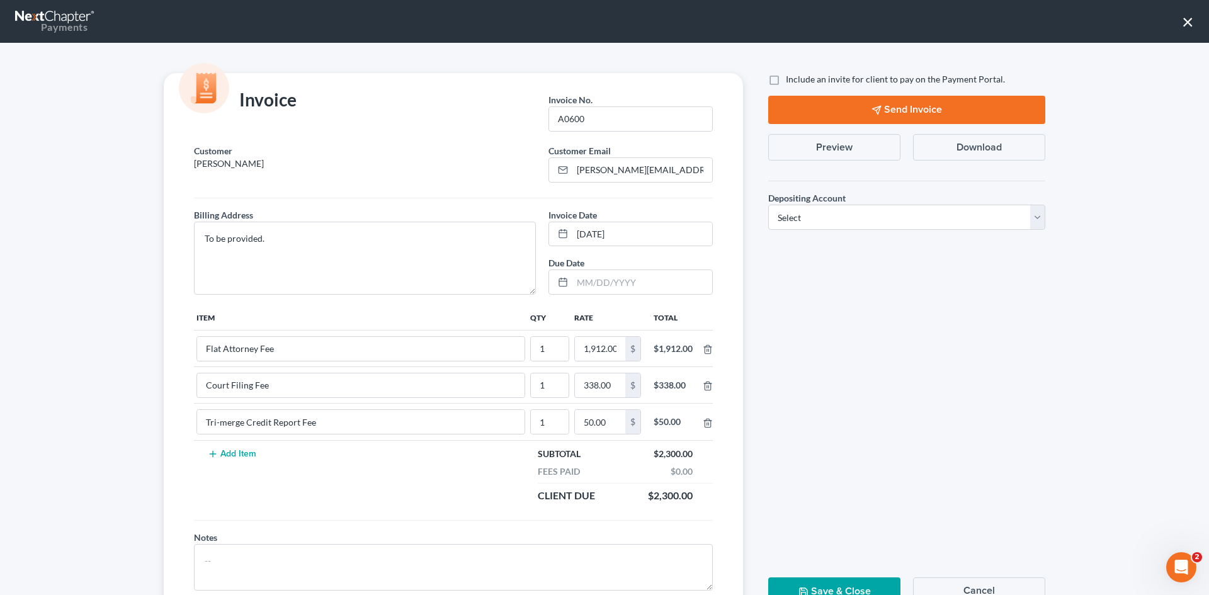
click at [791, 79] on input "Include an invite for client to pay on the Payment Portal." at bounding box center [795, 77] width 8 height 8
checkbox input "true"
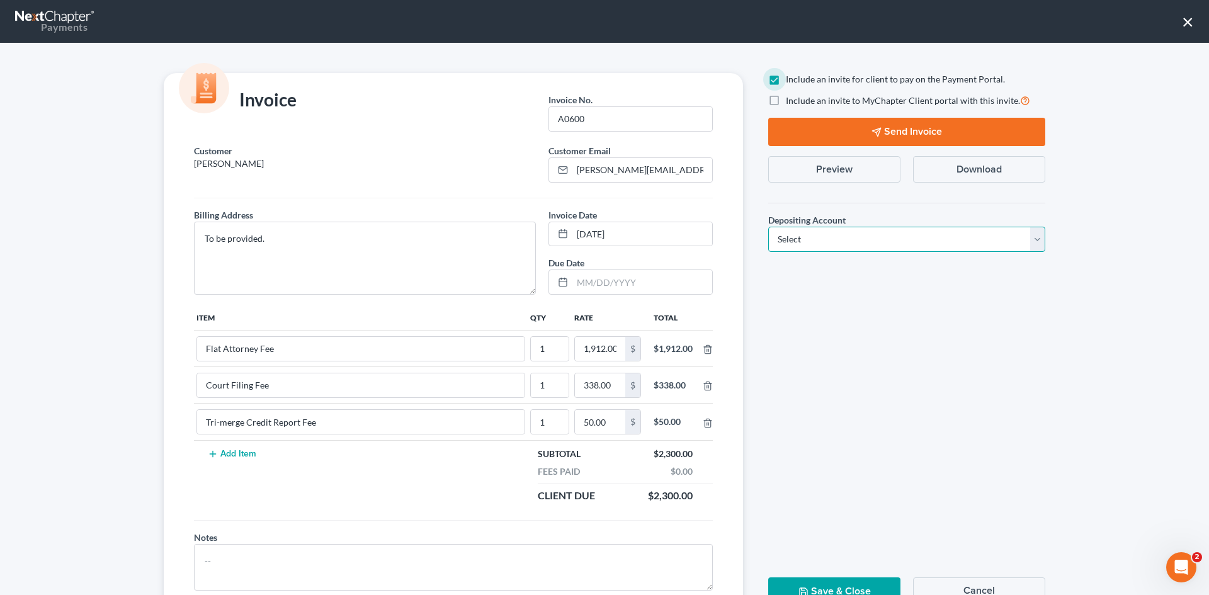
drag, startPoint x: 841, startPoint y: 239, endPoint x: 846, endPoint y: 250, distance: 11.8
click at [842, 241] on select "Select Operation Trust" at bounding box center [906, 239] width 277 height 25
select select "1"
click at [768, 227] on select "Select Operation Trust" at bounding box center [906, 239] width 277 height 25
click at [903, 128] on button "Send Invoice" at bounding box center [906, 132] width 277 height 28
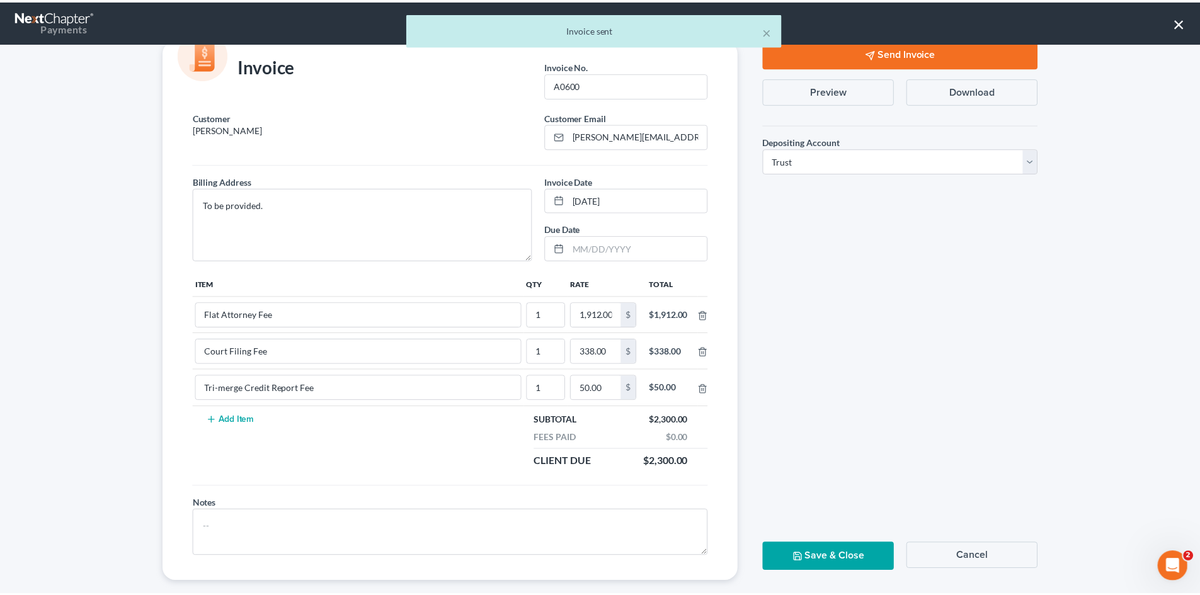
scroll to position [51, 0]
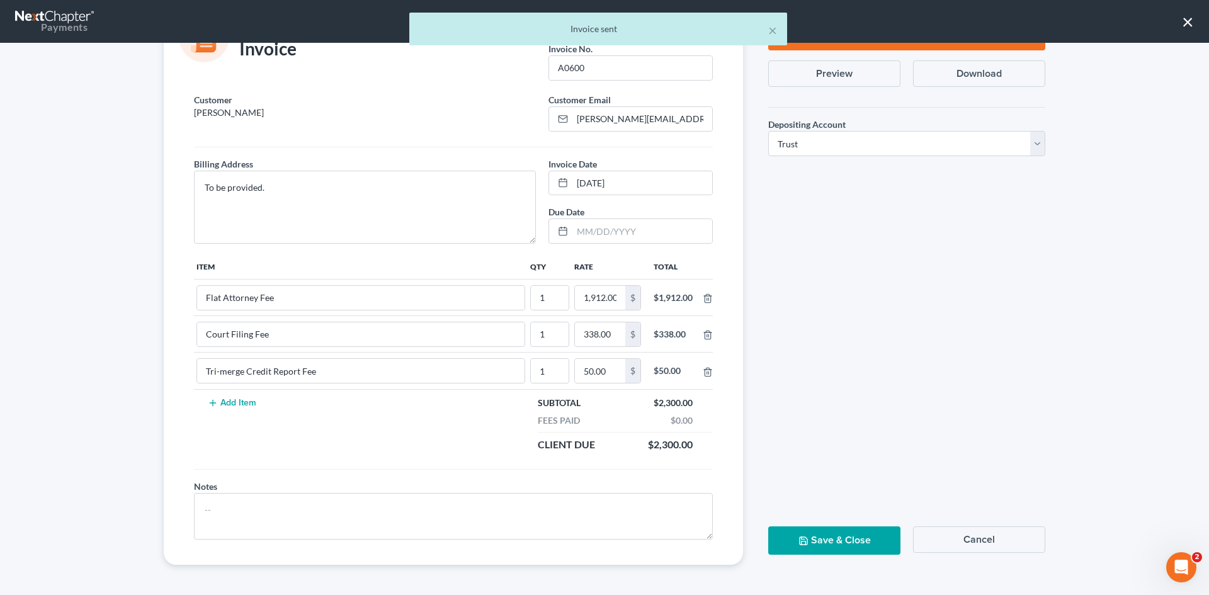
click at [830, 541] on button "Save & Close" at bounding box center [834, 541] width 132 height 28
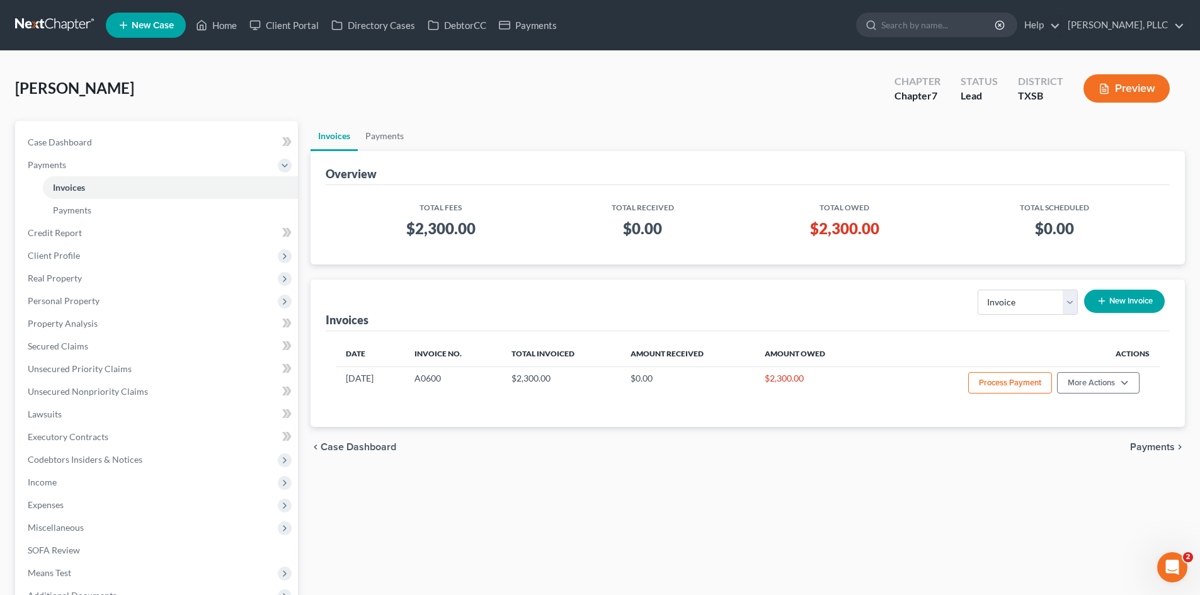
click at [140, 27] on span "New Case" at bounding box center [153, 25] width 42 height 9
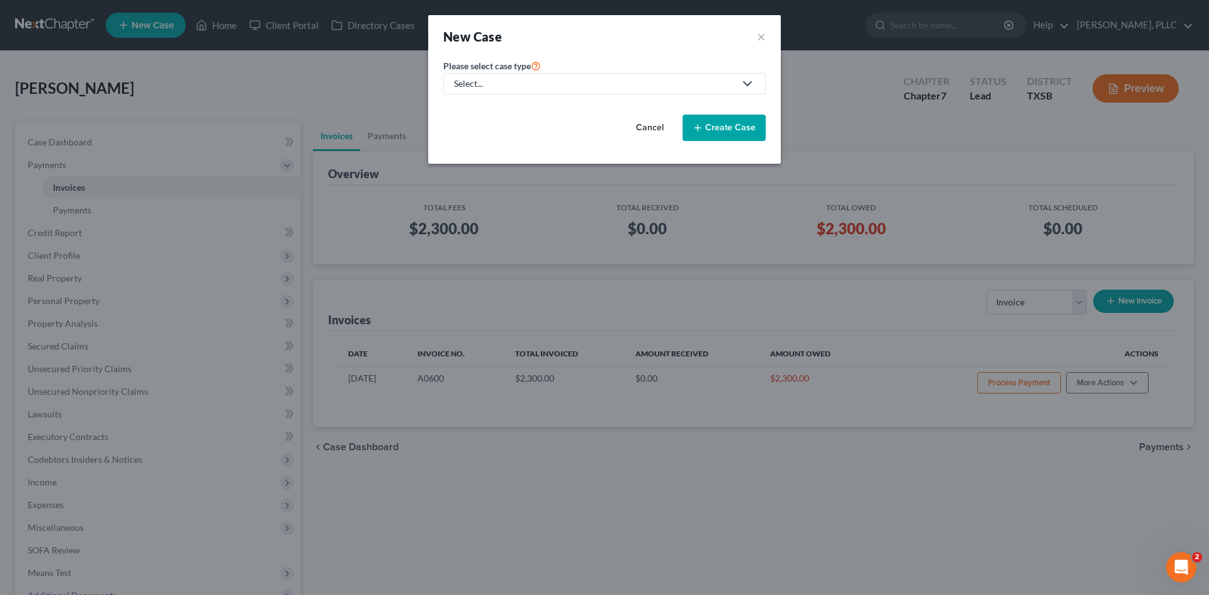
click at [610, 90] on link "Select..." at bounding box center [604, 83] width 322 height 21
click at [484, 113] on div "Bankruptcy" at bounding box center [506, 109] width 103 height 13
select select "78"
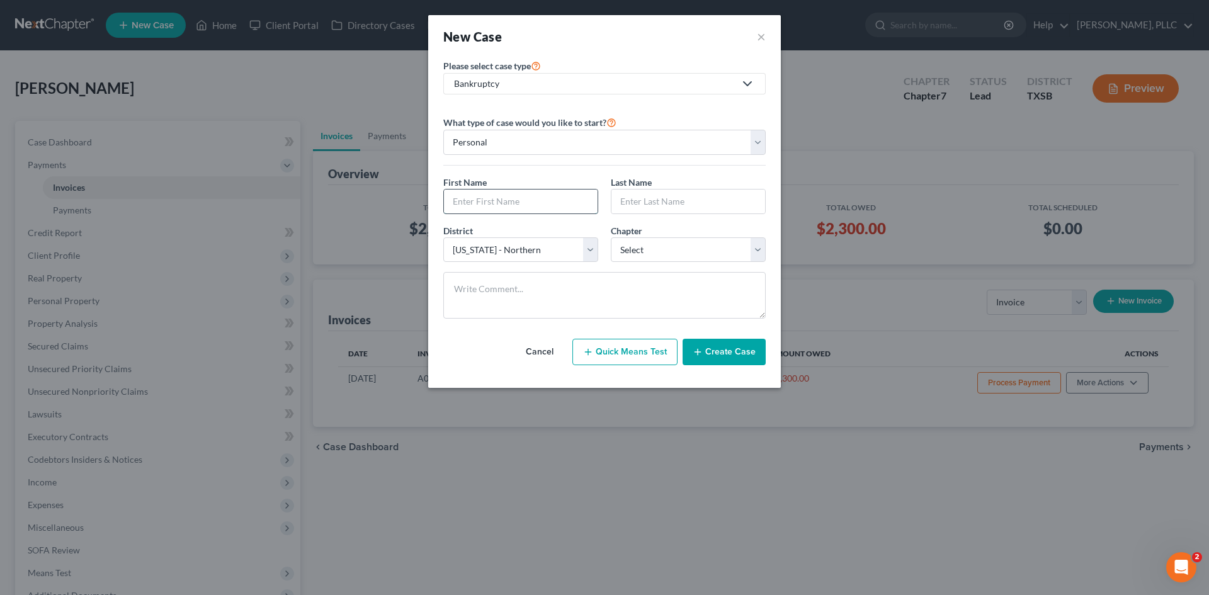
click at [511, 203] on input "text" at bounding box center [521, 202] width 154 height 24
type input "[PERSON_NAME]"
click at [659, 200] on input "text" at bounding box center [689, 202] width 154 height 24
type input "[PERSON_NAME]"
click at [632, 259] on select "Select 7 11 12 13" at bounding box center [688, 249] width 155 height 25
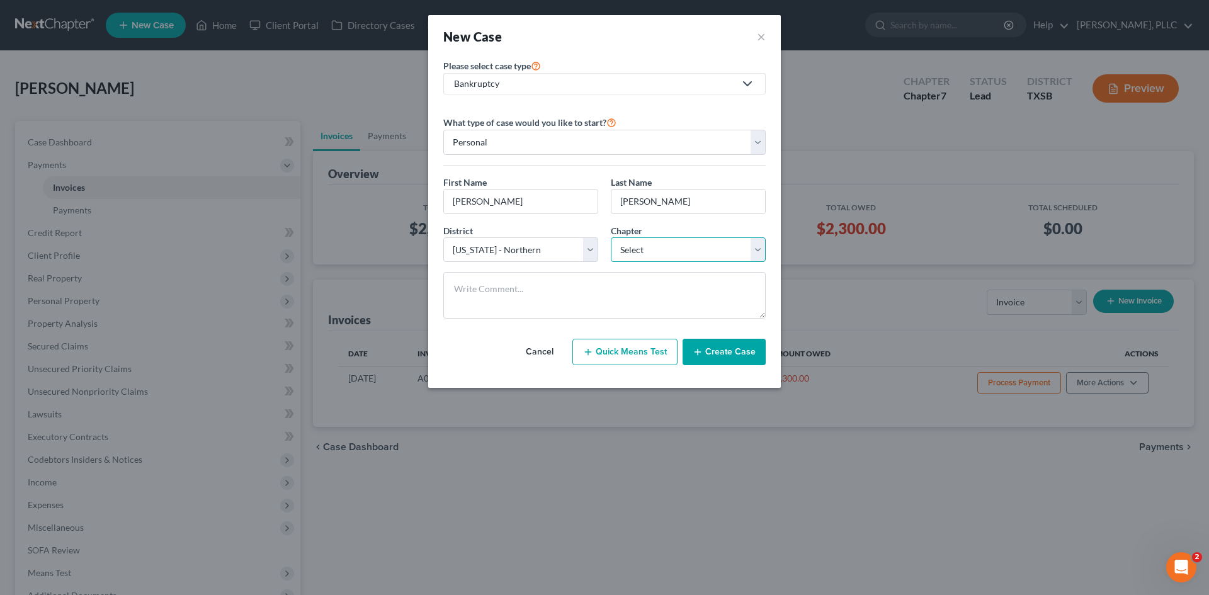
select select "0"
click at [611, 237] on select "Select 7 11 12 13" at bounding box center [688, 249] width 155 height 25
click at [538, 237] on select "Select [US_STATE] - [GEOGRAPHIC_DATA] [US_STATE] - [GEOGRAPHIC_DATA][US_STATE] …" at bounding box center [520, 249] width 155 height 25
select select "77"
click at [443, 237] on select "Select [US_STATE] - [GEOGRAPHIC_DATA] [US_STATE] - [GEOGRAPHIC_DATA][US_STATE] …" at bounding box center [520, 249] width 155 height 25
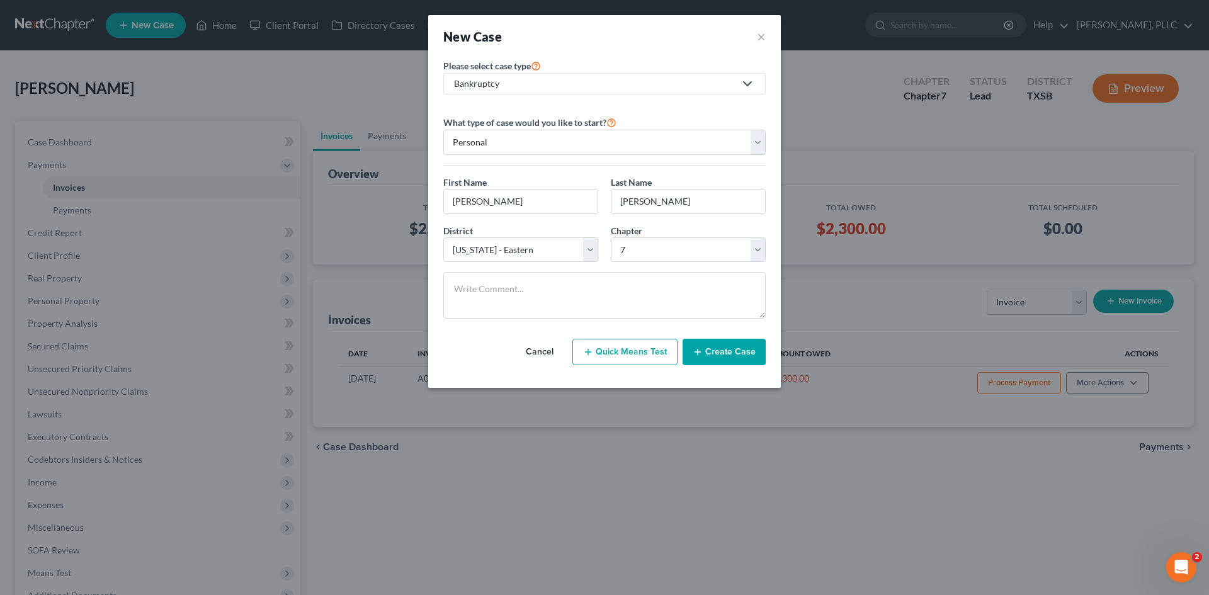
click at [734, 341] on button "Create Case" at bounding box center [724, 352] width 83 height 26
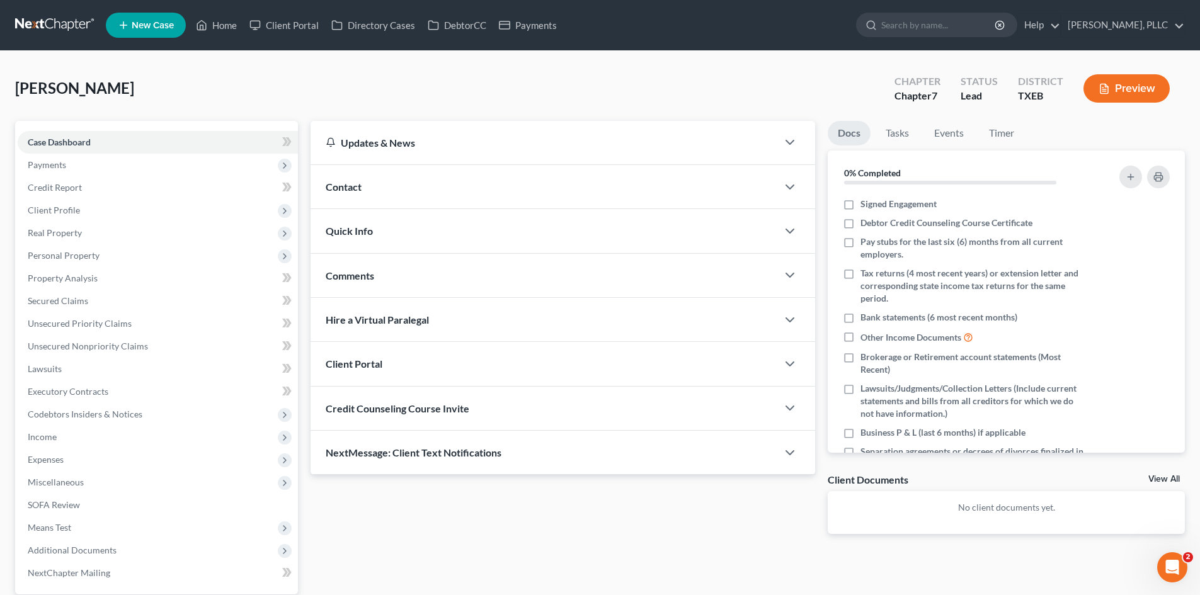
click at [440, 194] on div "Contact" at bounding box center [544, 186] width 467 height 43
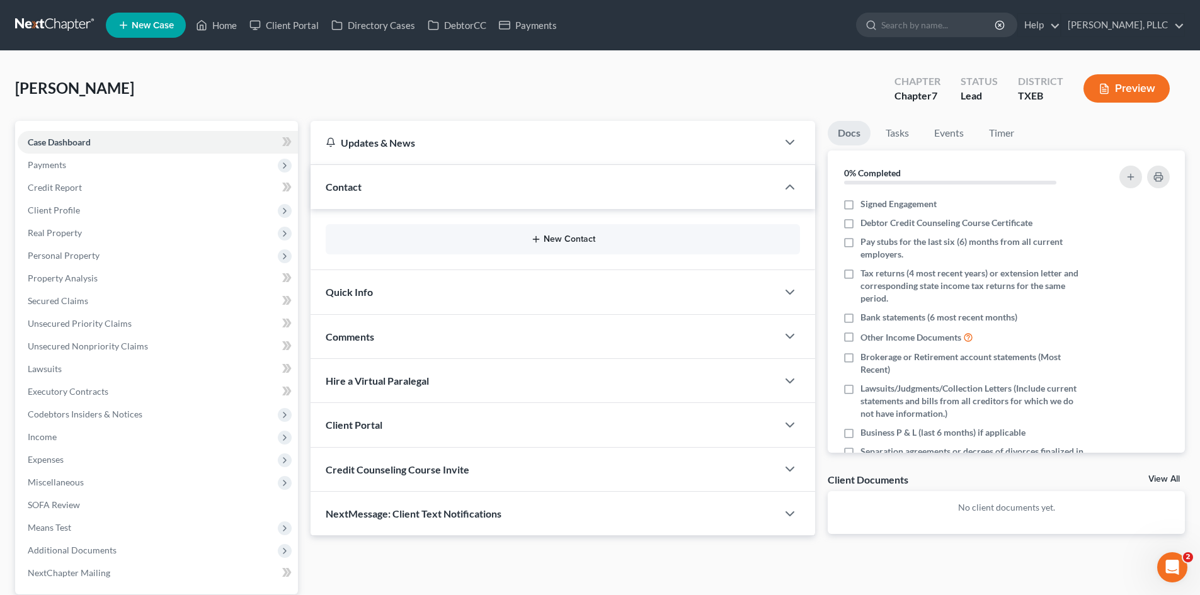
click at [583, 237] on button "New Contact" at bounding box center [563, 239] width 454 height 10
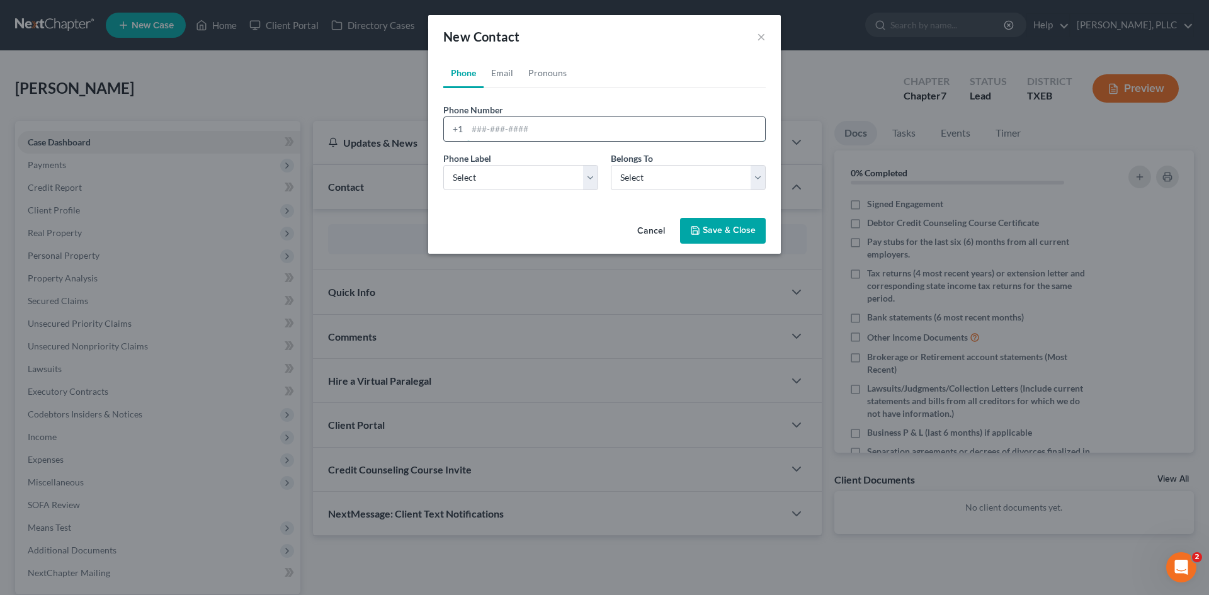
click at [484, 120] on input "tel" at bounding box center [616, 129] width 298 height 24
type input "[PHONE_NUMBER]"
drag, startPoint x: 490, startPoint y: 175, endPoint x: 494, endPoint y: 190, distance: 15.1
click at [490, 175] on select "Select Mobile Home Work Other" at bounding box center [520, 177] width 155 height 25
select select "0"
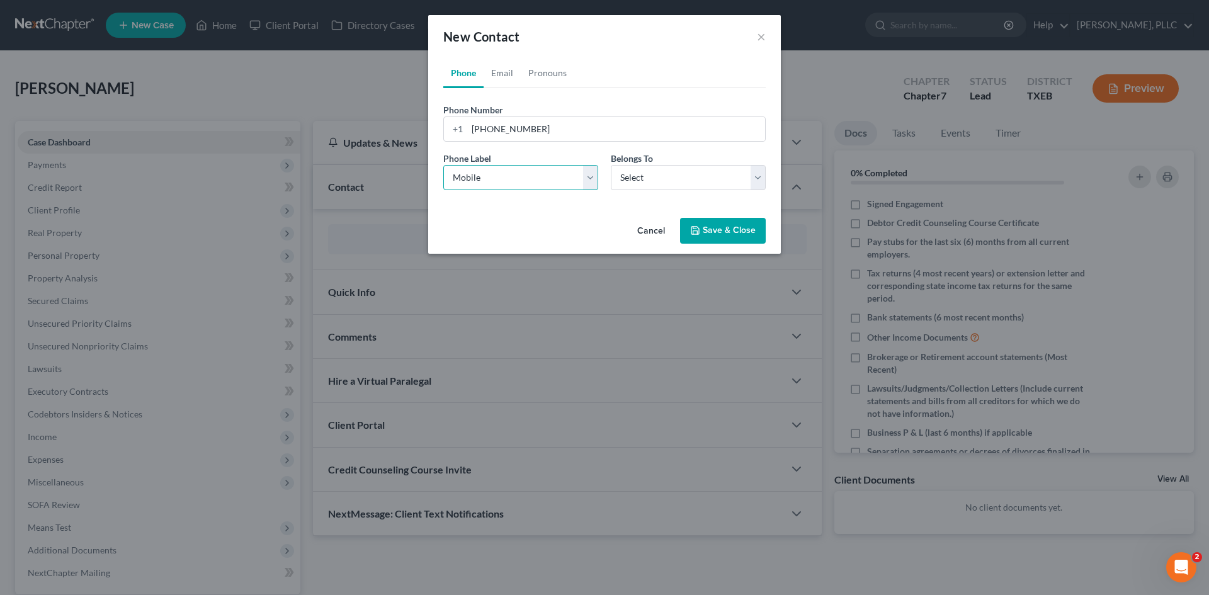
click at [443, 165] on select "Select Mobile Home Work Other" at bounding box center [520, 177] width 155 height 25
drag, startPoint x: 652, startPoint y: 173, endPoint x: 652, endPoint y: 188, distance: 15.8
click at [652, 173] on select "Select Client Other" at bounding box center [688, 177] width 155 height 25
select select "0"
click at [611, 165] on select "Select Client Other" at bounding box center [688, 177] width 155 height 25
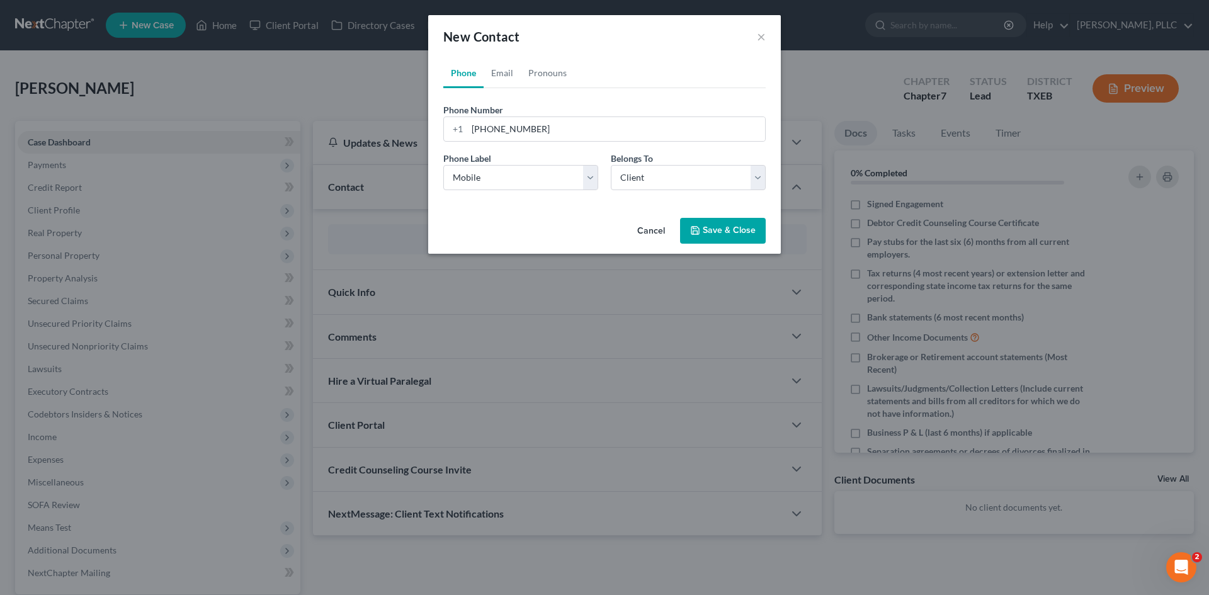
drag, startPoint x: 712, startPoint y: 233, endPoint x: 698, endPoint y: 239, distance: 14.4
click at [712, 232] on button "Save & Close" at bounding box center [723, 231] width 86 height 26
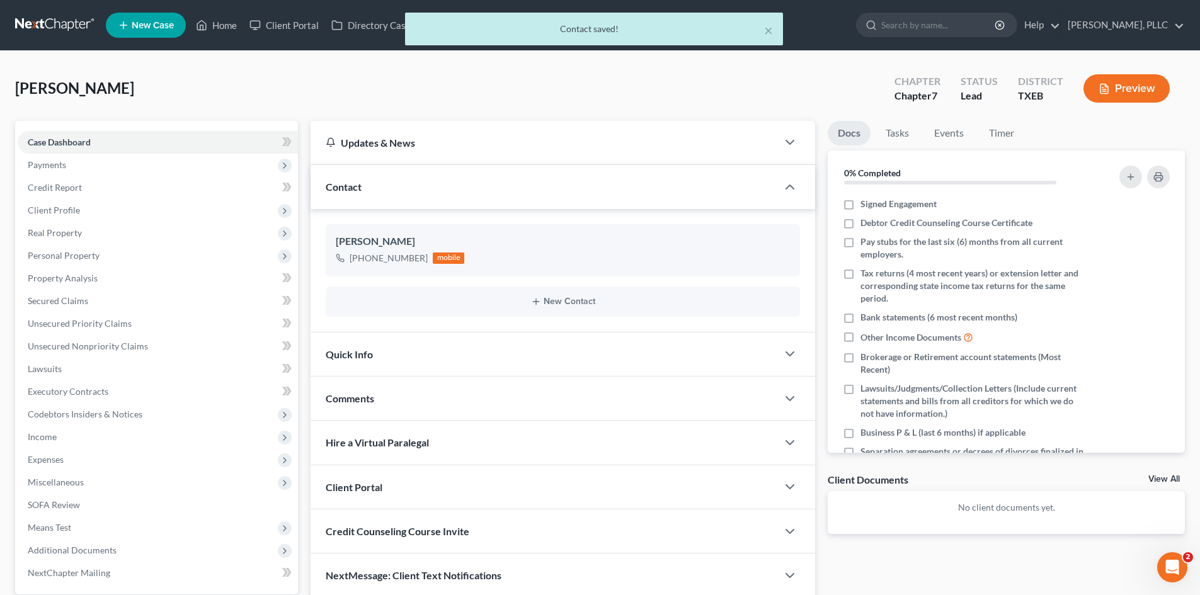
click at [414, 365] on div "Quick Info" at bounding box center [544, 354] width 467 height 43
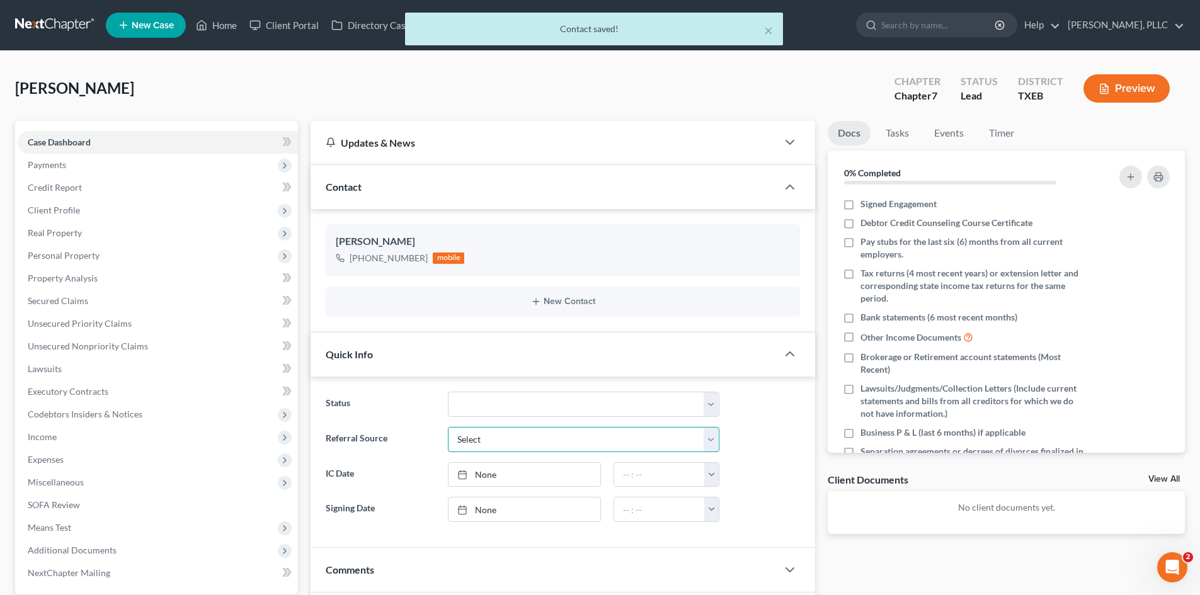
click at [508, 441] on select "Select Word Of Mouth Previous Clients Direct Mail Website Google Search Modern …" at bounding box center [583, 439] width 271 height 25
select select "1"
click at [448, 427] on select "Select Word Of Mouth Previous Clients Direct Mail Website Google Search Modern …" at bounding box center [583, 439] width 271 height 25
type input "[DATE]"
drag, startPoint x: 474, startPoint y: 468, endPoint x: 664, endPoint y: 470, distance: 189.6
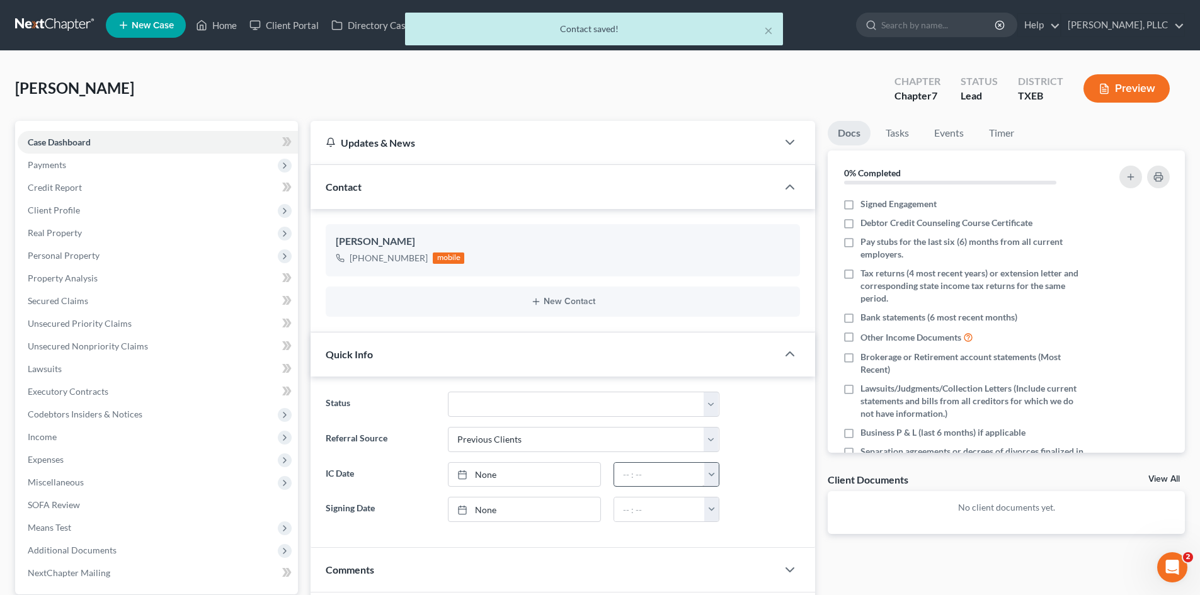
click at [476, 468] on link "None" at bounding box center [524, 475] width 152 height 24
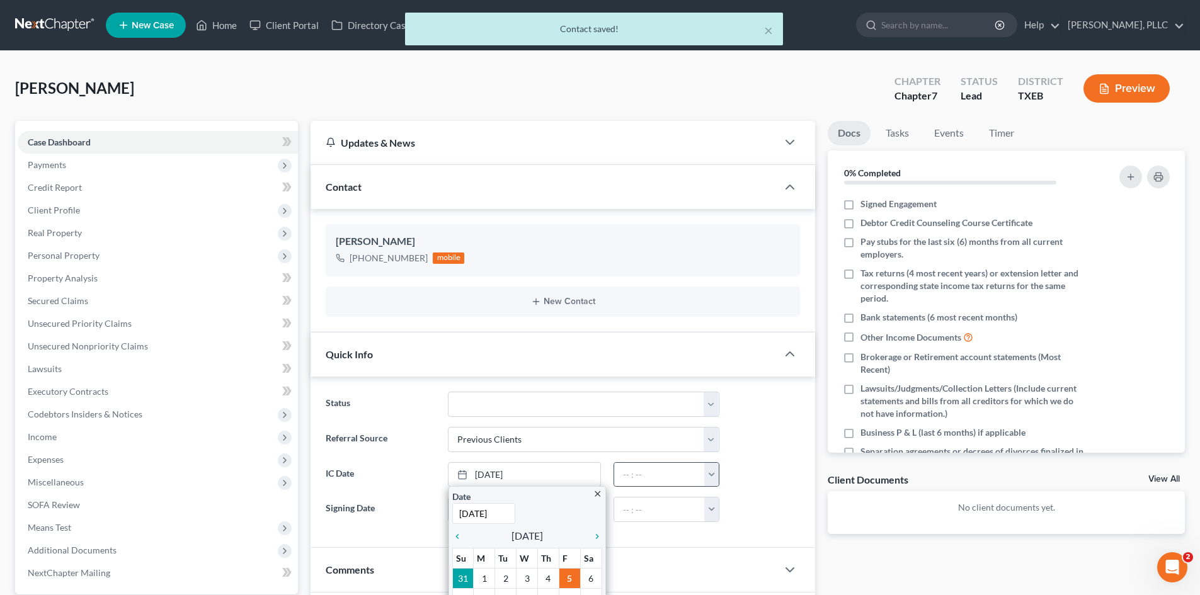
click at [716, 473] on button "button" at bounding box center [711, 475] width 14 height 24
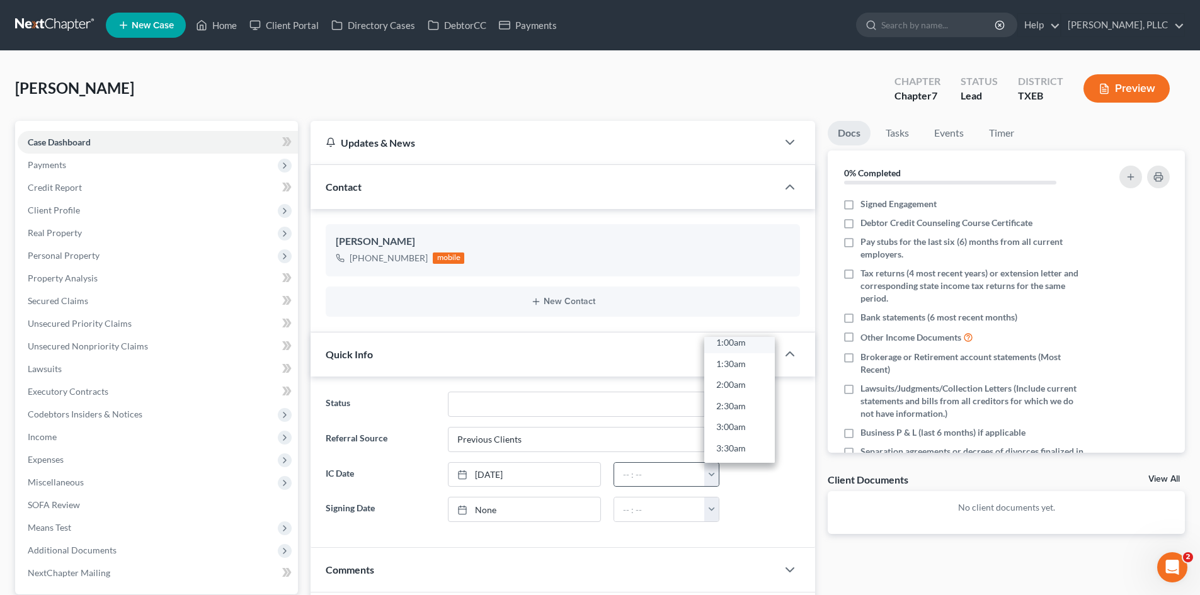
scroll to position [315, 0]
click at [745, 419] on link "9:00am" at bounding box center [739, 417] width 71 height 21
type input "9:00am"
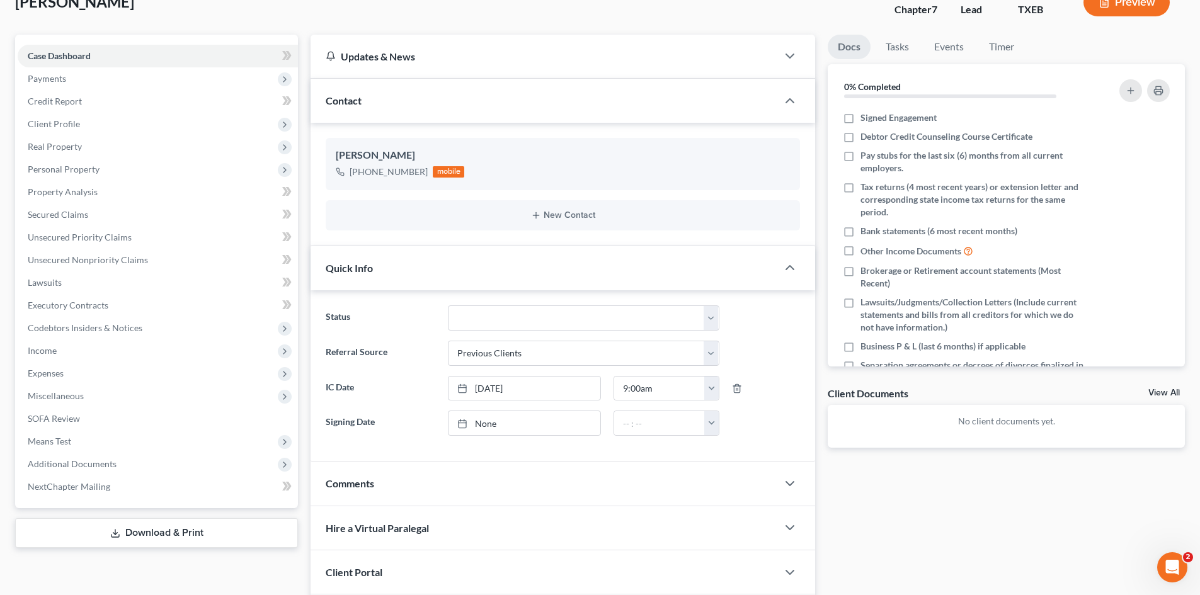
scroll to position [222, 0]
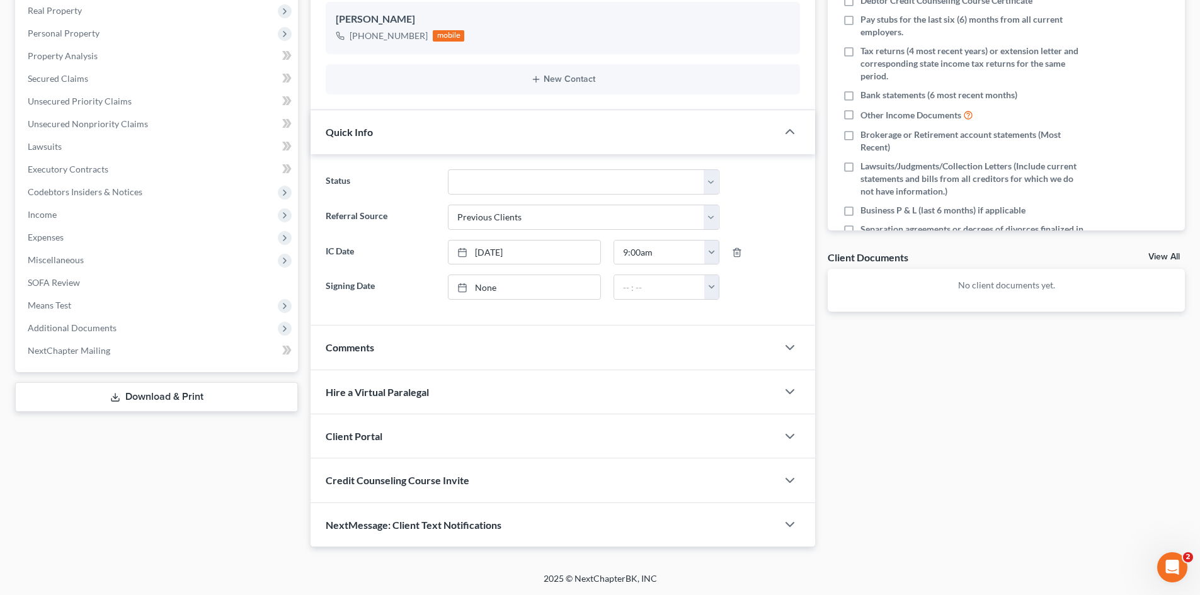
click at [492, 448] on div "Client Portal" at bounding box center [544, 435] width 467 height 43
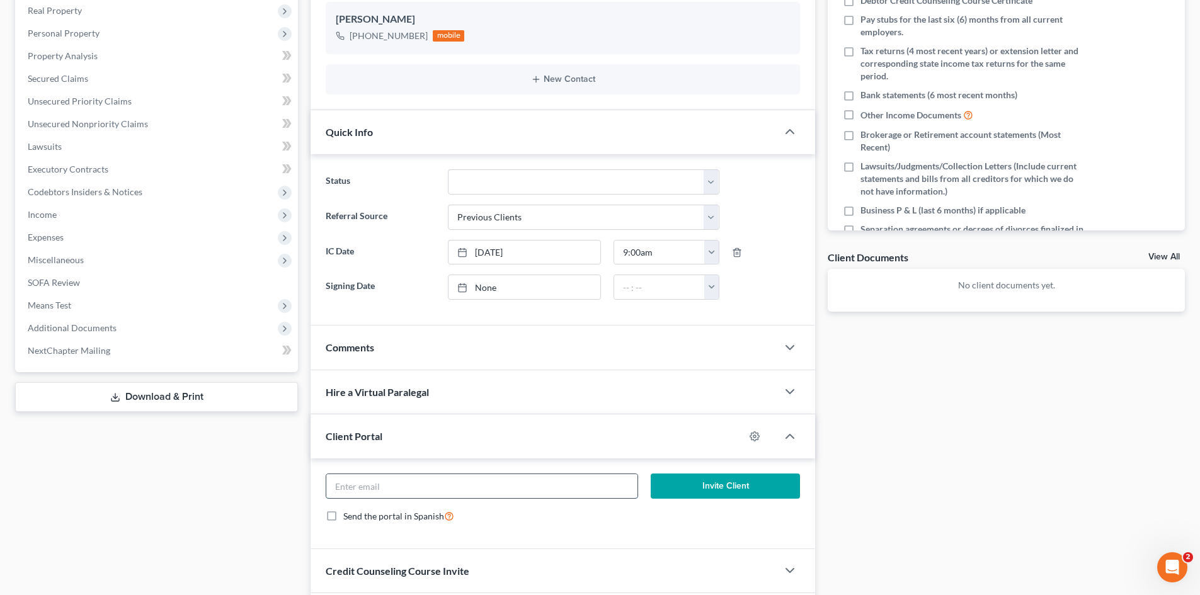
click at [494, 488] on input "email" at bounding box center [481, 486] width 311 height 24
paste input "[PERSON_NAME][EMAIL_ADDRESS][PERSON_NAME][DOMAIN_NAME]"
type input "[PERSON_NAME][EMAIL_ADDRESS][PERSON_NAME][DOMAIN_NAME]"
click at [699, 487] on button "Invite Client" at bounding box center [726, 486] width 150 height 25
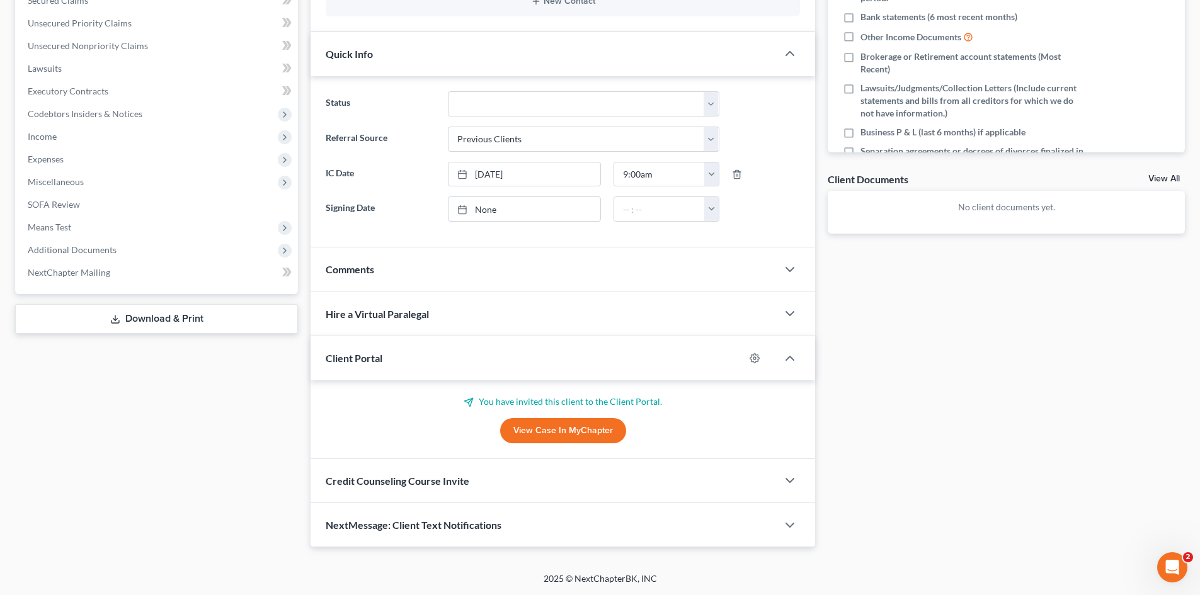
click at [483, 479] on div "Credit Counseling Course Invite" at bounding box center [544, 480] width 467 height 43
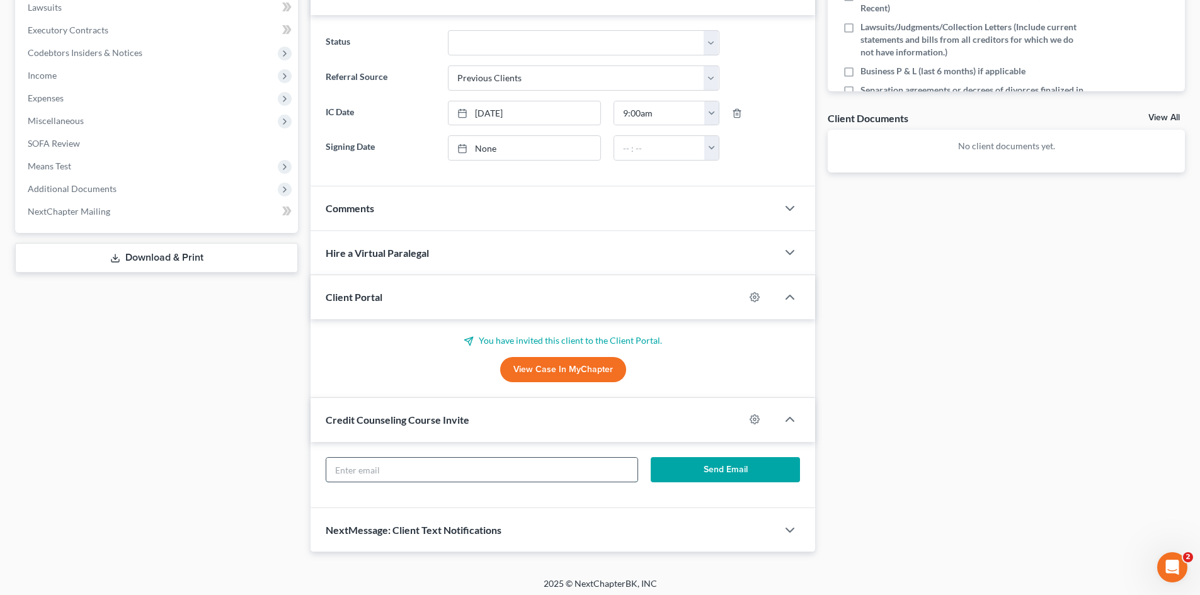
click at [480, 479] on input "text" at bounding box center [481, 470] width 311 height 24
paste input "[PERSON_NAME][EMAIL_ADDRESS][PERSON_NAME][DOMAIN_NAME]"
type input "[PERSON_NAME][EMAIL_ADDRESS][PERSON_NAME][DOMAIN_NAME]"
click at [721, 469] on button "Send Email" at bounding box center [726, 469] width 150 height 25
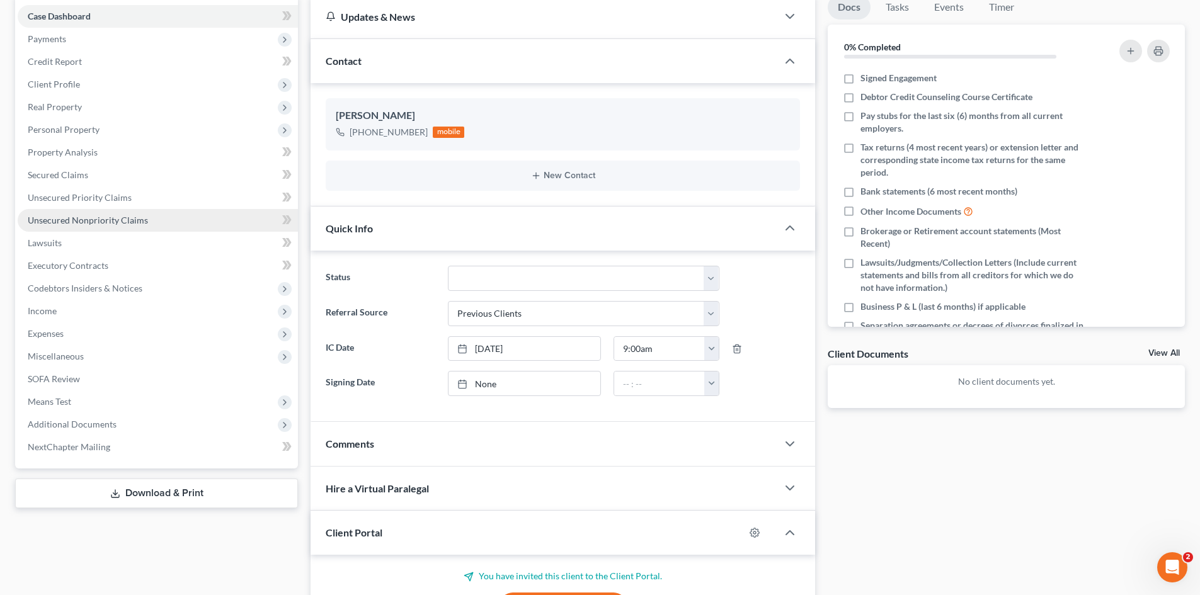
scroll to position [110, 0]
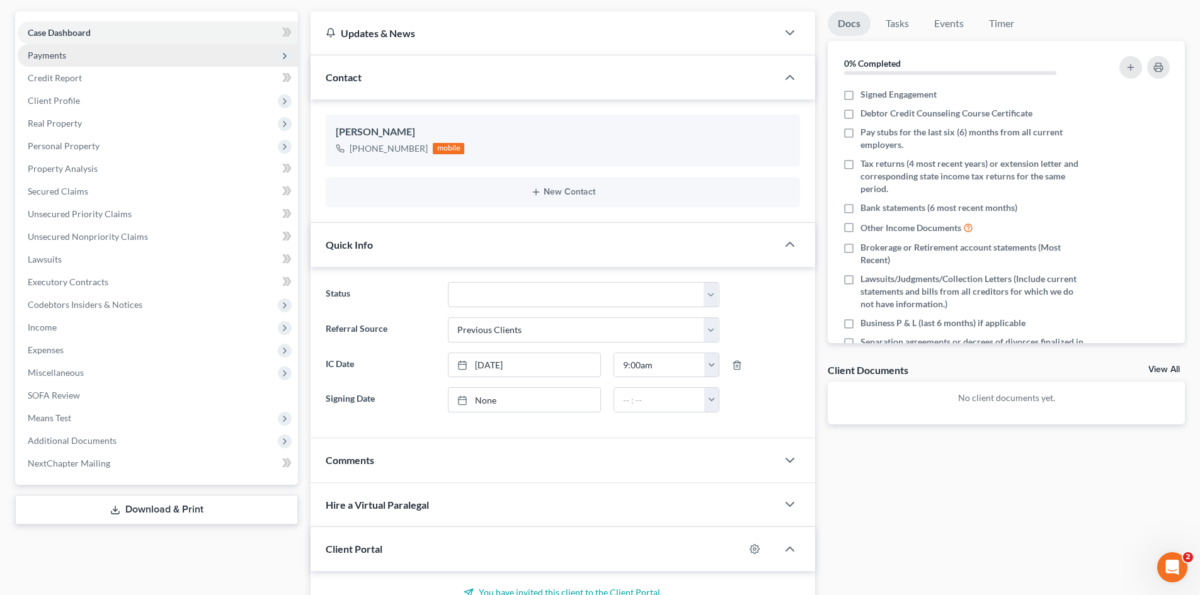
click at [63, 54] on span "Payments" at bounding box center [47, 55] width 38 height 11
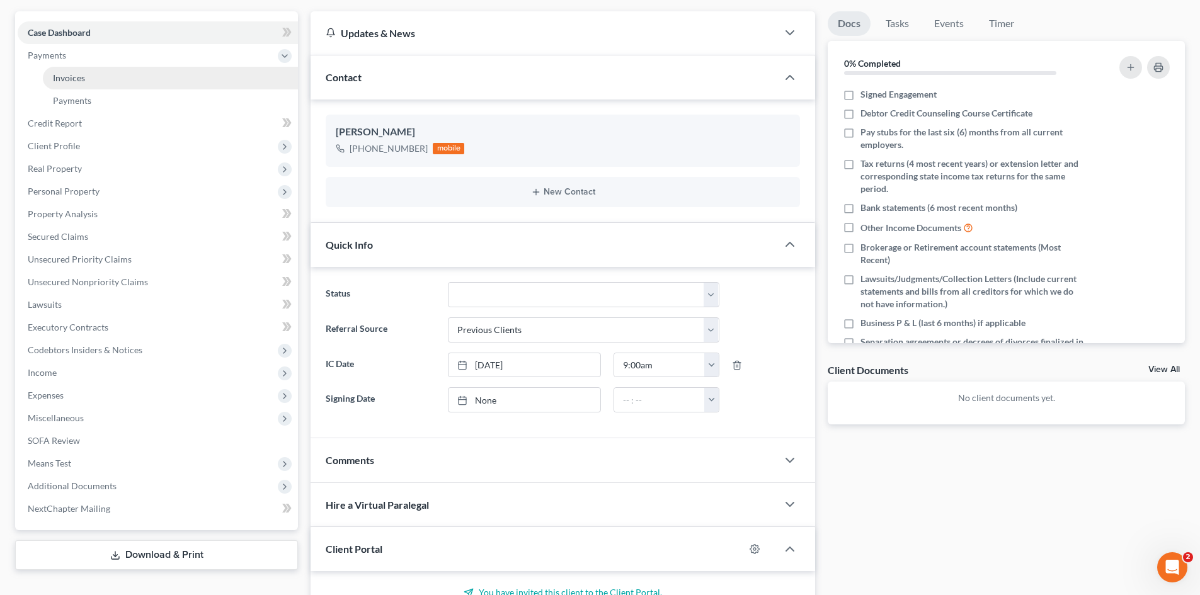
click at [108, 80] on link "Invoices" at bounding box center [170, 78] width 255 height 23
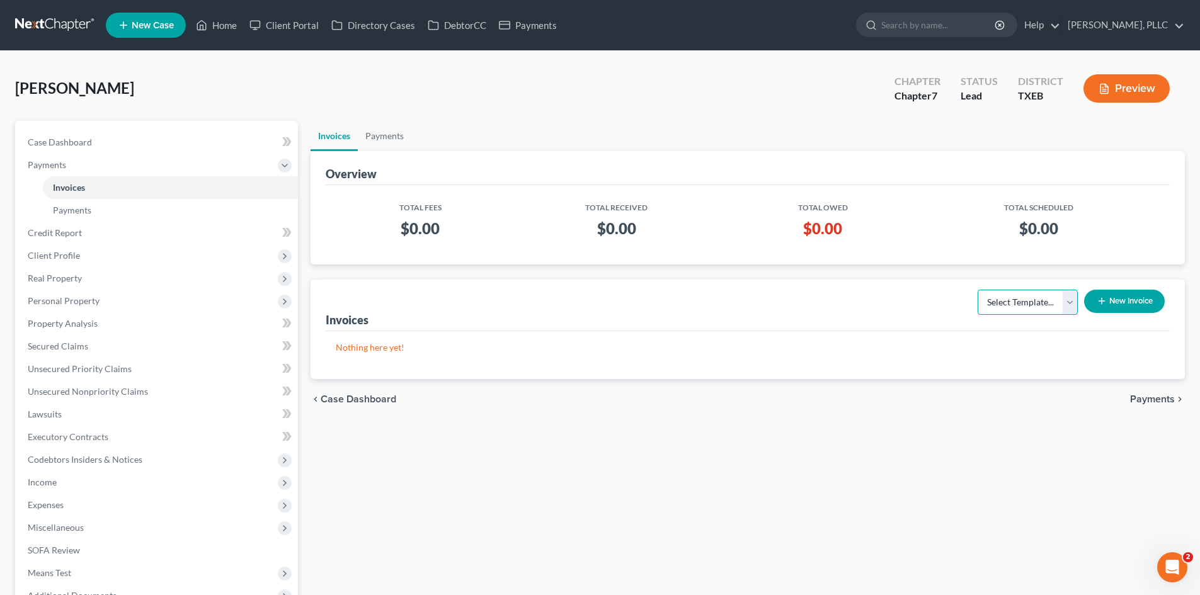
click at [1030, 307] on select "Select Template... Invoice" at bounding box center [1027, 302] width 100 height 25
select select "0"
click at [977, 290] on select "Select Template... Invoice" at bounding box center [1027, 302] width 100 height 25
click at [1115, 302] on button "New Invoice" at bounding box center [1124, 301] width 81 height 23
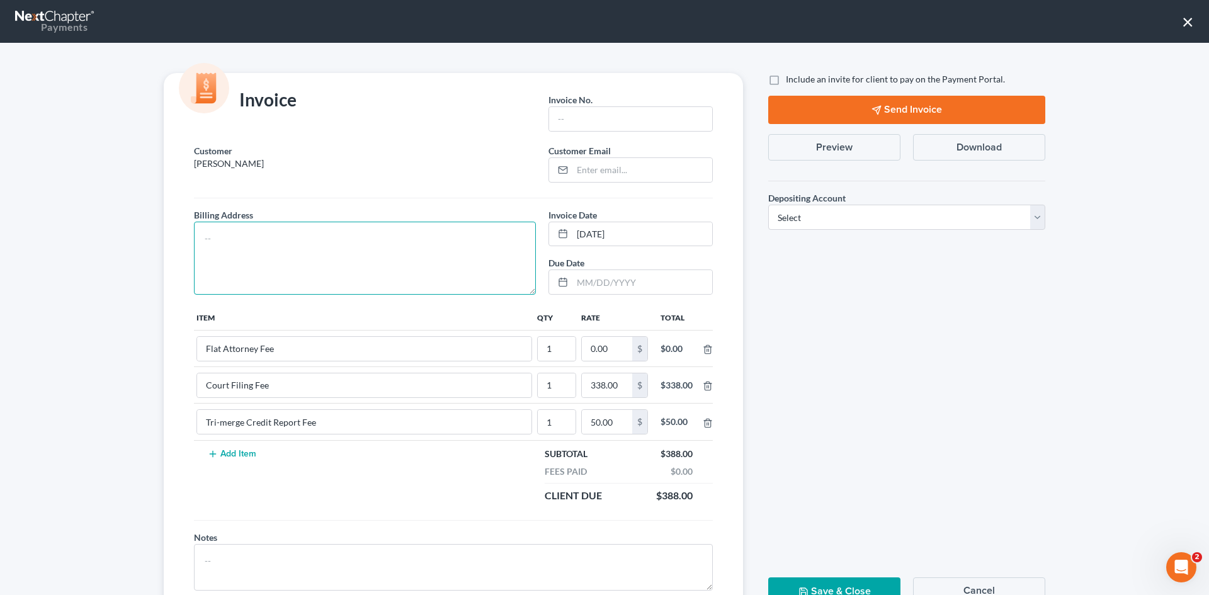
click at [297, 261] on textarea at bounding box center [365, 258] width 342 height 73
type textarea "To be provided."
click at [578, 120] on input "text" at bounding box center [630, 119] width 163 height 24
type input "A0601"
click at [607, 331] on td "0.00 $" at bounding box center [615, 349] width 72 height 37
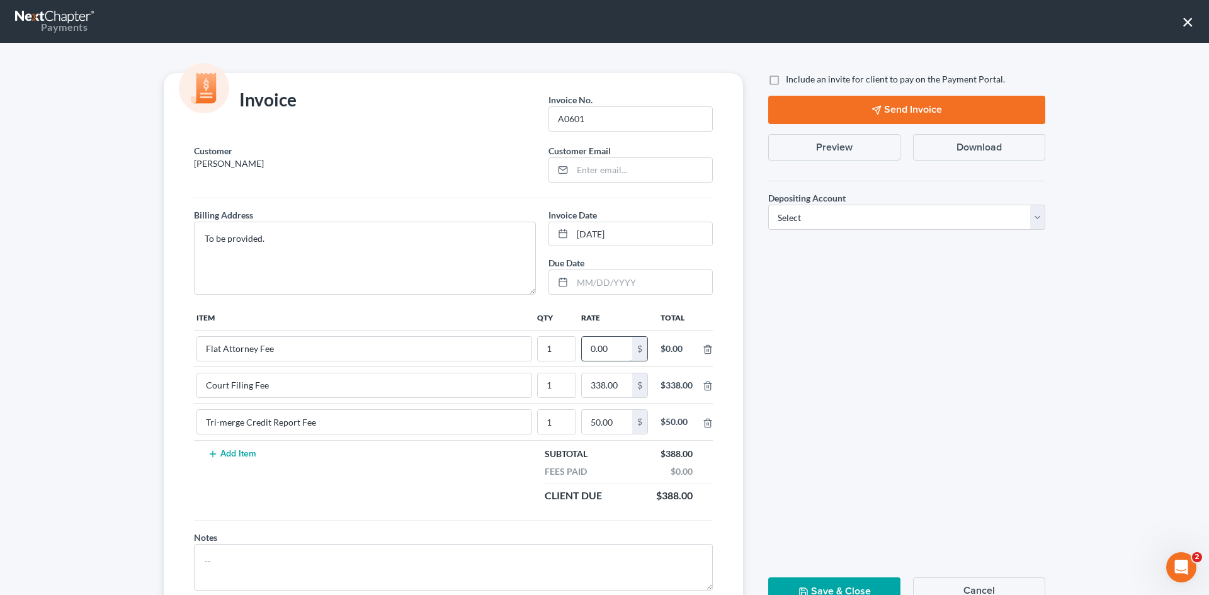
click at [617, 356] on input "0.00" at bounding box center [607, 349] width 50 height 24
type input "2,312.00"
drag, startPoint x: 767, startPoint y: 70, endPoint x: 767, endPoint y: 83, distance: 13.2
click at [786, 82] on label "Include an invite for client to pay on the Payment Portal." at bounding box center [895, 79] width 219 height 13
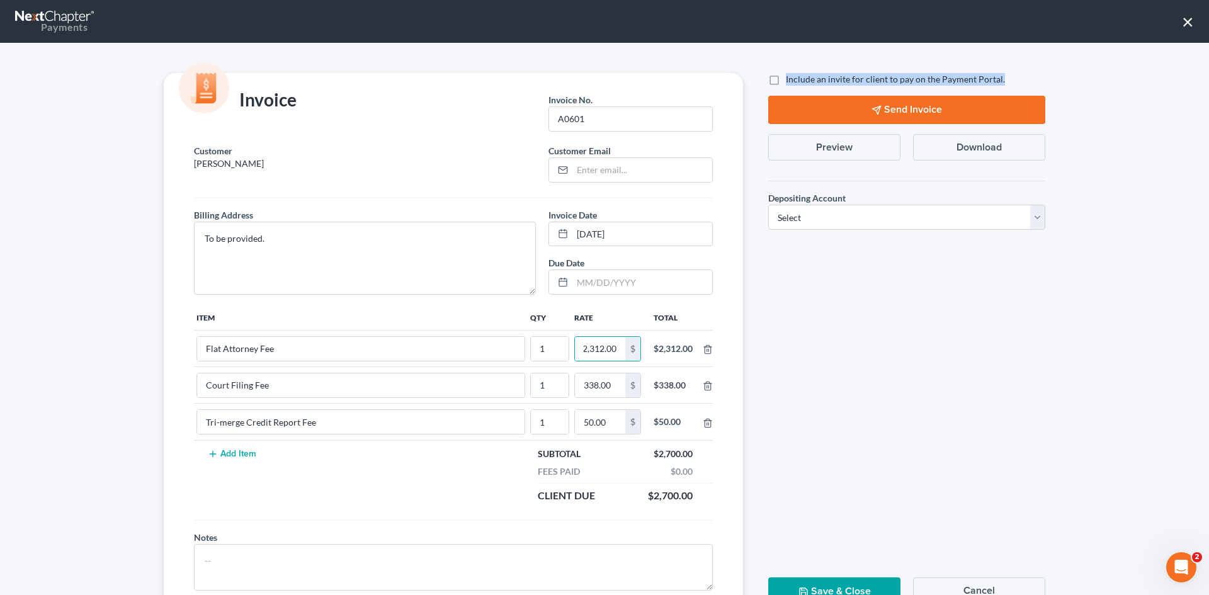
scroll to position [0, 0]
click at [786, 83] on label "Include an invite for client to pay on the Payment Portal." at bounding box center [895, 79] width 219 height 13
click at [791, 81] on input "Include an invite for client to pay on the Payment Portal." at bounding box center [795, 77] width 8 height 8
checkbox input "true"
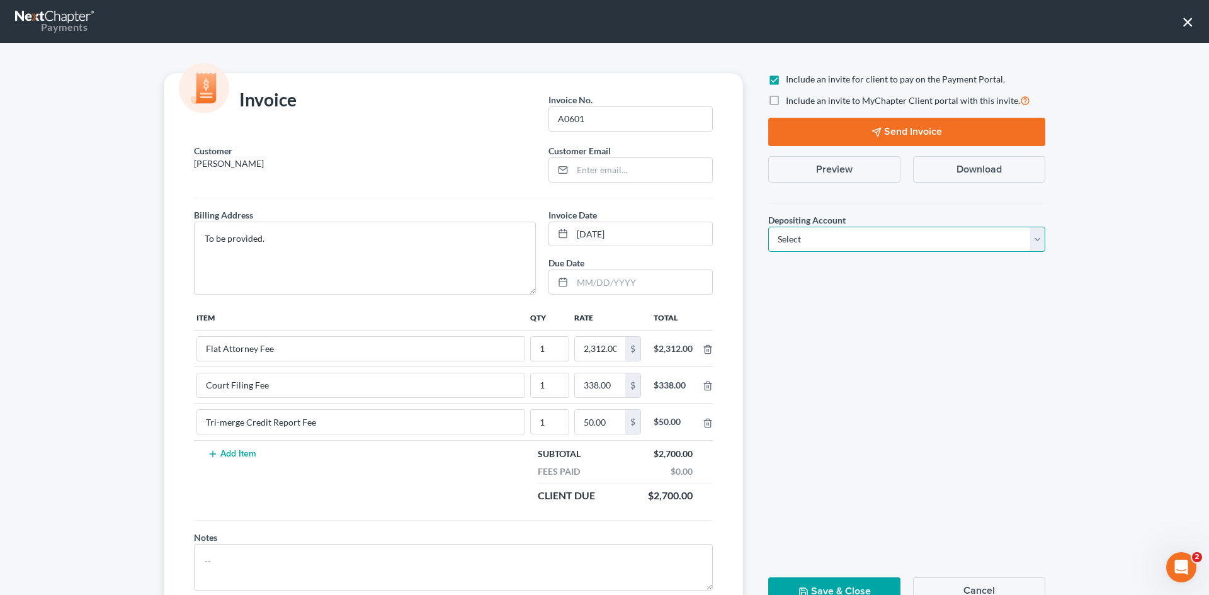
click at [815, 242] on select "Select Operation Trust" at bounding box center [906, 239] width 277 height 25
select select "1"
click at [768, 227] on select "Select Operation Trust" at bounding box center [906, 239] width 277 height 25
click at [894, 127] on button "Send Invoice" at bounding box center [906, 132] width 277 height 28
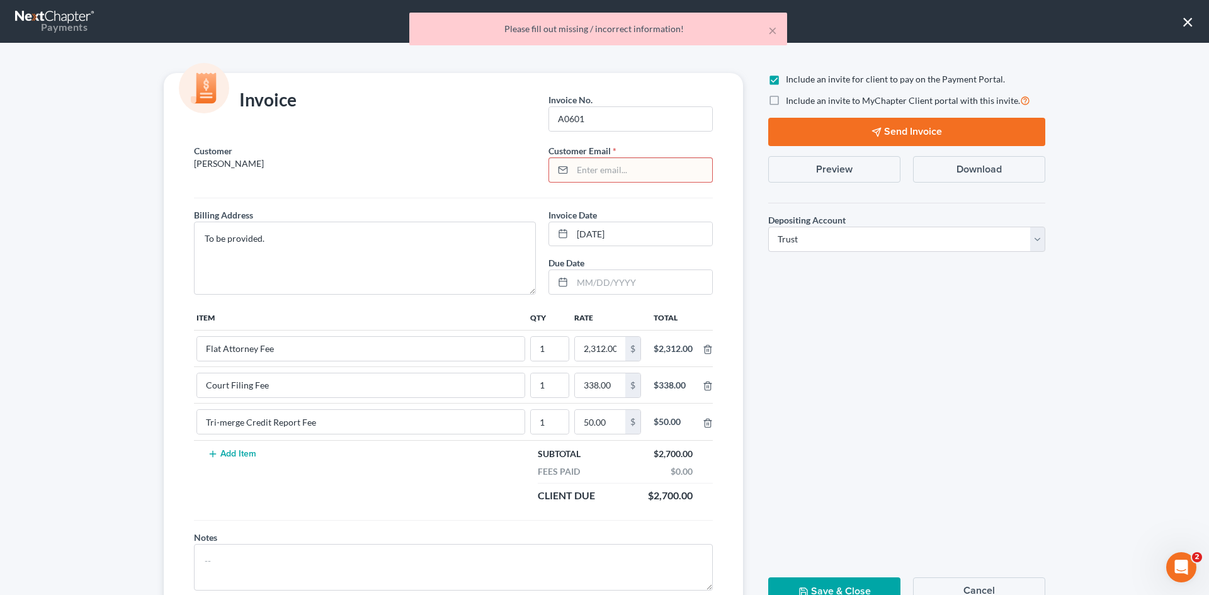
click at [599, 169] on input "email" at bounding box center [643, 170] width 140 height 24
paste input "[PERSON_NAME][EMAIL_ADDRESS][PERSON_NAME][DOMAIN_NAME]"
type input "[PERSON_NAME][EMAIL_ADDRESS][PERSON_NAME][DOMAIN_NAME]"
click at [908, 130] on button "Send Invoice" at bounding box center [906, 132] width 277 height 28
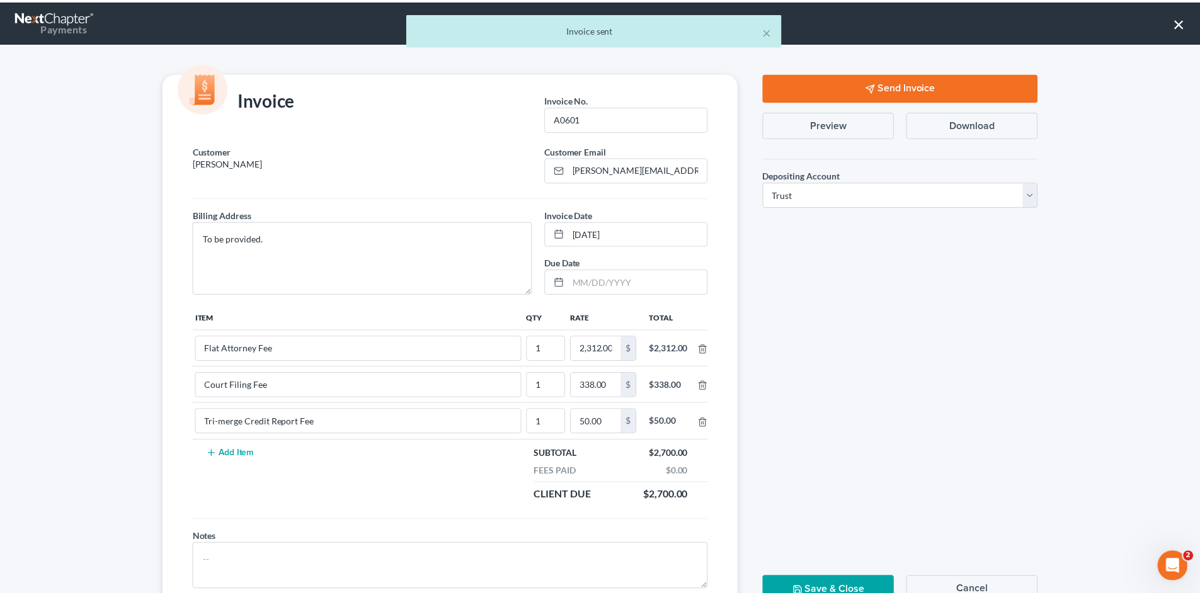
scroll to position [51, 0]
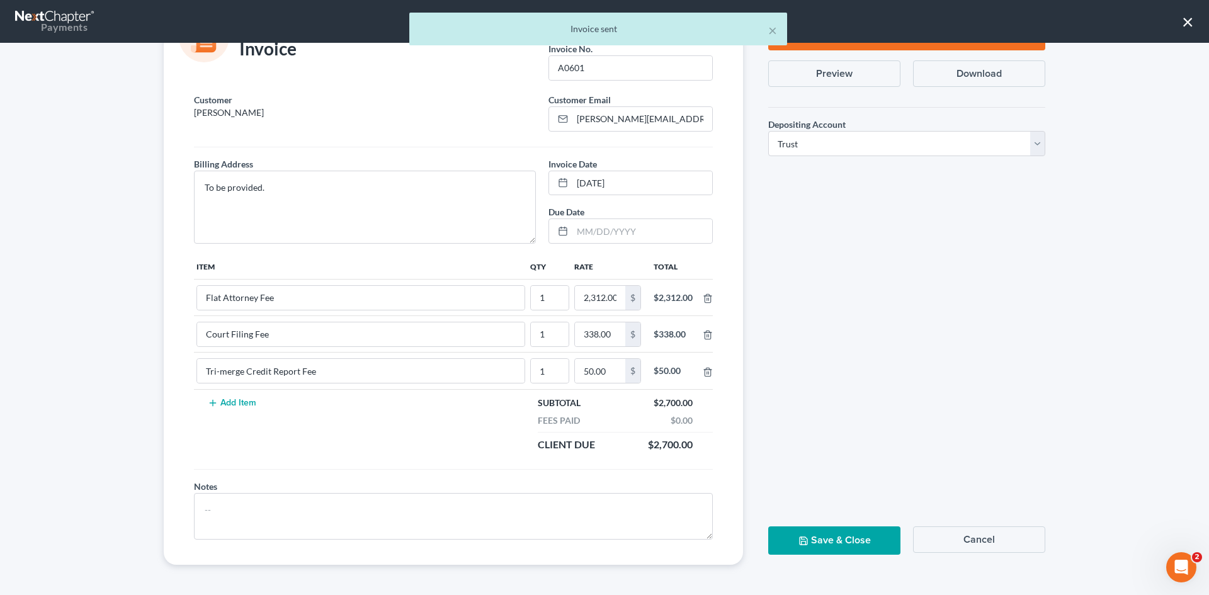
click at [831, 534] on button "Save & Close" at bounding box center [834, 541] width 132 height 28
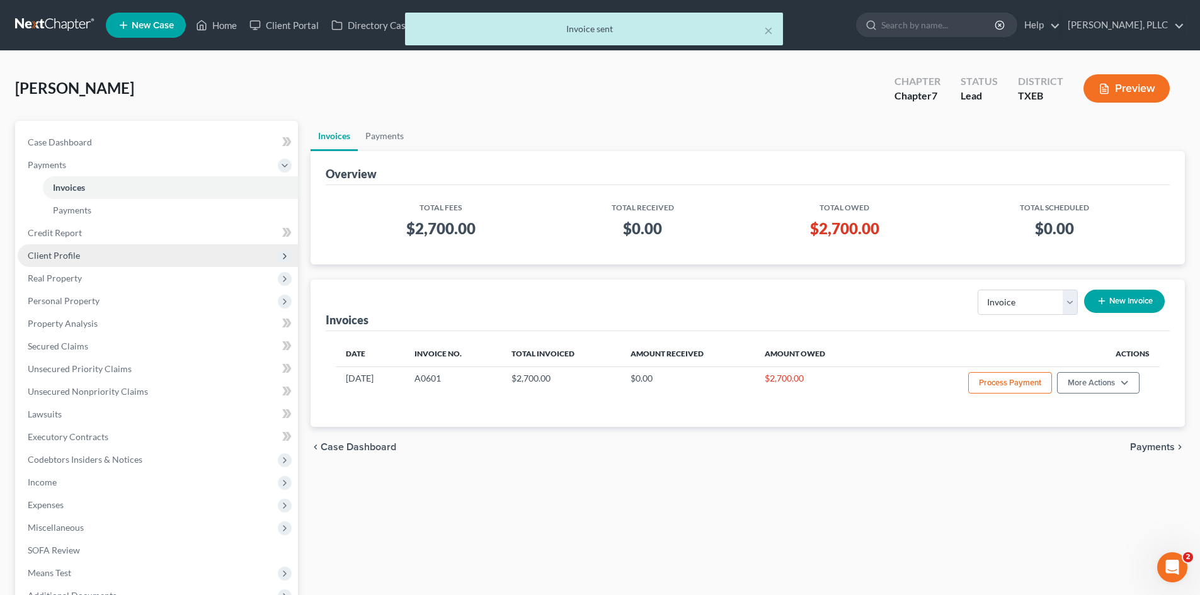
click at [77, 261] on span "Client Profile" at bounding box center [158, 255] width 280 height 23
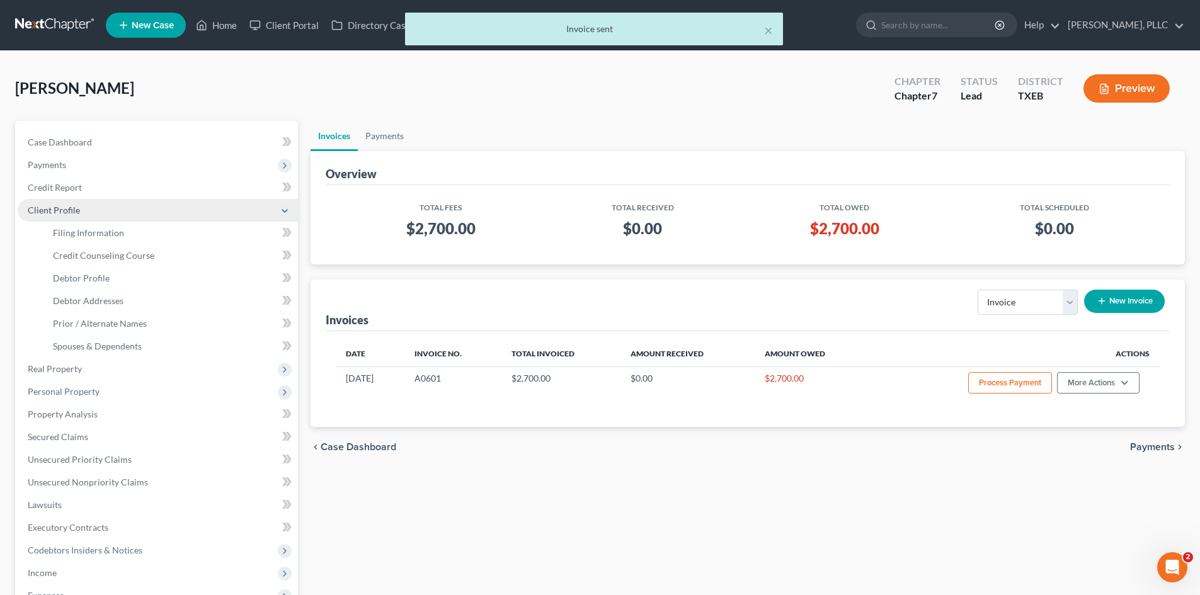
click at [86, 215] on span "Client Profile" at bounding box center [158, 210] width 280 height 23
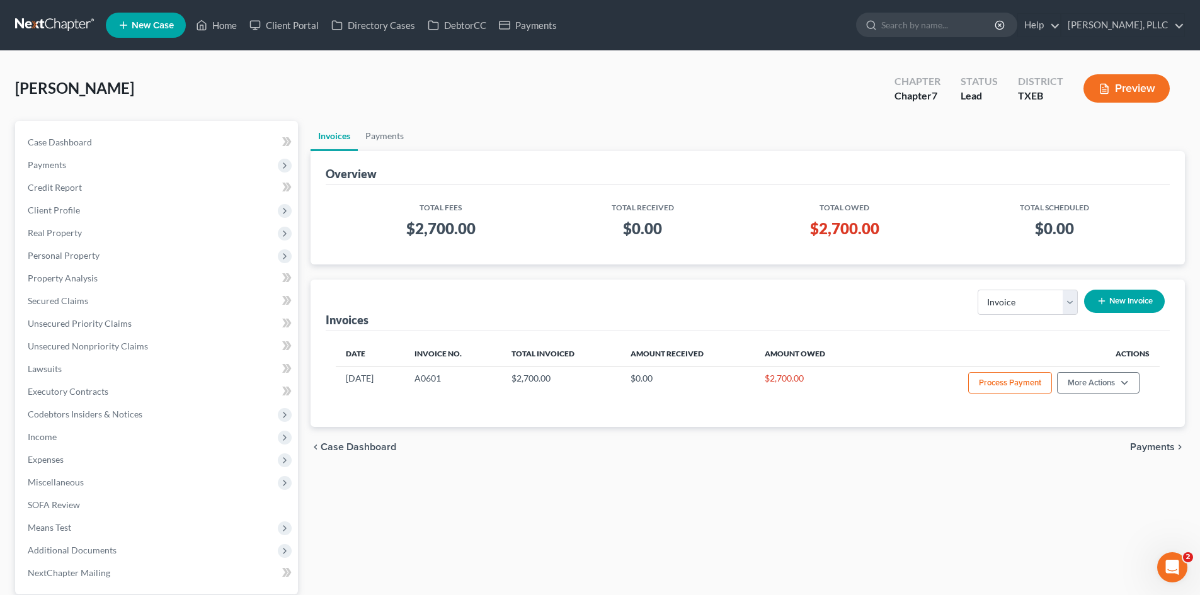
drag, startPoint x: 84, startPoint y: 212, endPoint x: 96, endPoint y: 227, distance: 19.7
click at [86, 213] on span "Client Profile" at bounding box center [158, 210] width 280 height 23
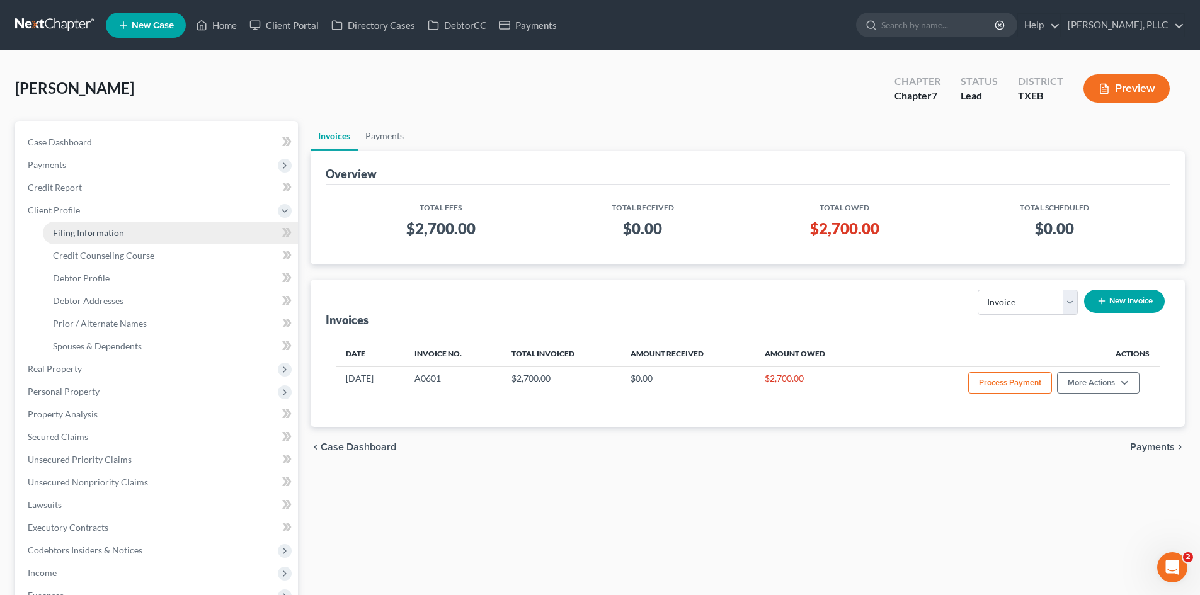
click at [191, 231] on link "Filing Information" at bounding box center [170, 233] width 255 height 23
select select "1"
select select "0"
select select "77"
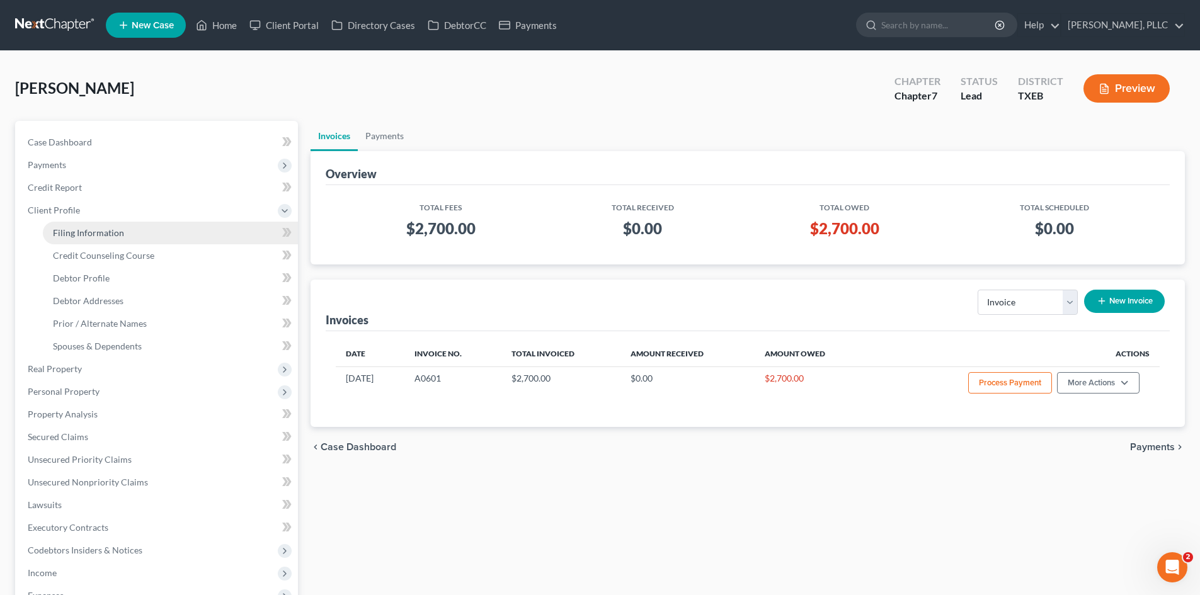
select select "45"
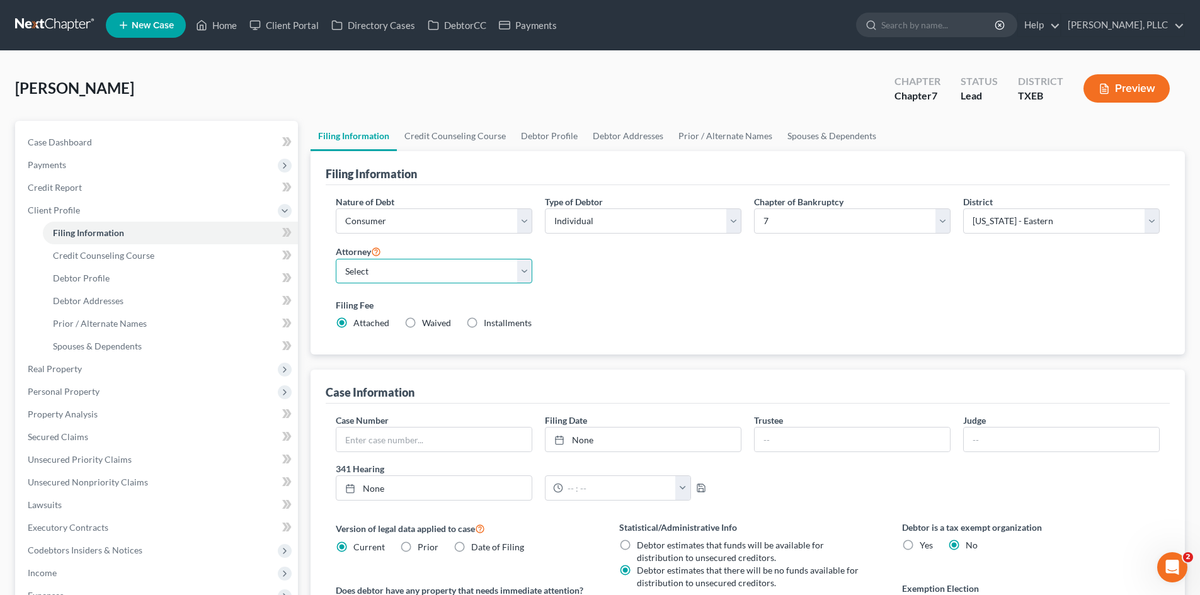
drag, startPoint x: 471, startPoint y: 273, endPoint x: 469, endPoint y: 280, distance: 7.4
click at [471, 273] on select "Select [PERSON_NAME] - TXEB [PERSON_NAME] - [GEOGRAPHIC_DATA] [PERSON_NAME] - […" at bounding box center [434, 271] width 197 height 25
select select "0"
click at [336, 259] on select "Select [PERSON_NAME] - TXEB [PERSON_NAME] - [GEOGRAPHIC_DATA] [PERSON_NAME] - […" at bounding box center [434, 271] width 197 height 25
click at [67, 133] on link "Case Dashboard" at bounding box center [158, 142] width 280 height 23
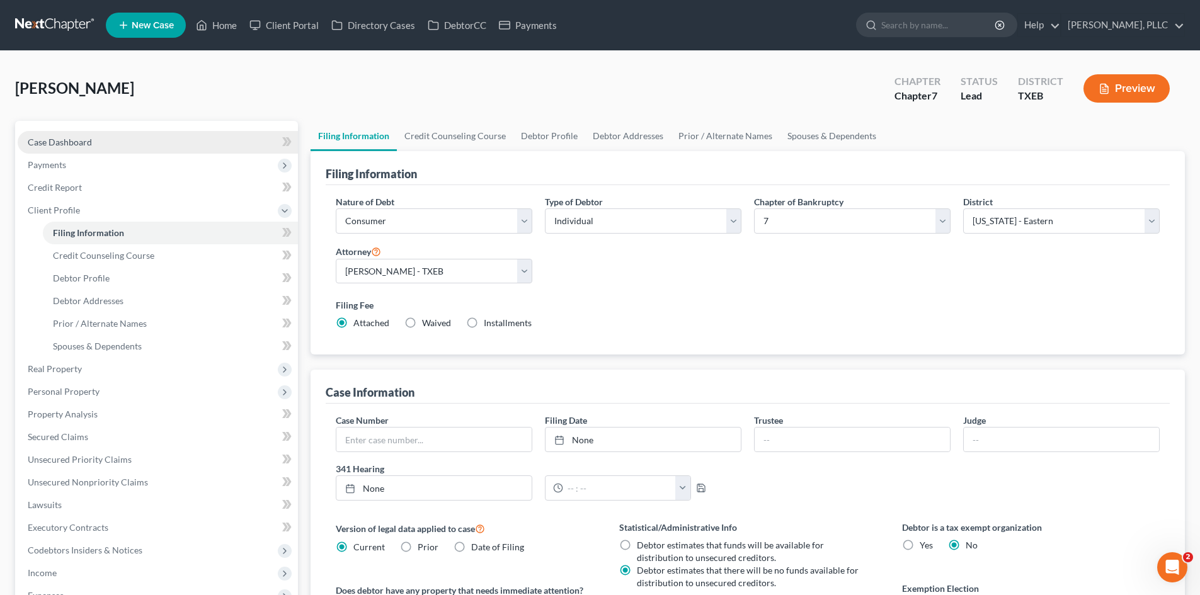
select select "1"
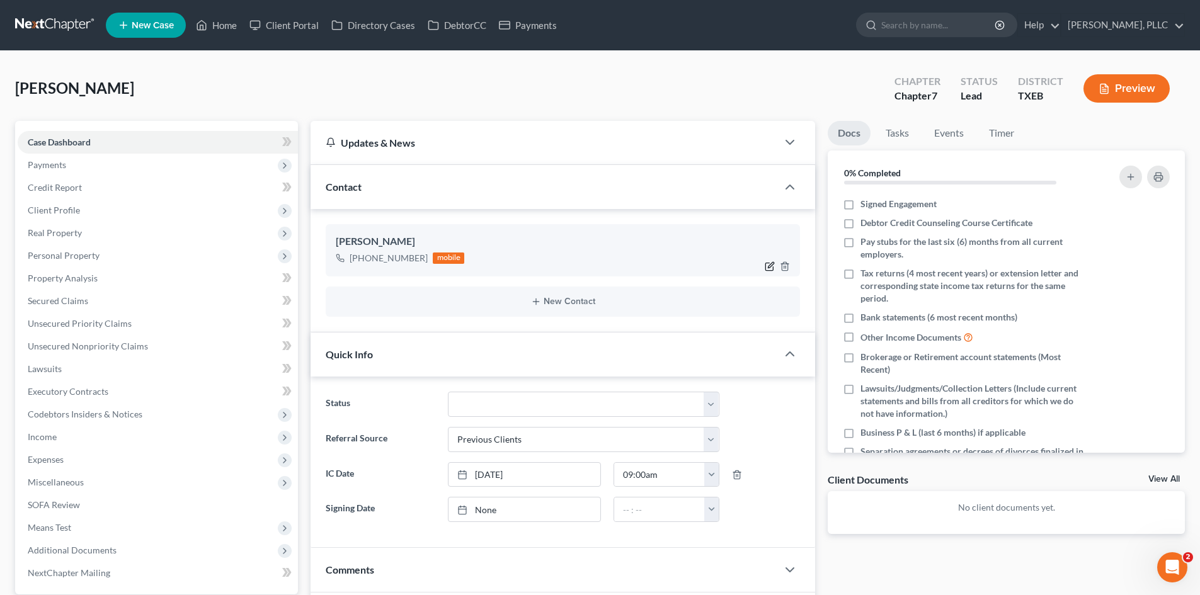
click at [768, 269] on icon "button" at bounding box center [770, 266] width 10 height 10
select select "0"
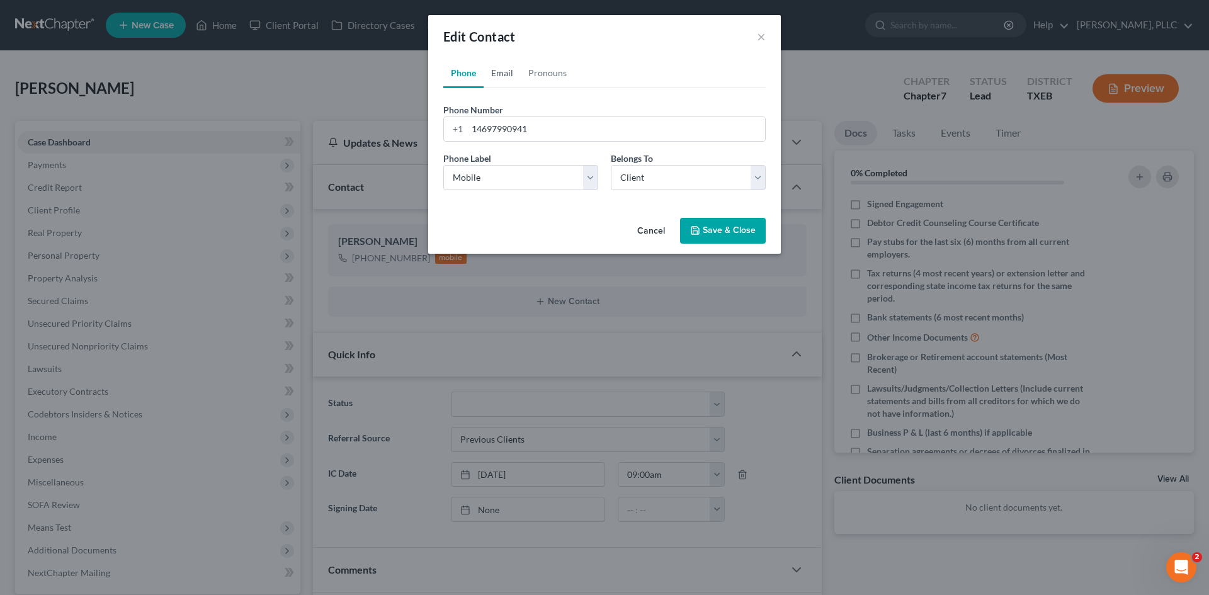
click at [503, 76] on link "Email" at bounding box center [502, 73] width 37 height 30
click at [520, 132] on input "email" at bounding box center [616, 129] width 298 height 24
paste input "[PERSON_NAME][EMAIL_ADDRESS][PERSON_NAME][DOMAIN_NAME]"
type input "[PERSON_NAME][EMAIL_ADDRESS][PERSON_NAME][DOMAIN_NAME]"
click at [540, 179] on select "Select Home Work Other" at bounding box center [520, 177] width 155 height 25
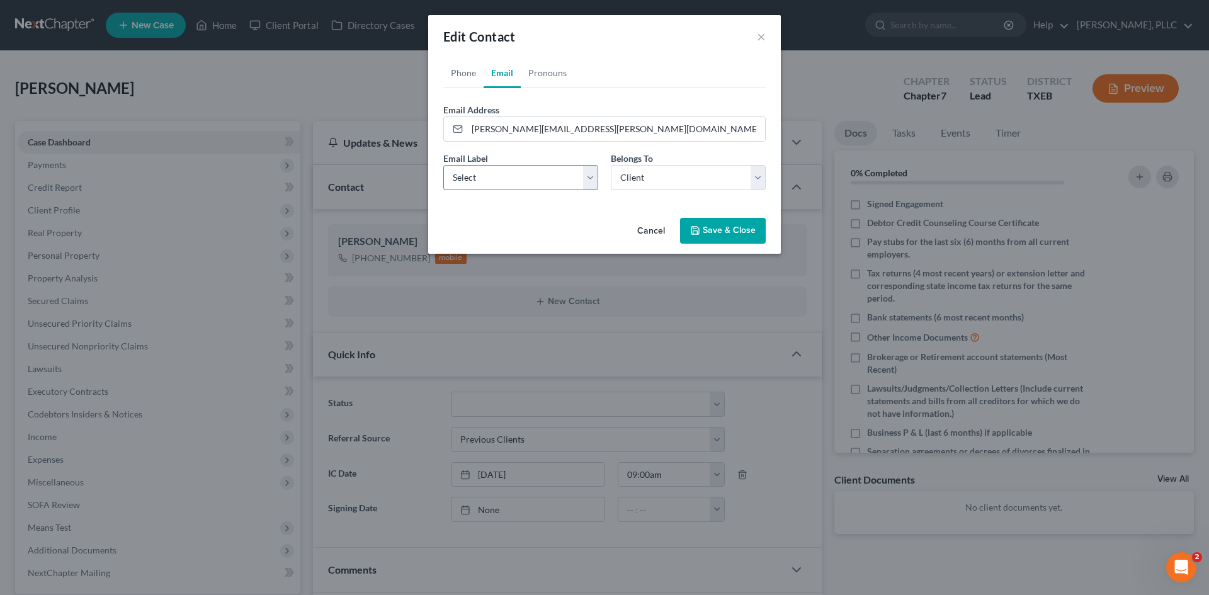
select select "0"
click at [443, 165] on select "Select Home Work Other" at bounding box center [520, 177] width 155 height 25
click at [741, 227] on button "Save & Close" at bounding box center [723, 231] width 86 height 26
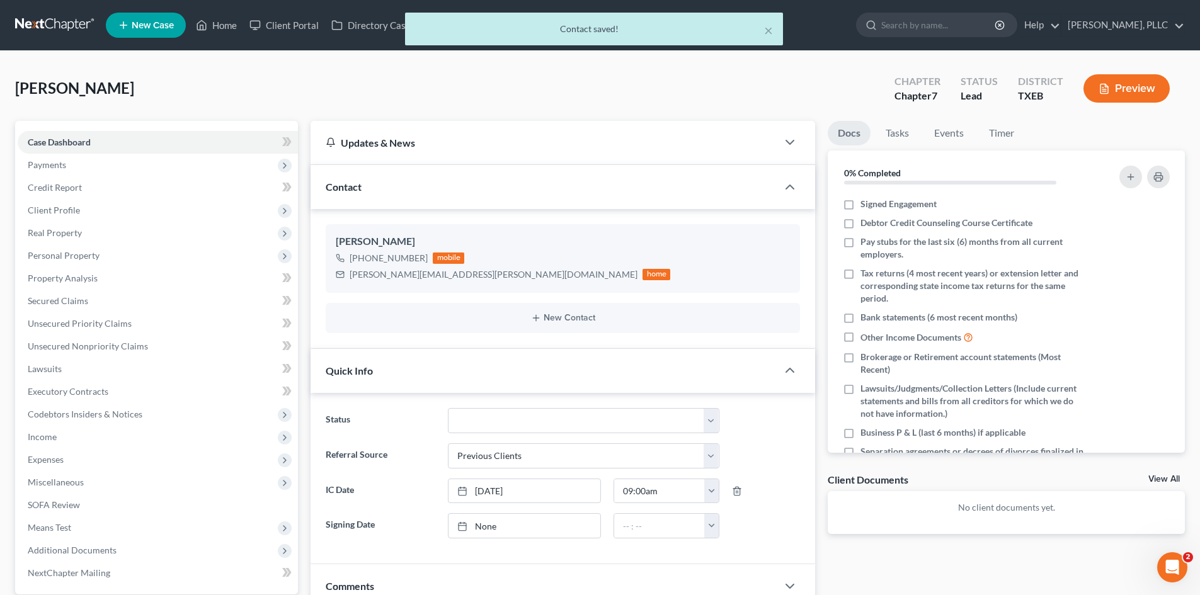
click at [220, 96] on div "[PERSON_NAME] Upgraded Chapter Chapter 7 Status [GEOGRAPHIC_DATA] TXEB Preview" at bounding box center [600, 93] width 1170 height 55
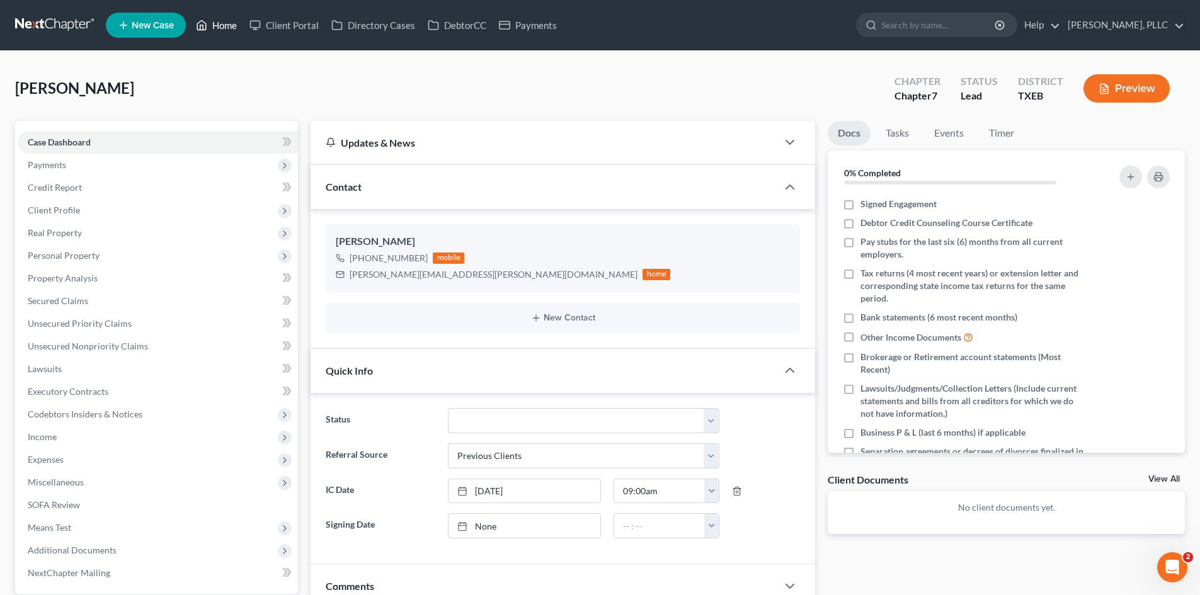
click at [233, 28] on link "Home" at bounding box center [217, 25] width 54 height 23
